Goal: Task Accomplishment & Management: Complete application form

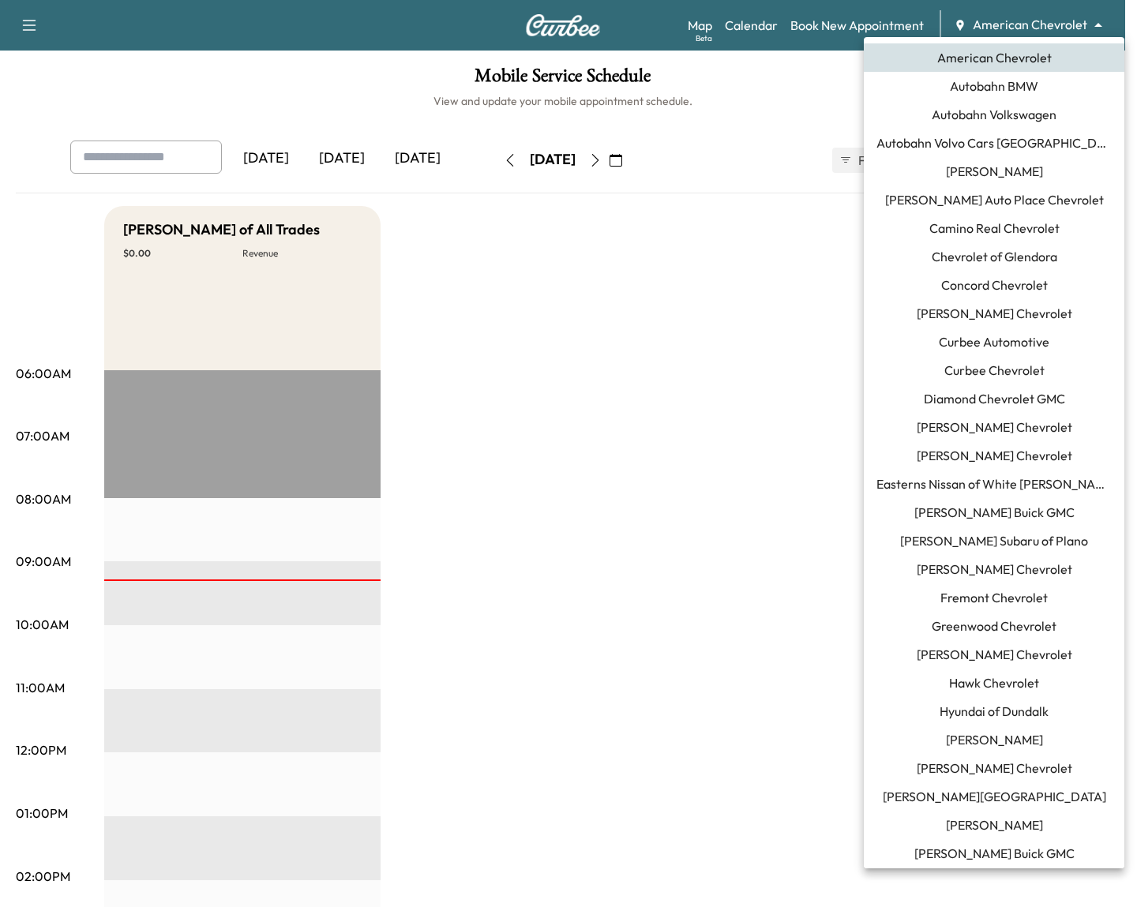
click at [1026, 28] on body "Support Log Out Map Beta Calendar Book New Appointment American Chevrolet *****…" at bounding box center [568, 453] width 1137 height 907
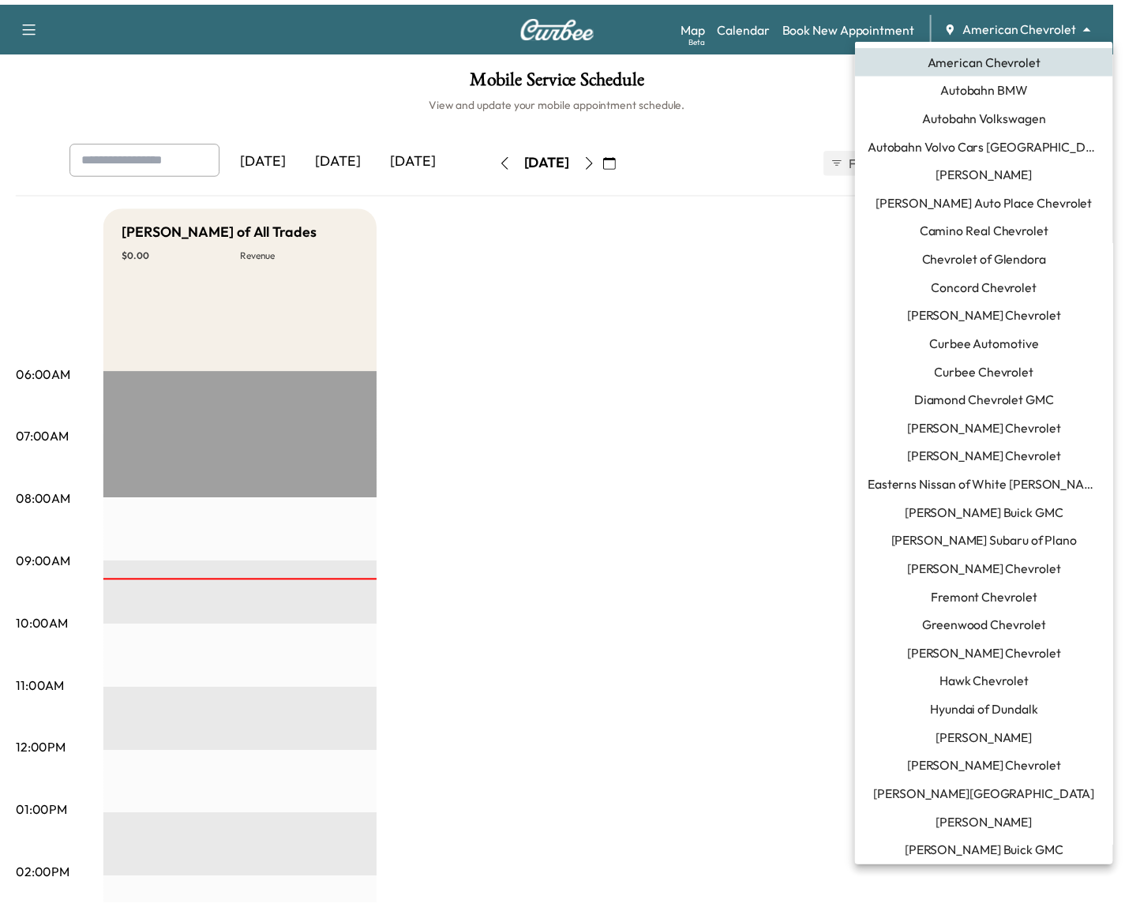
scroll to position [915, 0]
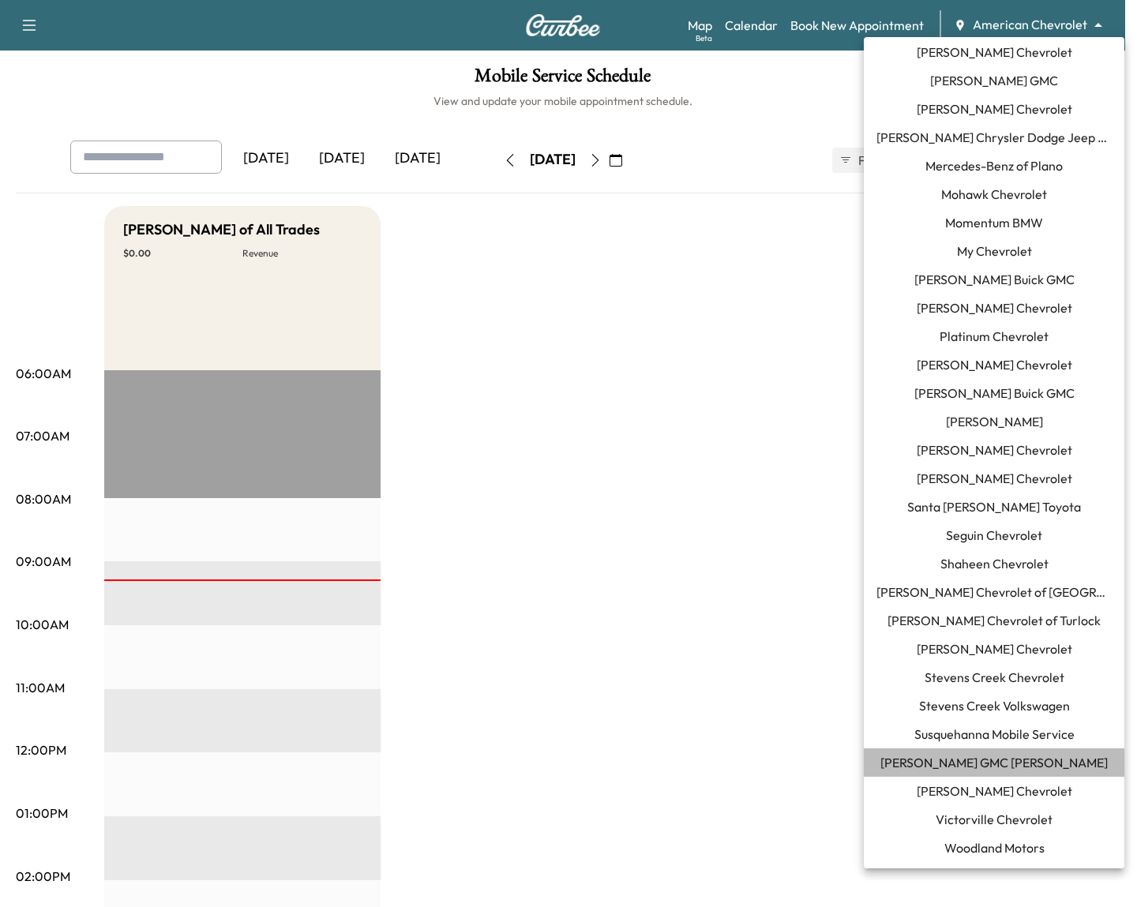
click at [1015, 768] on span "[PERSON_NAME] GMC [PERSON_NAME]" at bounding box center [993, 762] width 227 height 19
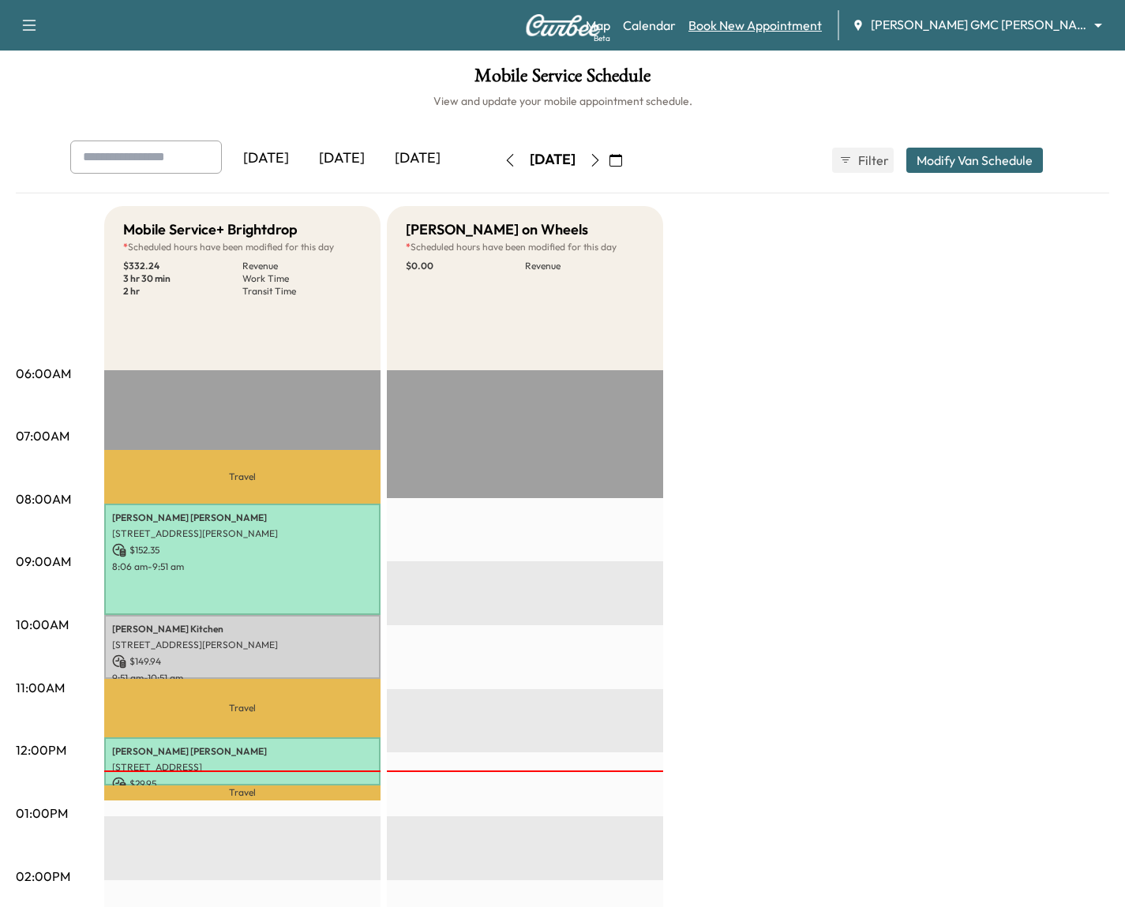
click at [782, 29] on link "Book New Appointment" at bounding box center [754, 25] width 133 height 19
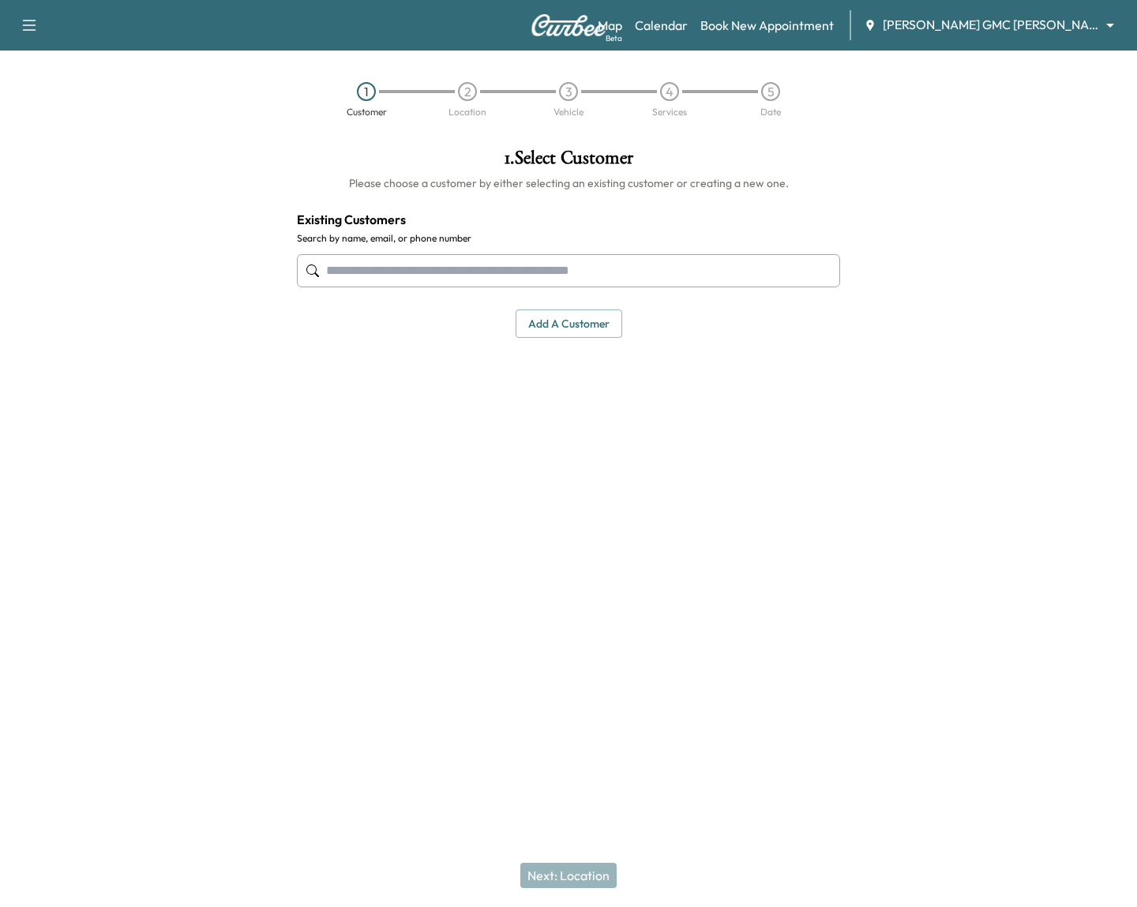
click at [439, 282] on input "text" at bounding box center [568, 270] width 543 height 33
type input "*"
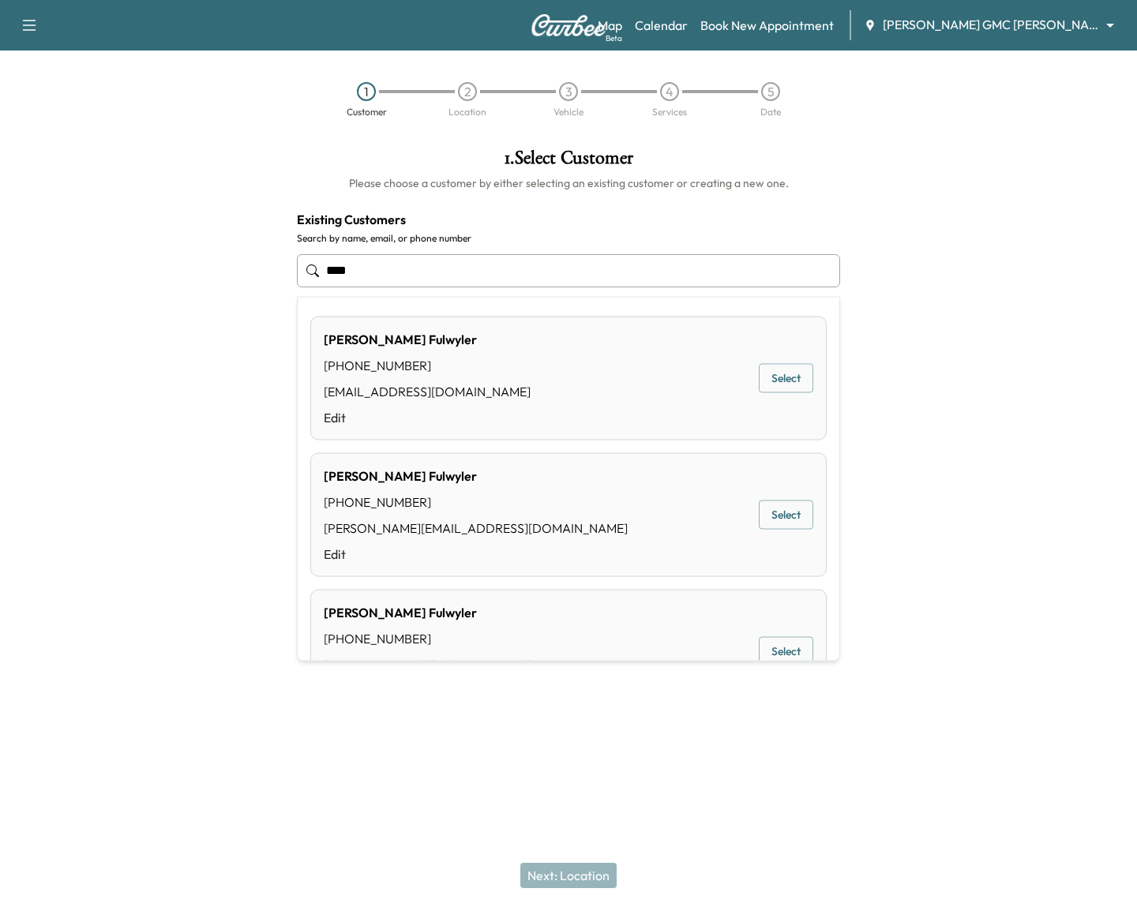
click at [774, 517] on button "Select" at bounding box center [786, 514] width 54 height 29
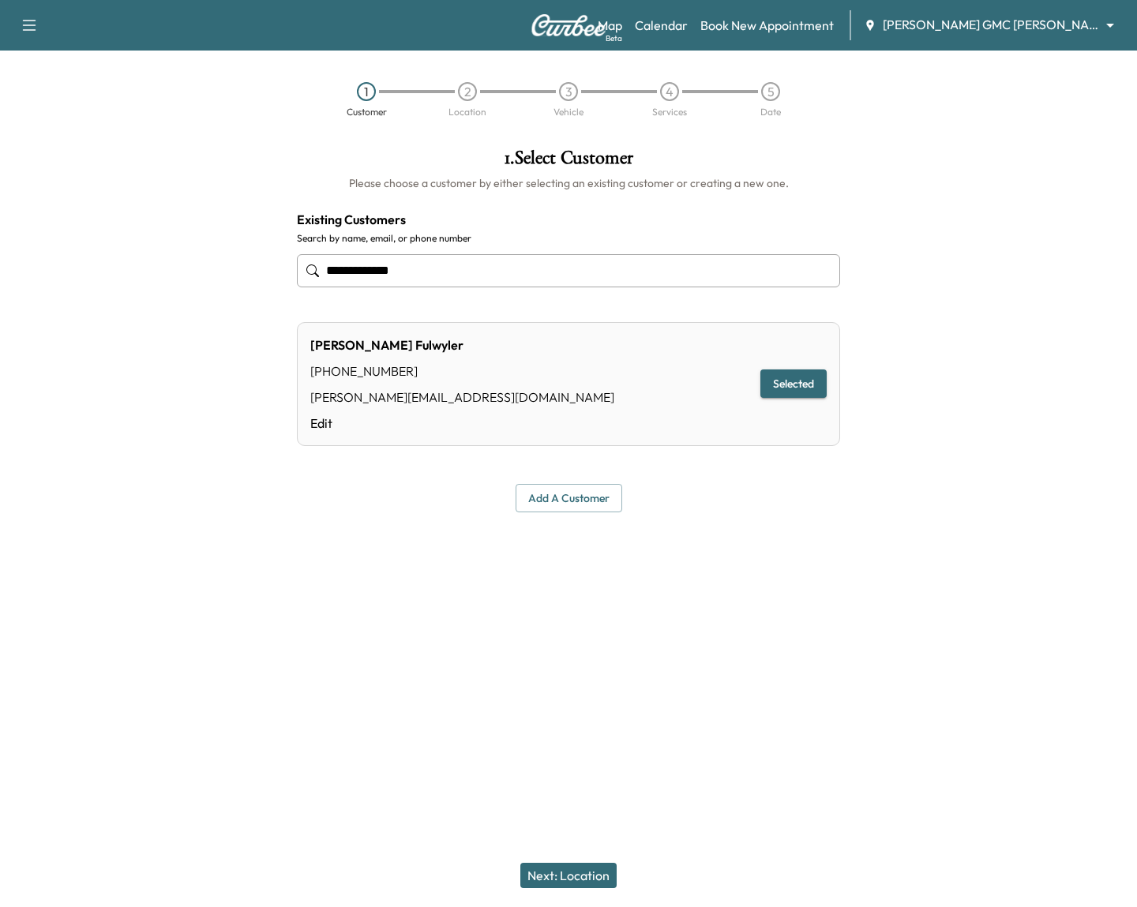
type input "**********"
click at [560, 870] on button "Next: Location" at bounding box center [568, 875] width 96 height 25
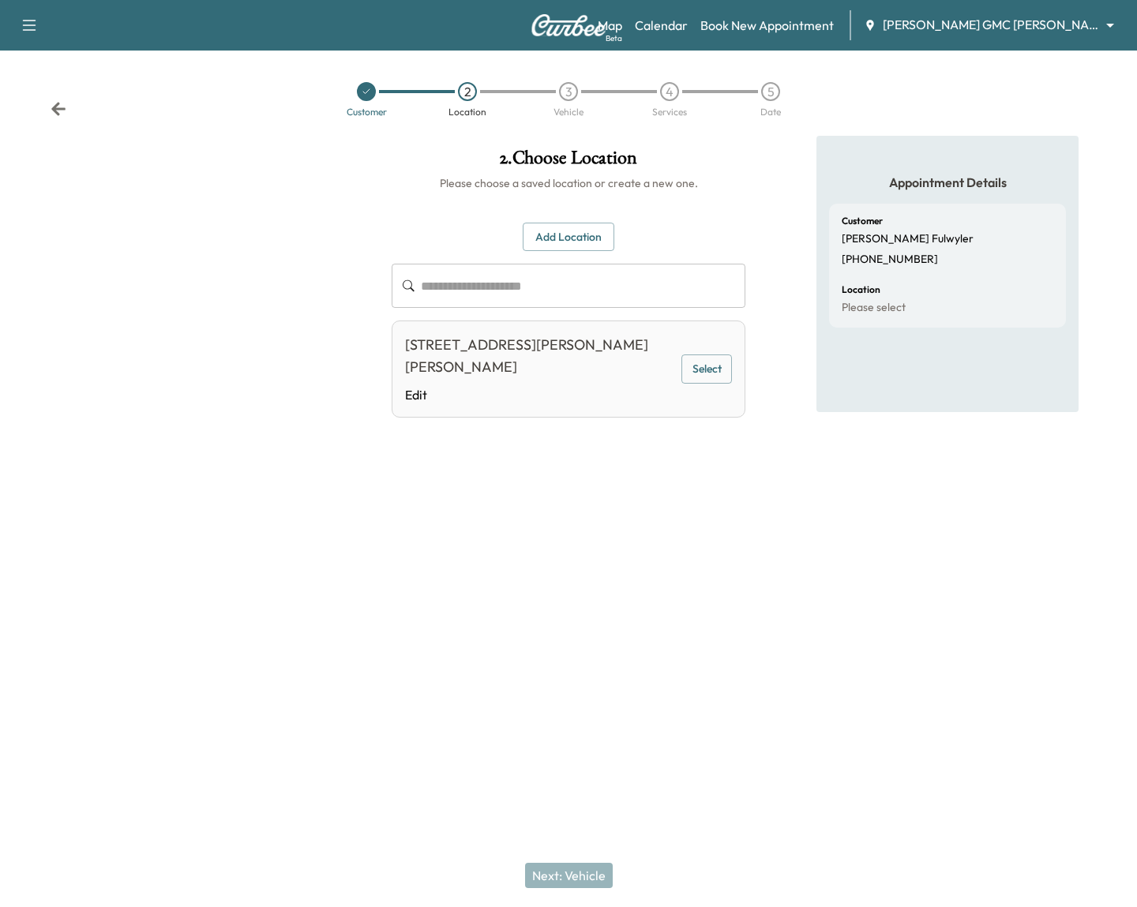
click at [690, 355] on button "Select" at bounding box center [706, 368] width 51 height 29
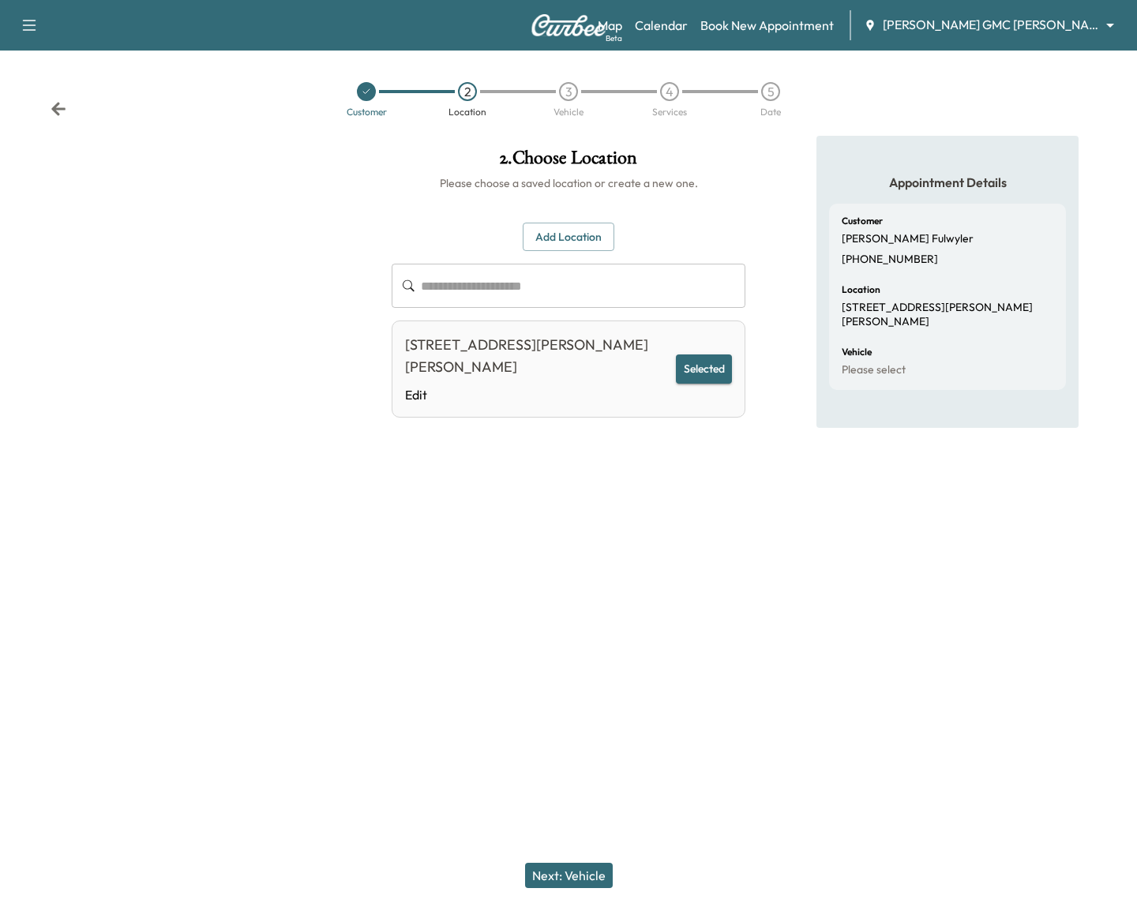
click at [586, 872] on button "Next: Vehicle" at bounding box center [569, 875] width 88 height 25
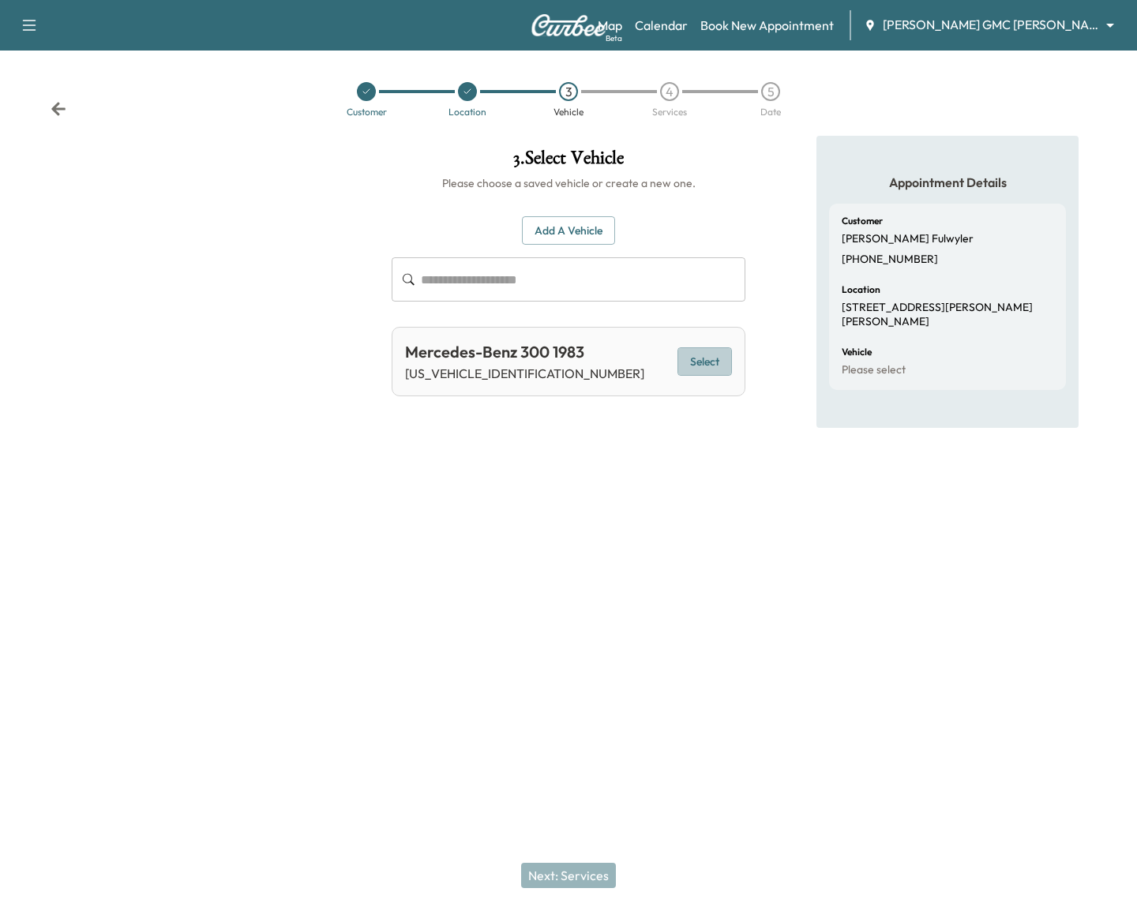
click at [691, 366] on button "Select" at bounding box center [704, 361] width 54 height 29
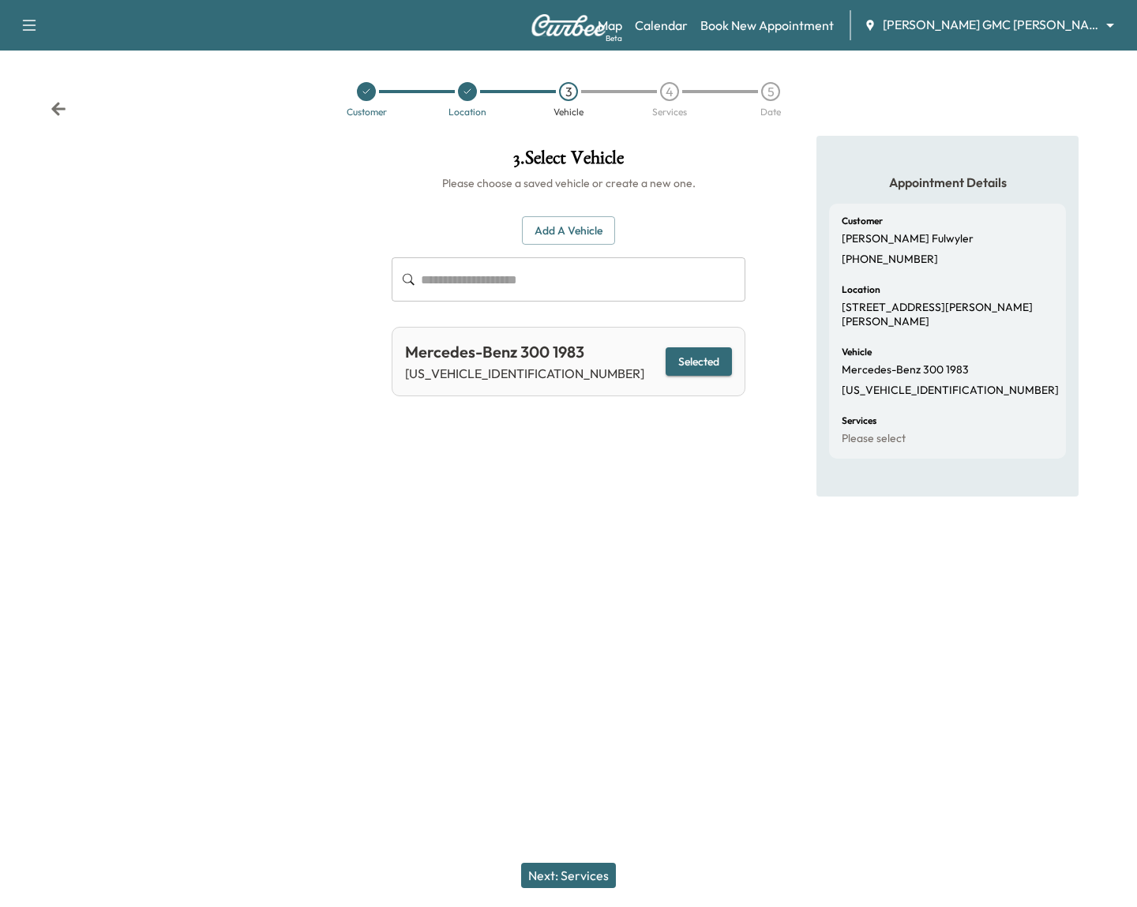
click at [560, 871] on button "Next: Services" at bounding box center [568, 875] width 95 height 25
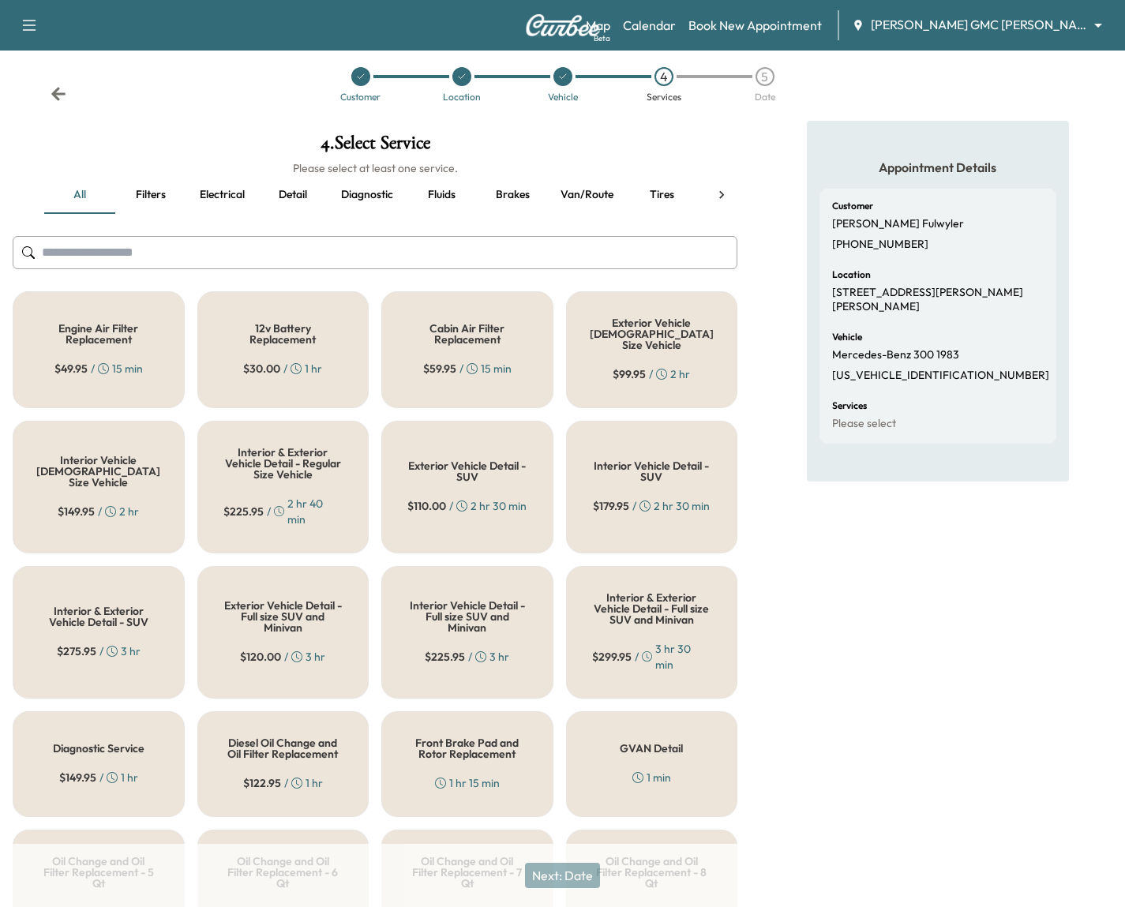
scroll to position [14, 0]
click at [355, 266] on input "text" at bounding box center [375, 253] width 725 height 33
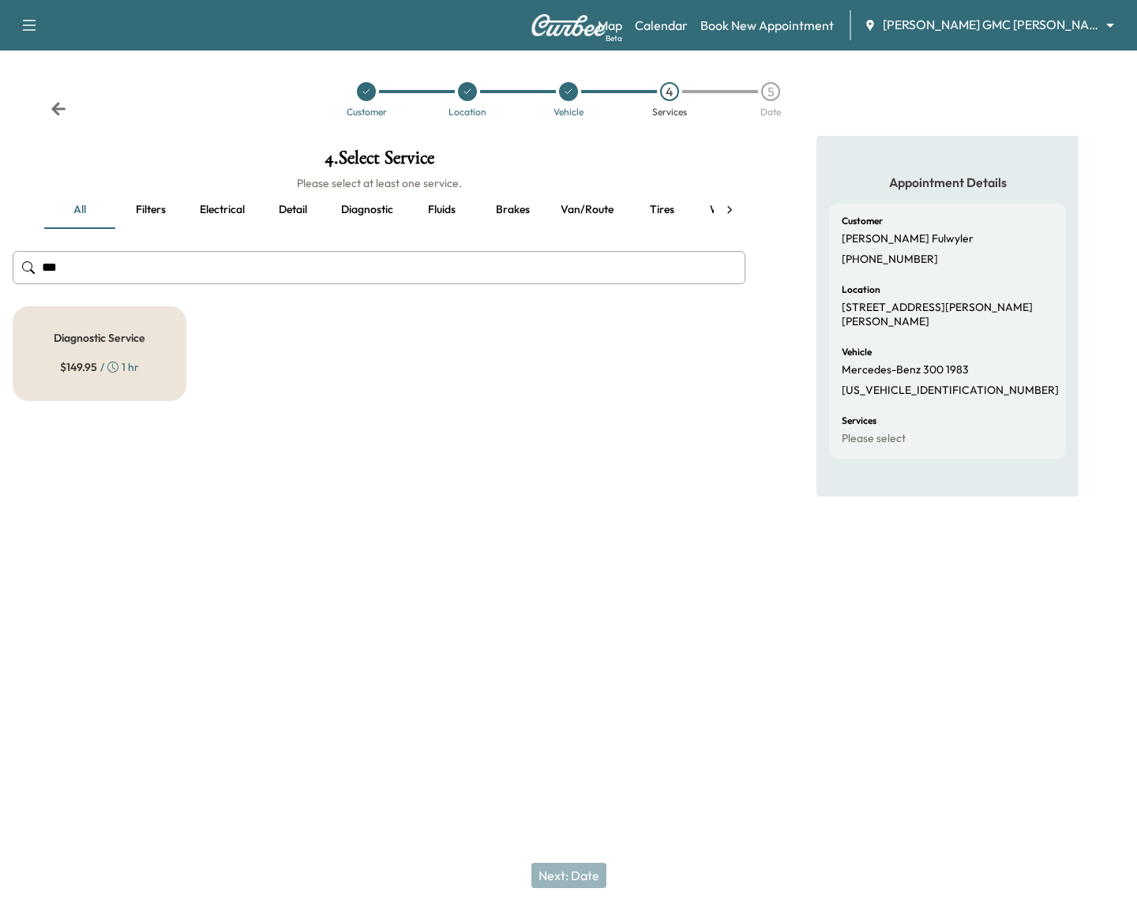
type input "***"
click at [151, 323] on div "Diagnostic Service $ 149.95 / 1 hr" at bounding box center [100, 353] width 174 height 95
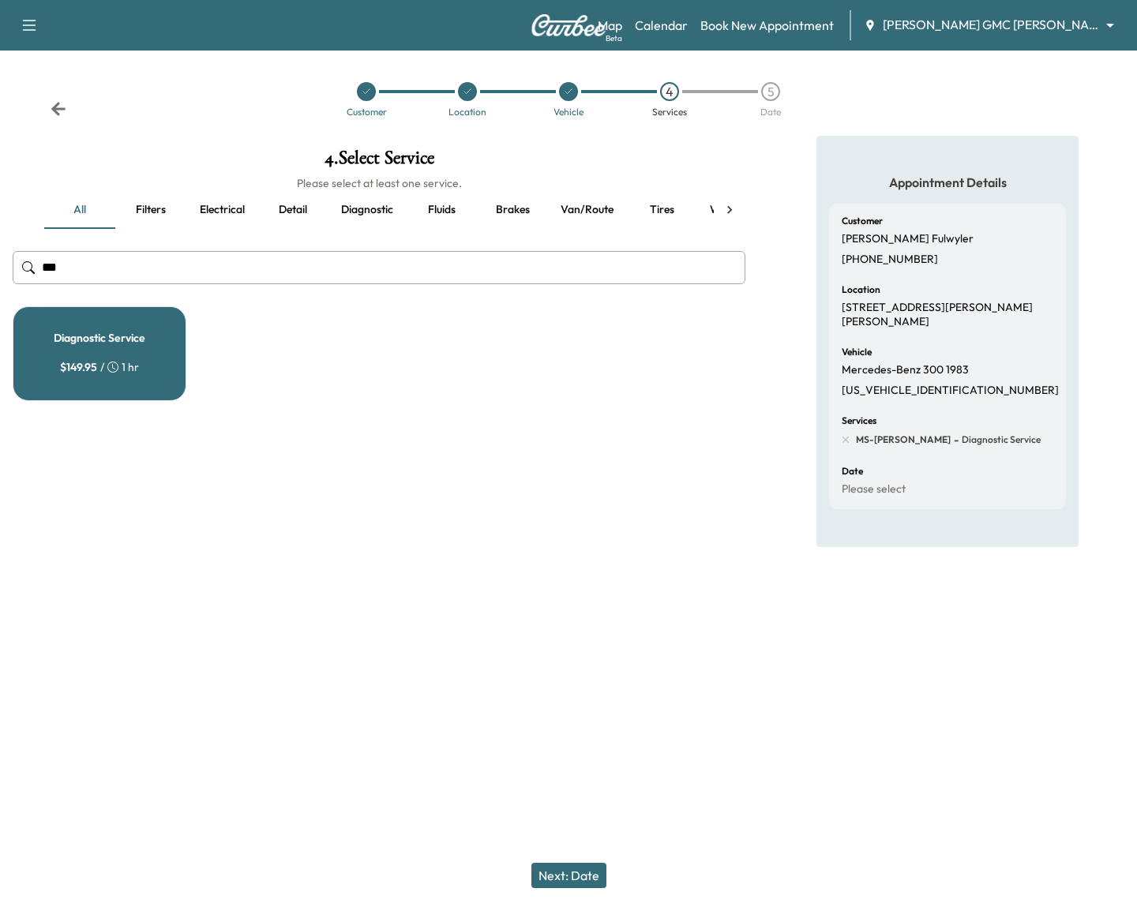
click at [595, 871] on button "Next: Date" at bounding box center [568, 875] width 75 height 25
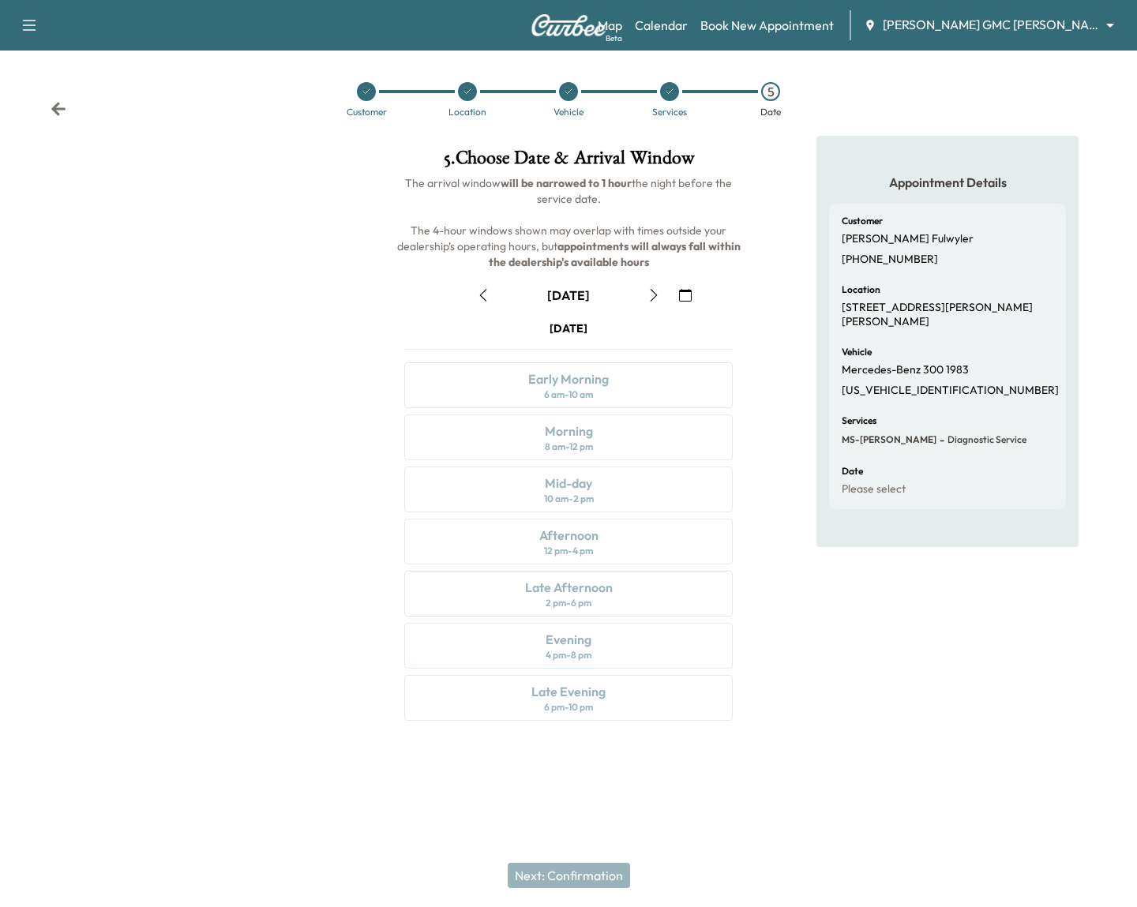
click at [680, 294] on icon "button" at bounding box center [685, 295] width 13 height 13
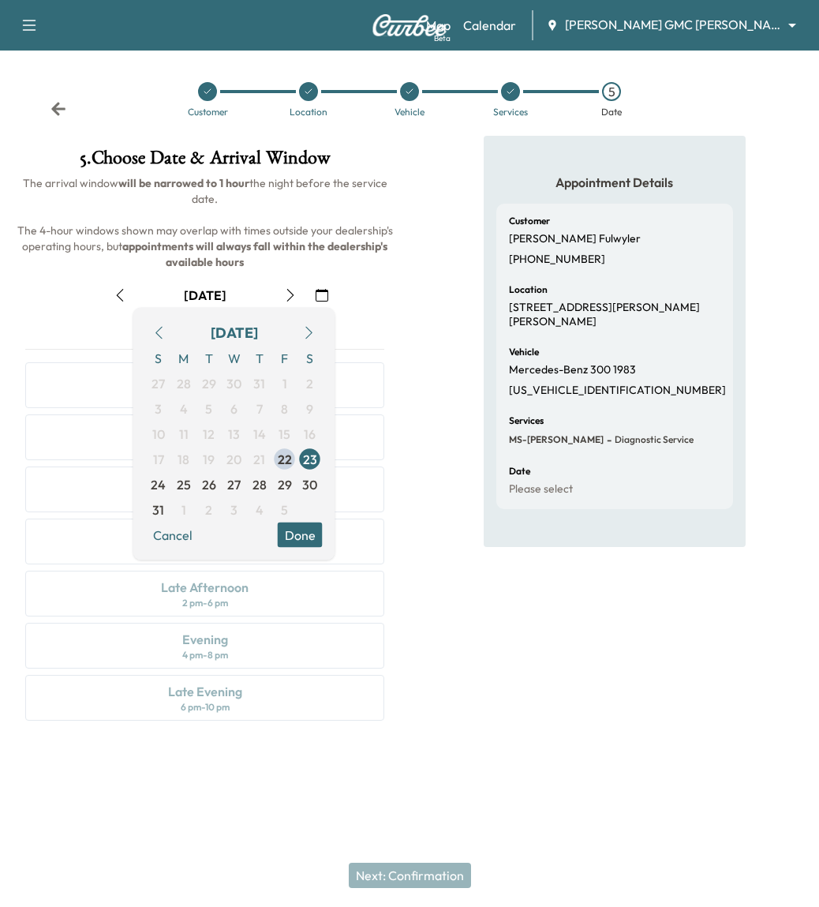
click at [451, 497] on div "Appointment Details Customer Paul Fulwyler 661-477-9974 Location 10354 Lapeer R…" at bounding box center [615, 438] width 410 height 604
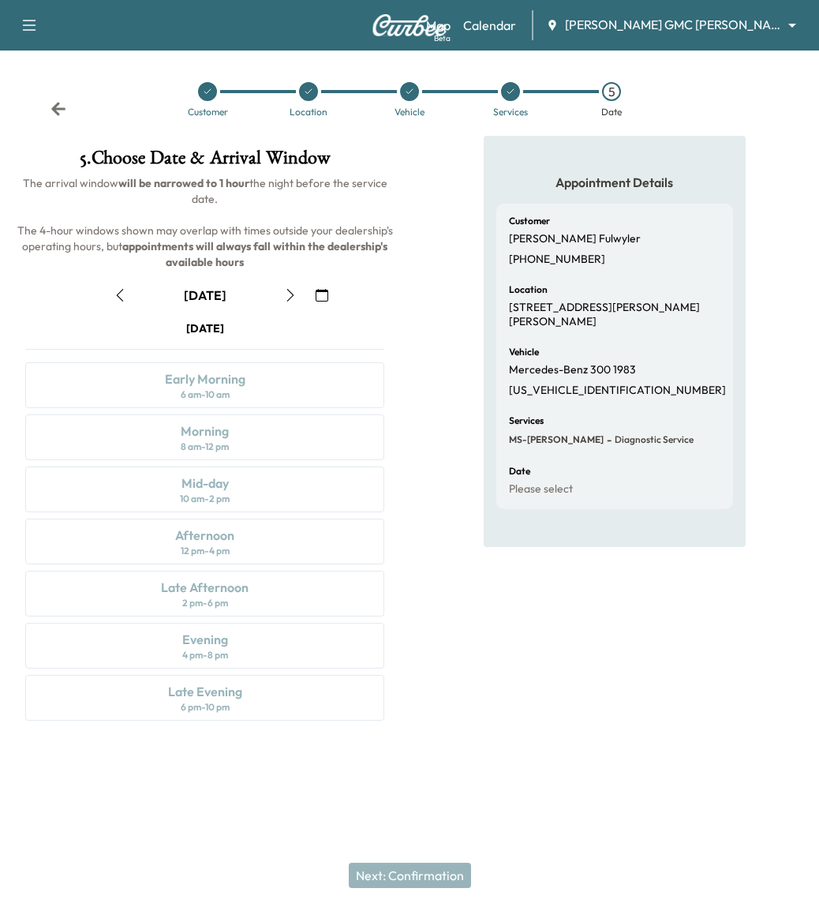
click at [331, 290] on button "button" at bounding box center [322, 295] width 27 height 25
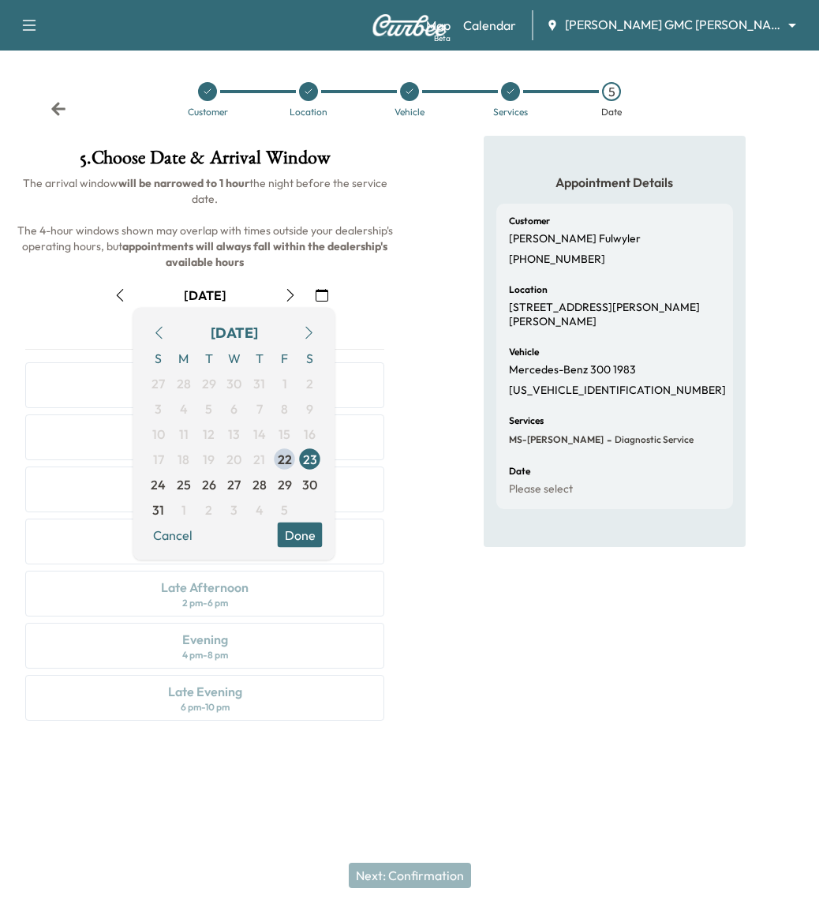
click at [308, 332] on icon "button" at bounding box center [309, 333] width 13 height 13
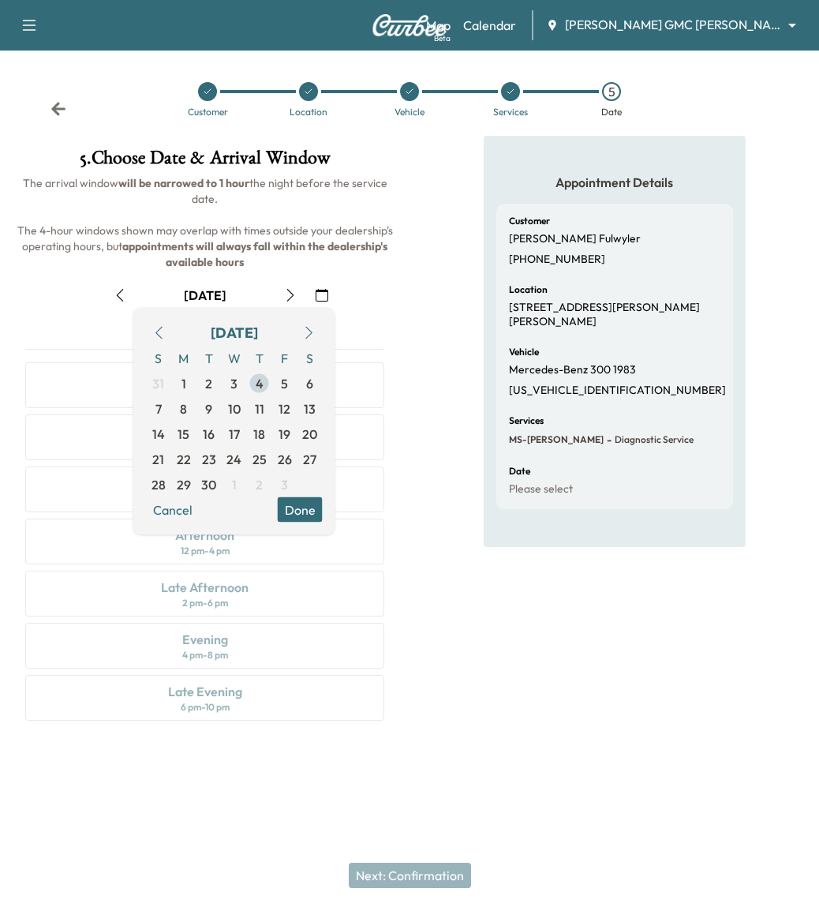
click at [261, 390] on span "4" at bounding box center [260, 383] width 8 height 19
click at [306, 505] on button "Done" at bounding box center [300, 509] width 45 height 25
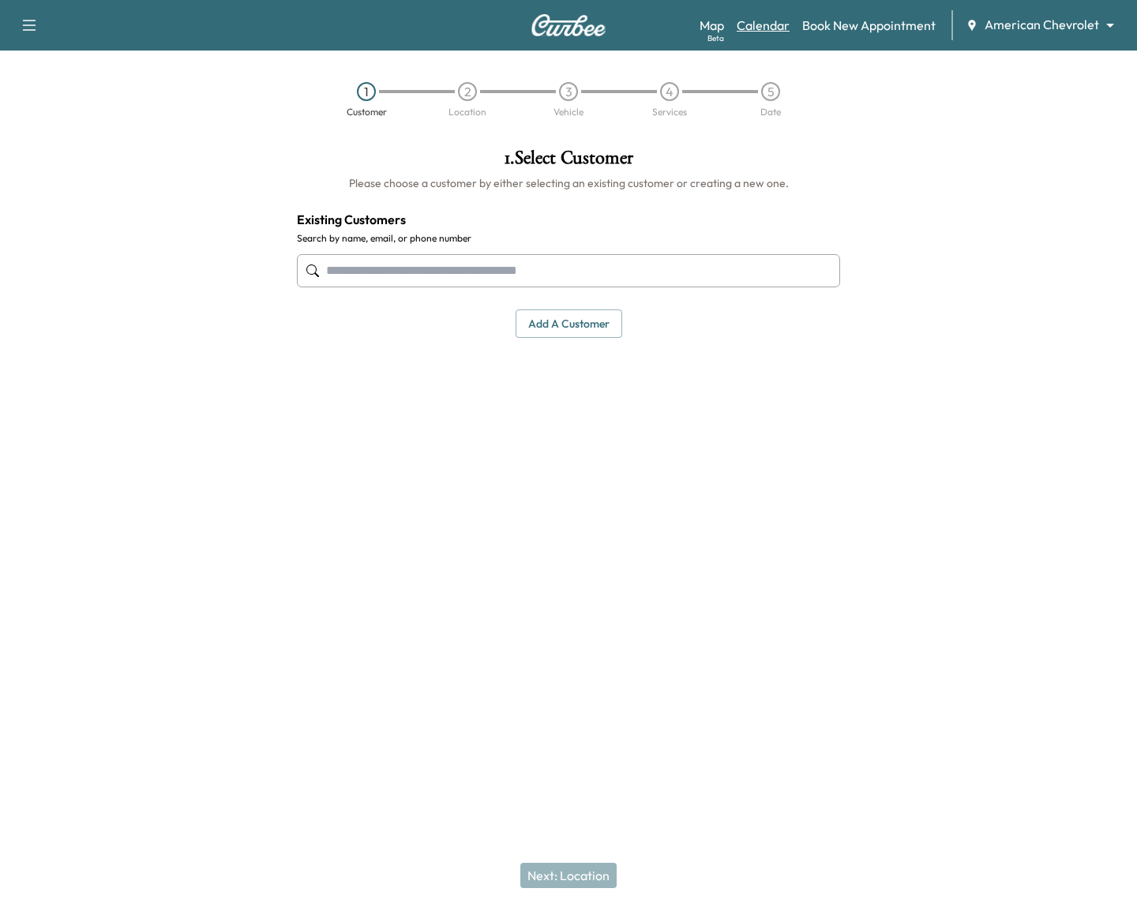
click at [773, 28] on link "Calendar" at bounding box center [763, 25] width 53 height 19
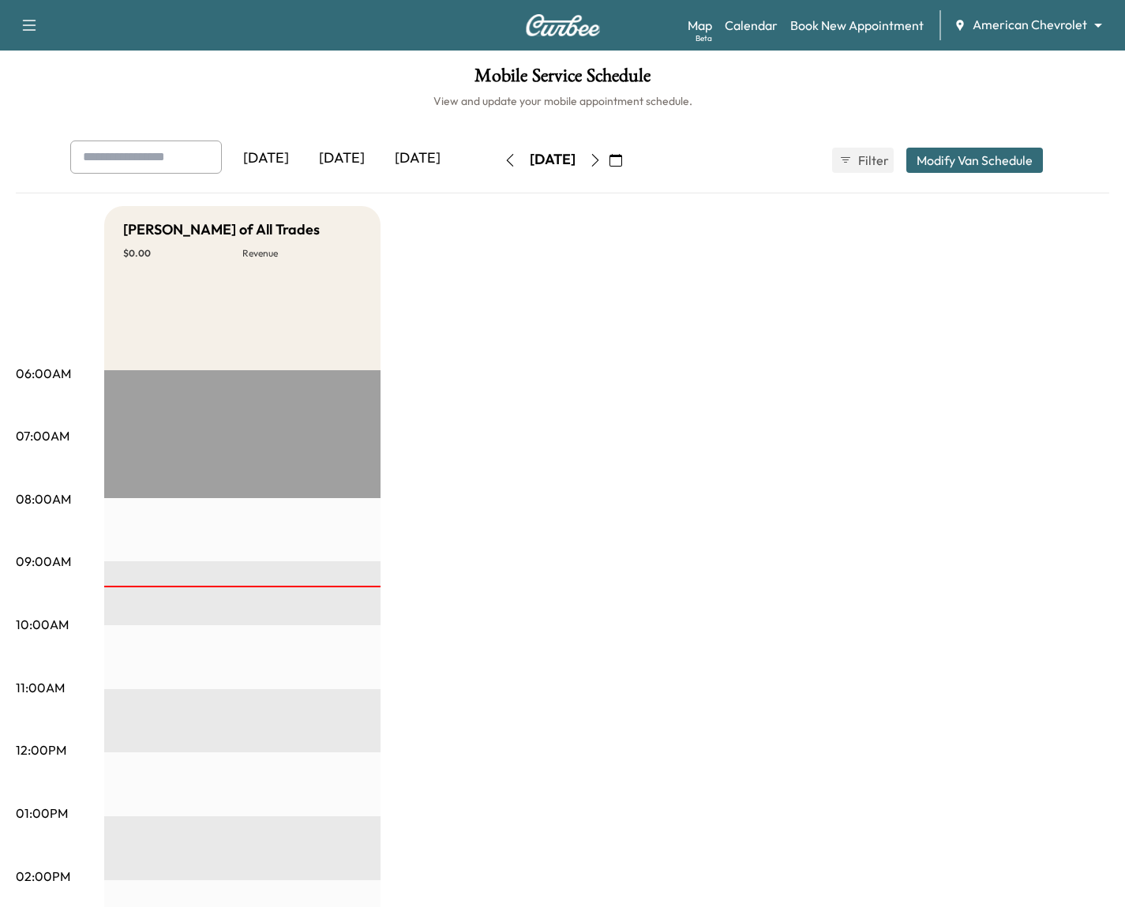
click at [622, 158] on icon "button" at bounding box center [615, 160] width 13 height 13
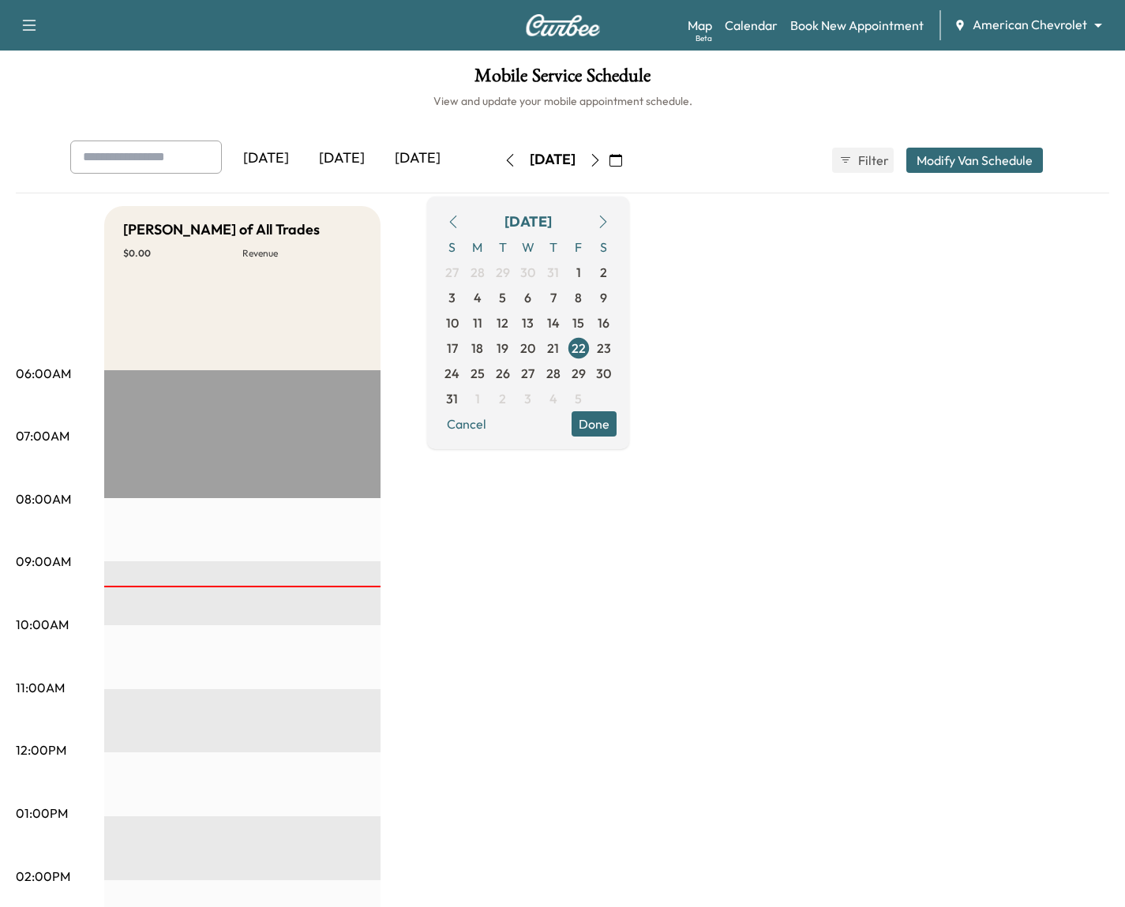
click at [609, 219] on icon "button" at bounding box center [603, 222] width 13 height 13
click at [566, 268] on span "4" at bounding box center [553, 272] width 25 height 25
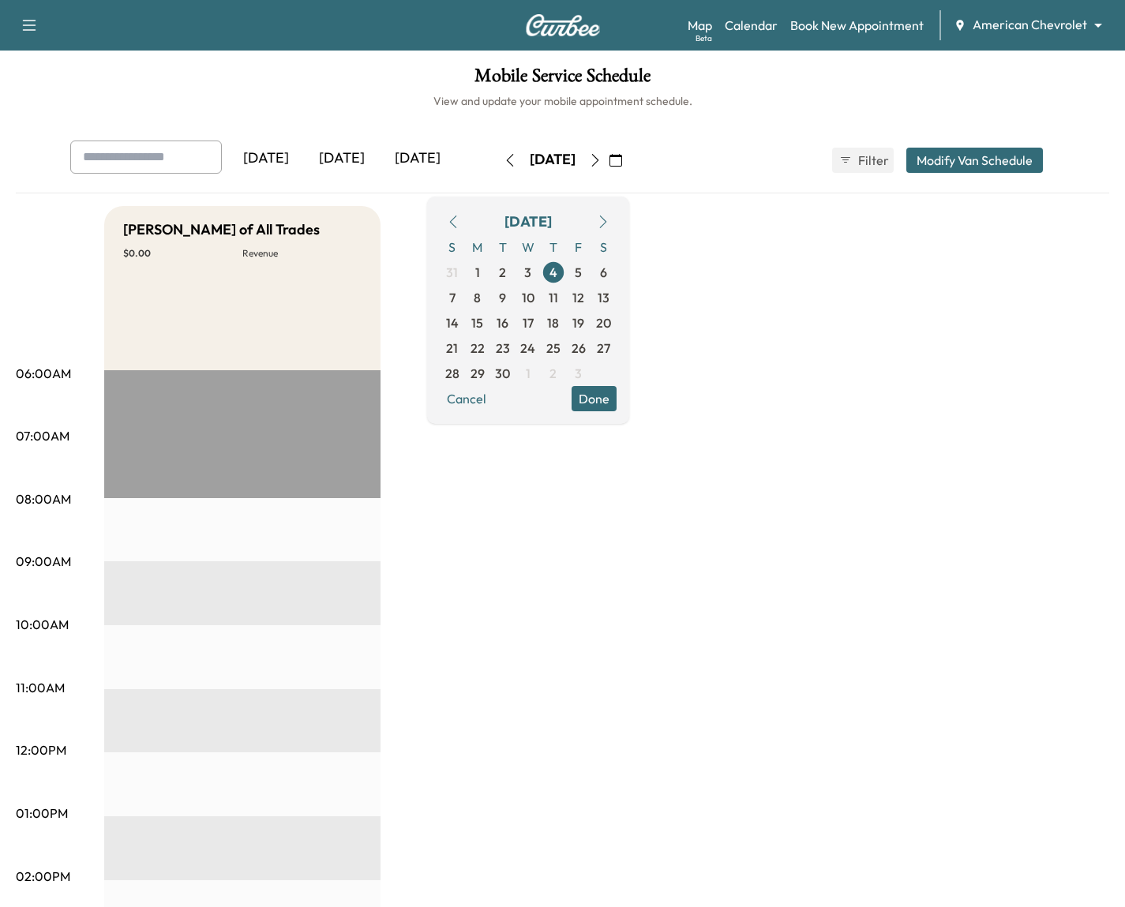
click at [617, 396] on button "Done" at bounding box center [594, 398] width 45 height 25
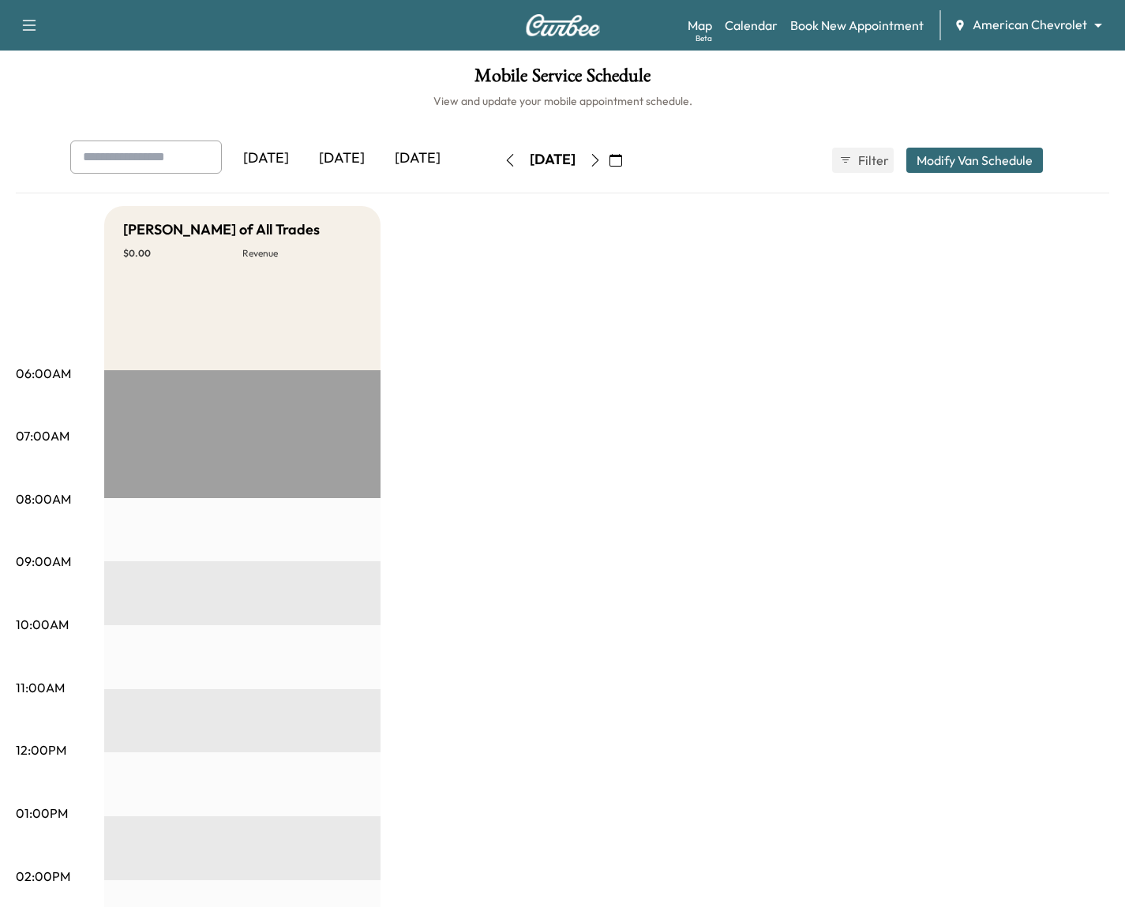
click at [1069, 19] on body "Support Log Out Map Beta Calendar Book New Appointment American Chevrolet *****…" at bounding box center [562, 453] width 1125 height 907
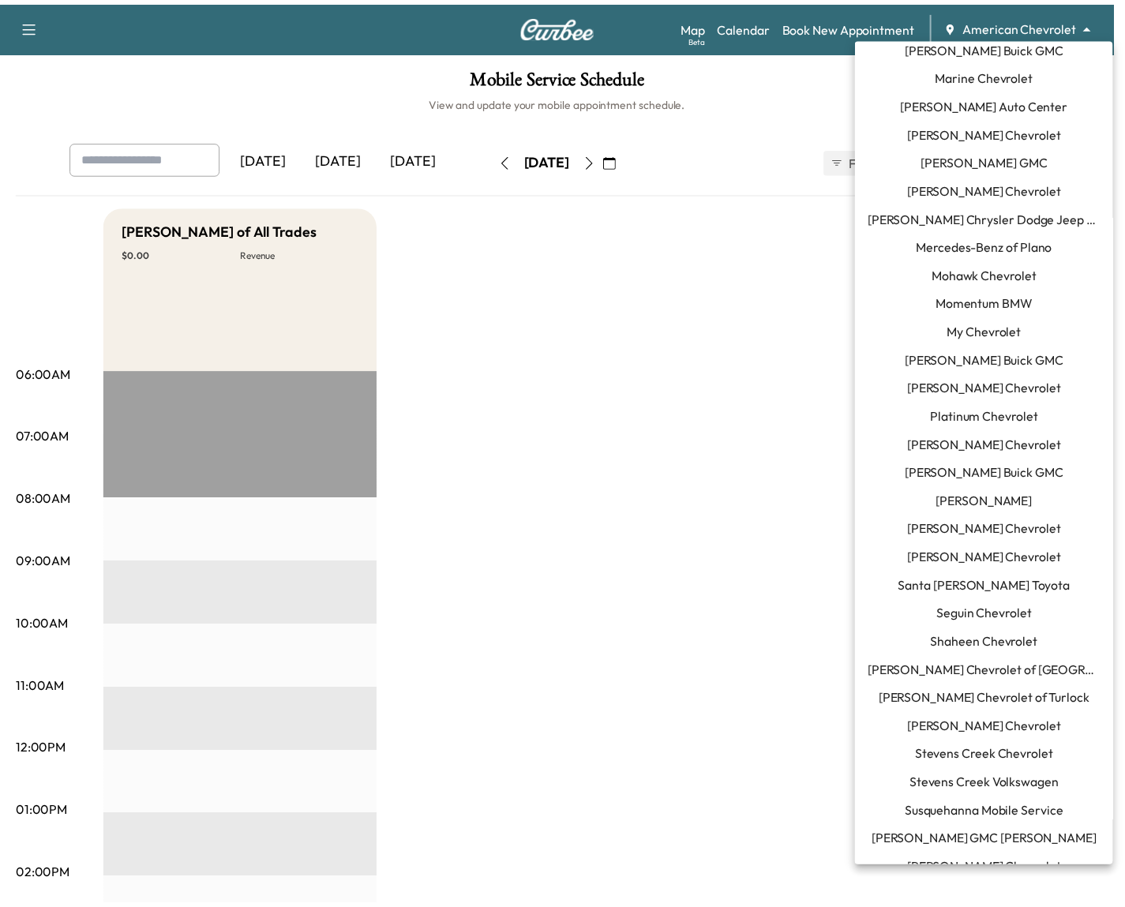
scroll to position [915, 0]
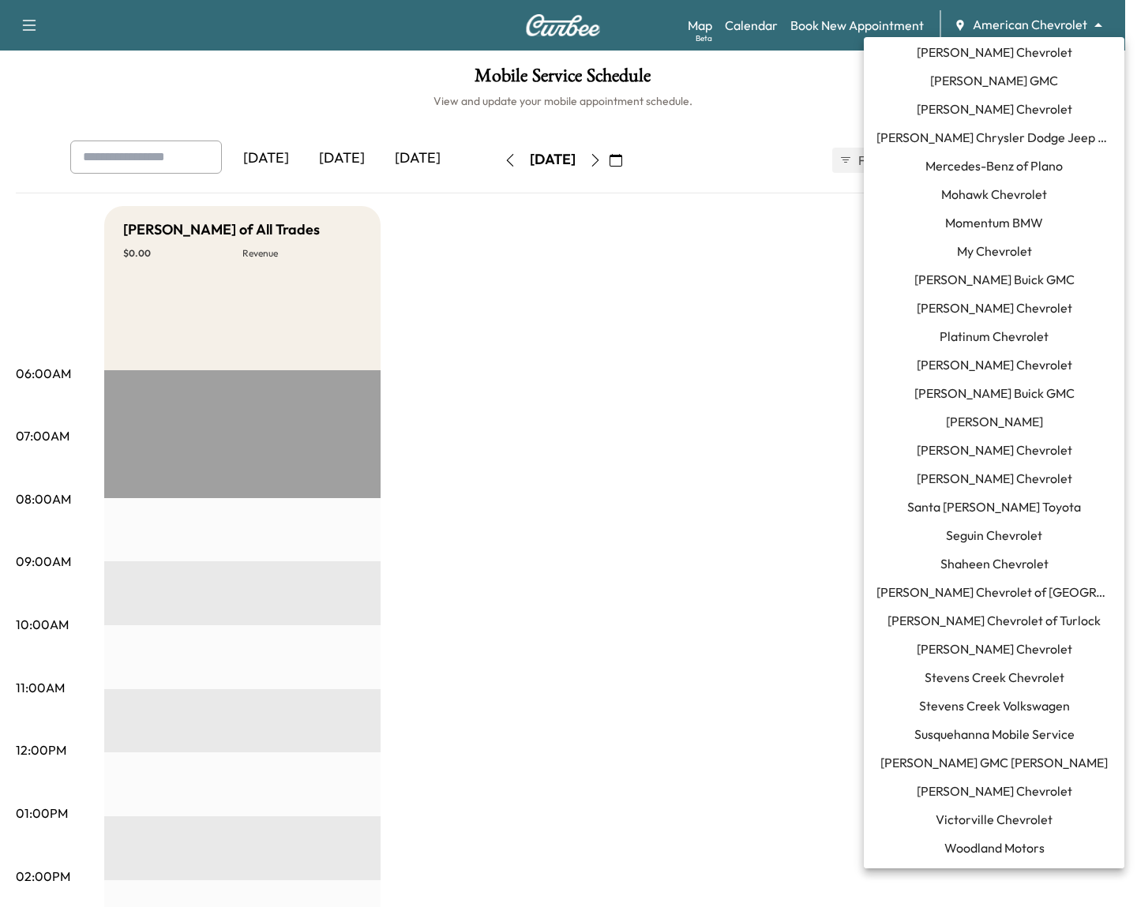
click at [993, 767] on span "[PERSON_NAME] GMC [PERSON_NAME]" at bounding box center [993, 762] width 227 height 19
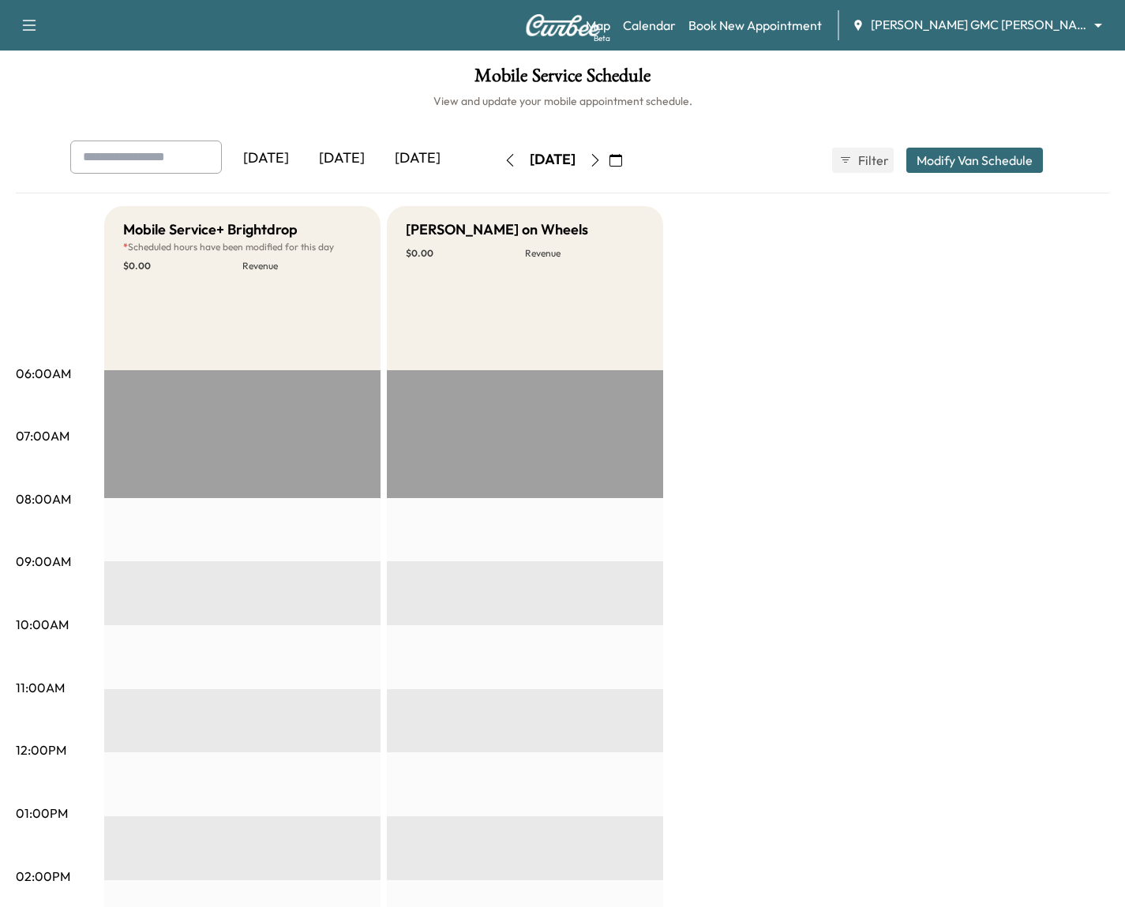
click at [1011, 167] on button "Modify Van Schedule" at bounding box center [974, 160] width 137 height 25
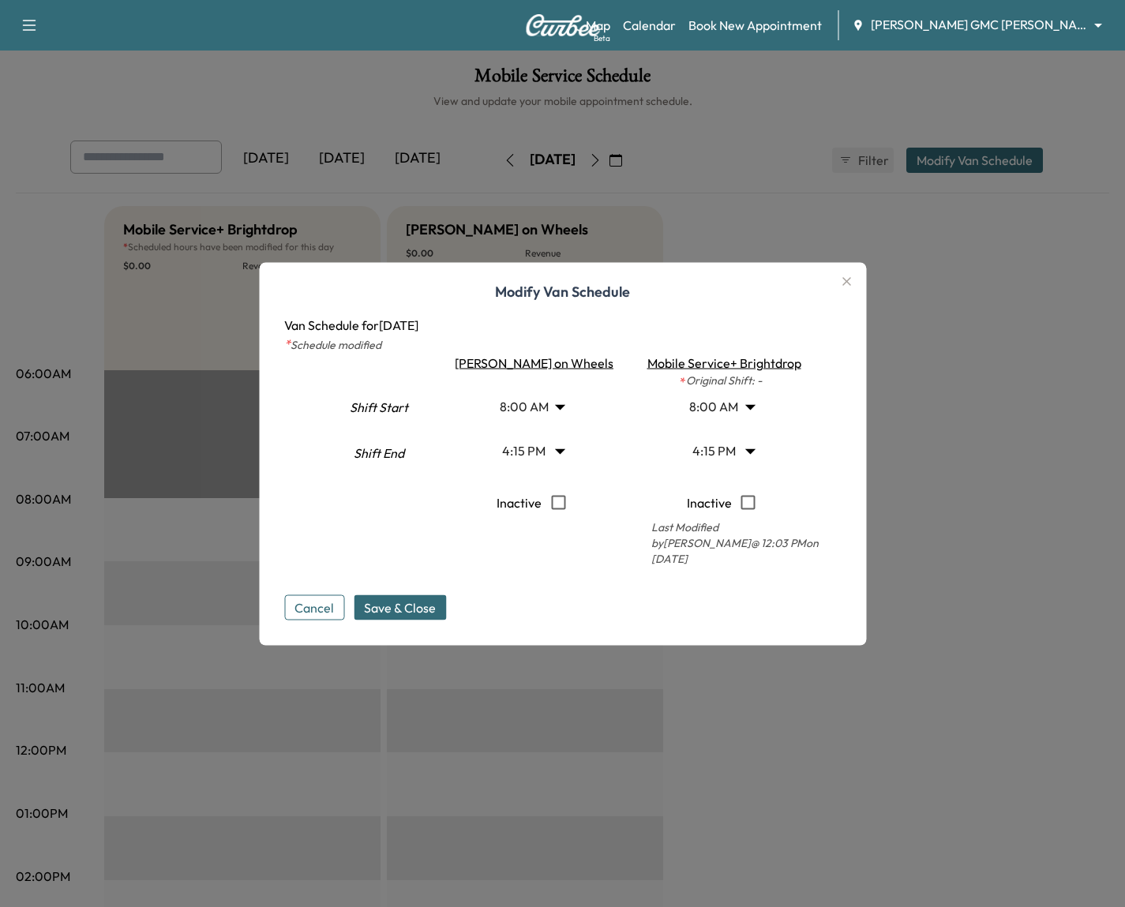
click at [837, 291] on icon "button" at bounding box center [846, 281] width 19 height 19
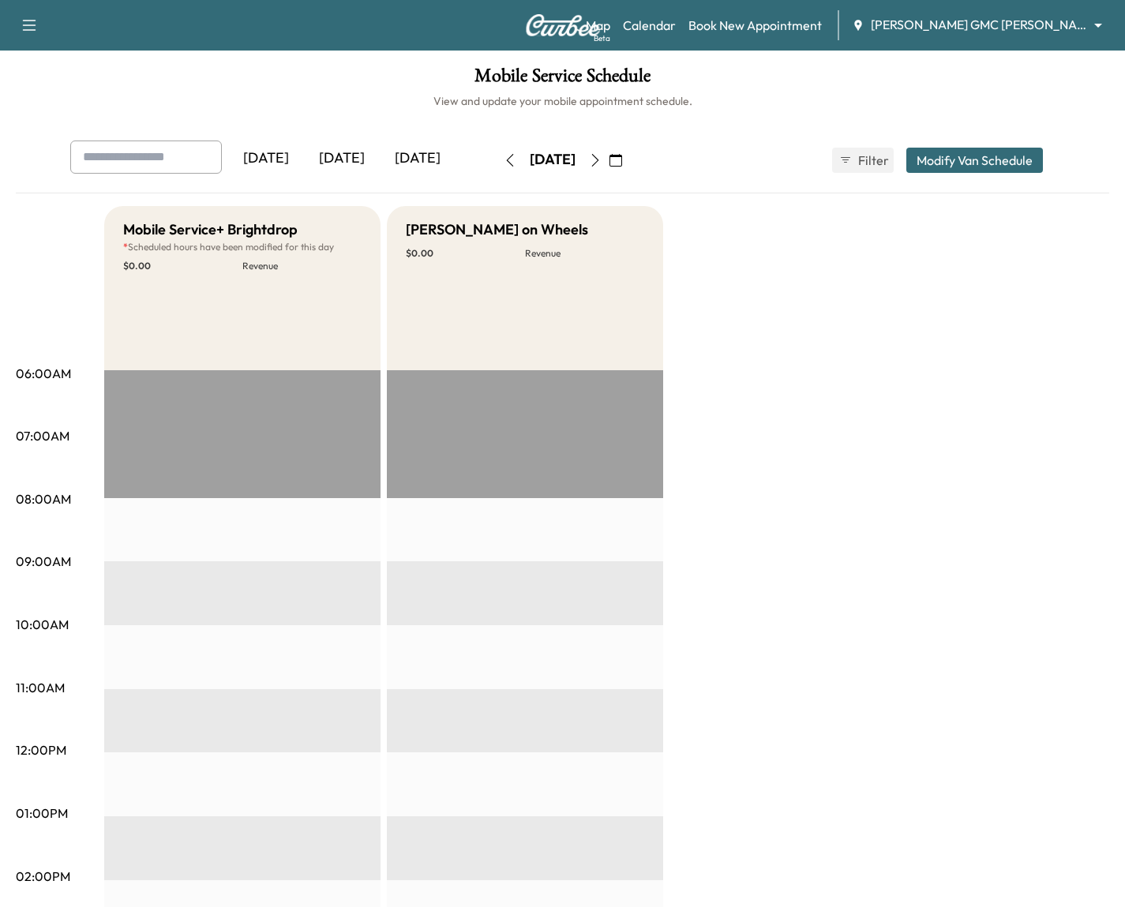
click at [805, 37] on div "Map Beta Calendar Book New Appointment Todd Wenzel Buick GMC Davison ******** ​" at bounding box center [849, 25] width 527 height 30
click at [805, 32] on link "Book New Appointment" at bounding box center [754, 25] width 133 height 19
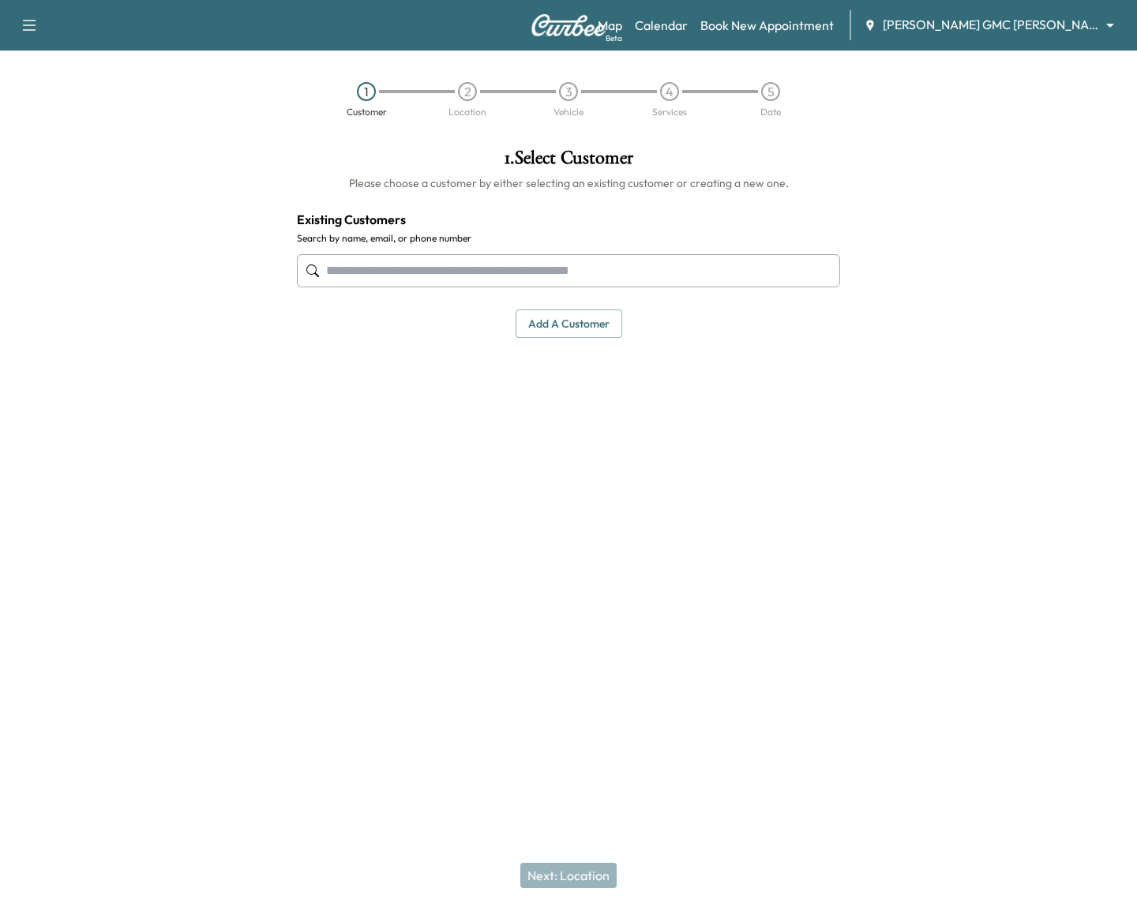
click at [634, 257] on input "text" at bounding box center [568, 270] width 543 height 33
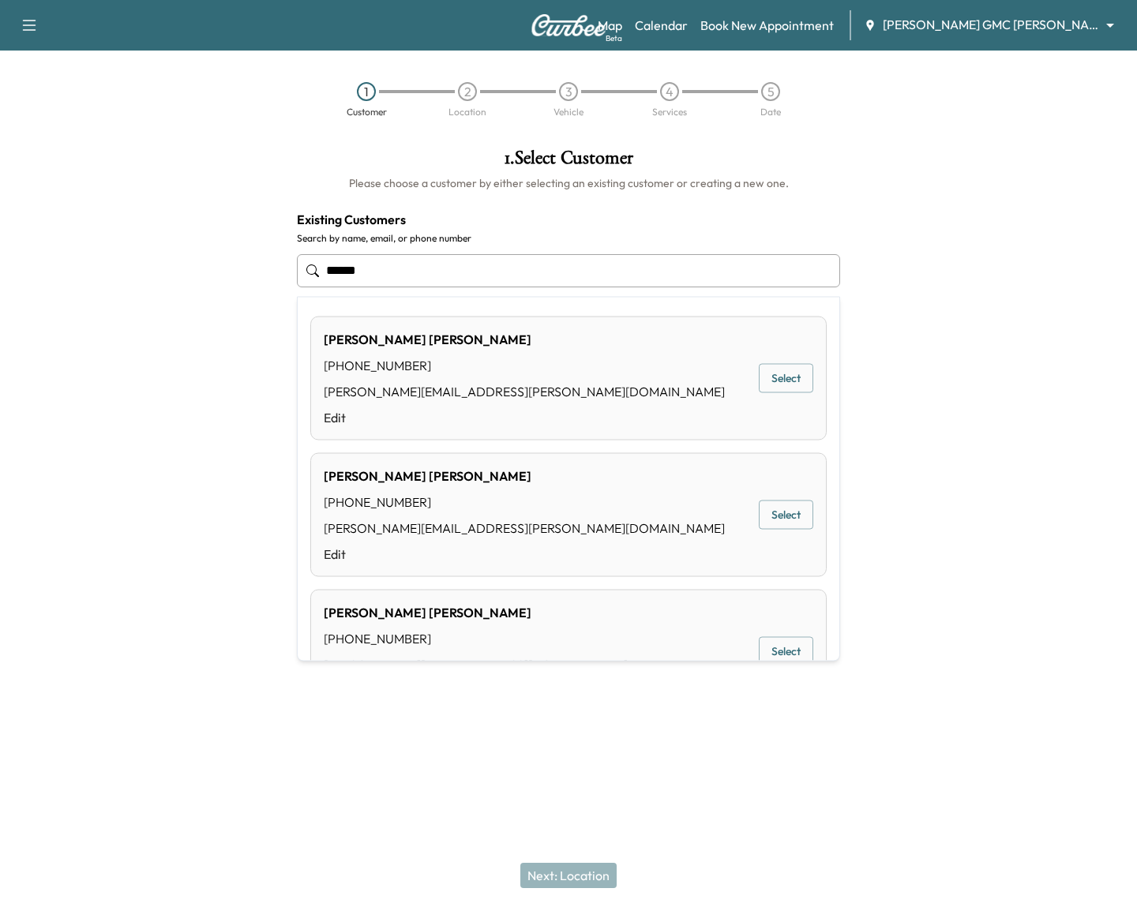
click at [794, 391] on button "Select" at bounding box center [786, 378] width 54 height 29
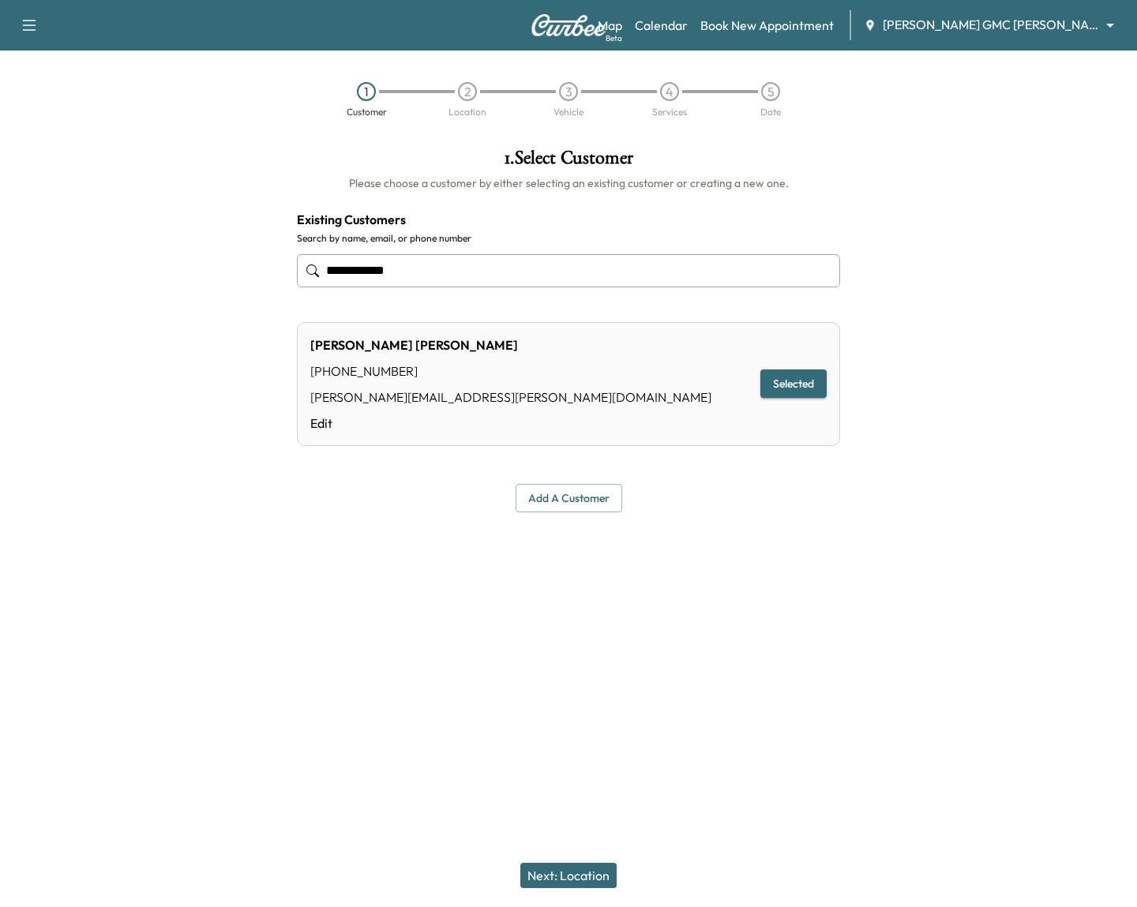
type input "**********"
click at [553, 866] on button "Next: Location" at bounding box center [568, 875] width 96 height 25
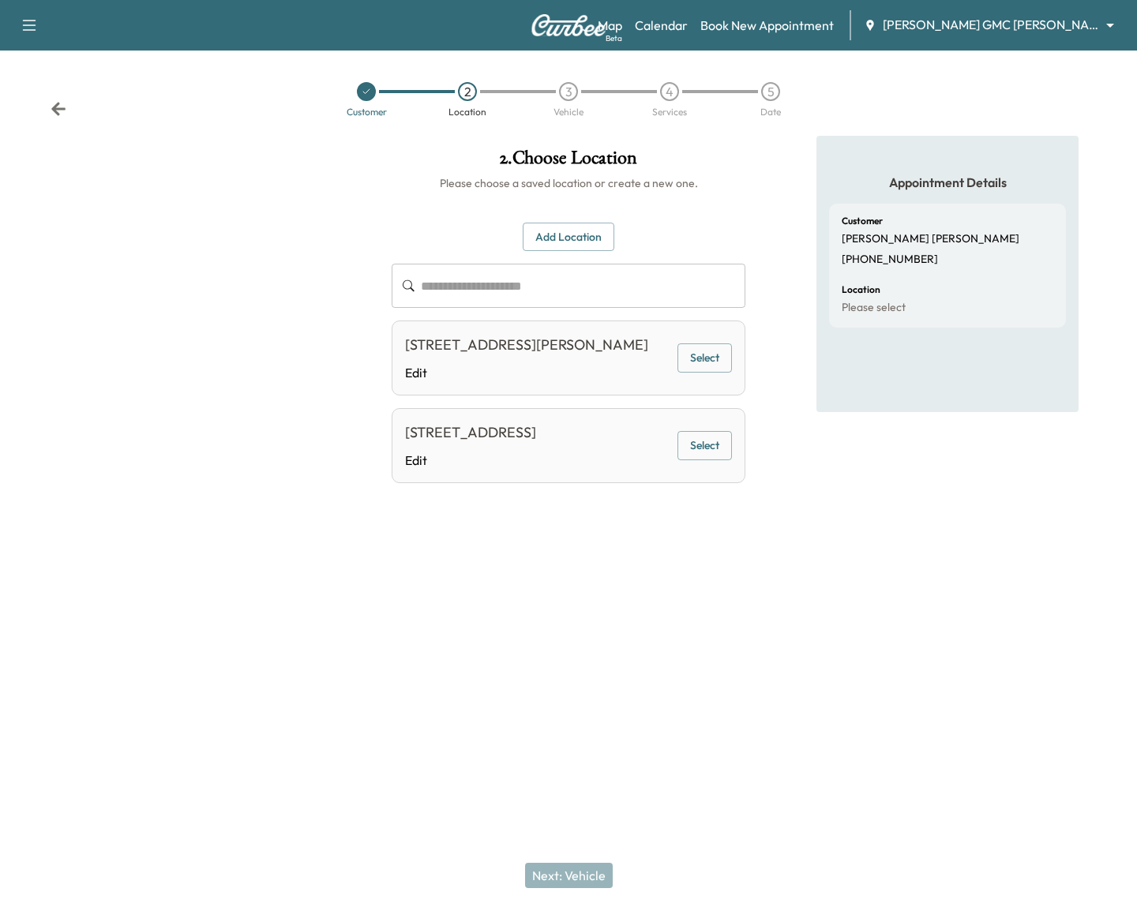
click at [703, 368] on button "Select" at bounding box center [704, 357] width 54 height 29
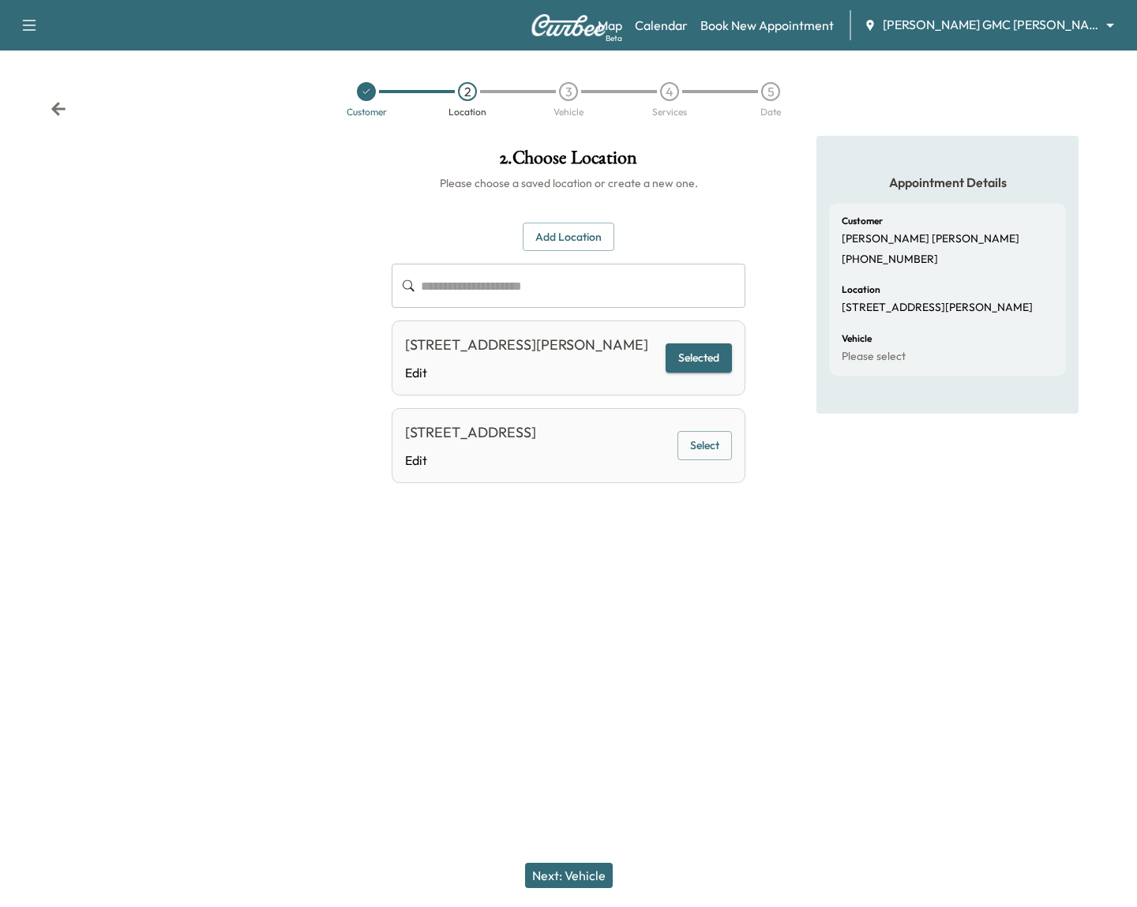
click at [564, 875] on button "Next: Vehicle" at bounding box center [569, 875] width 88 height 25
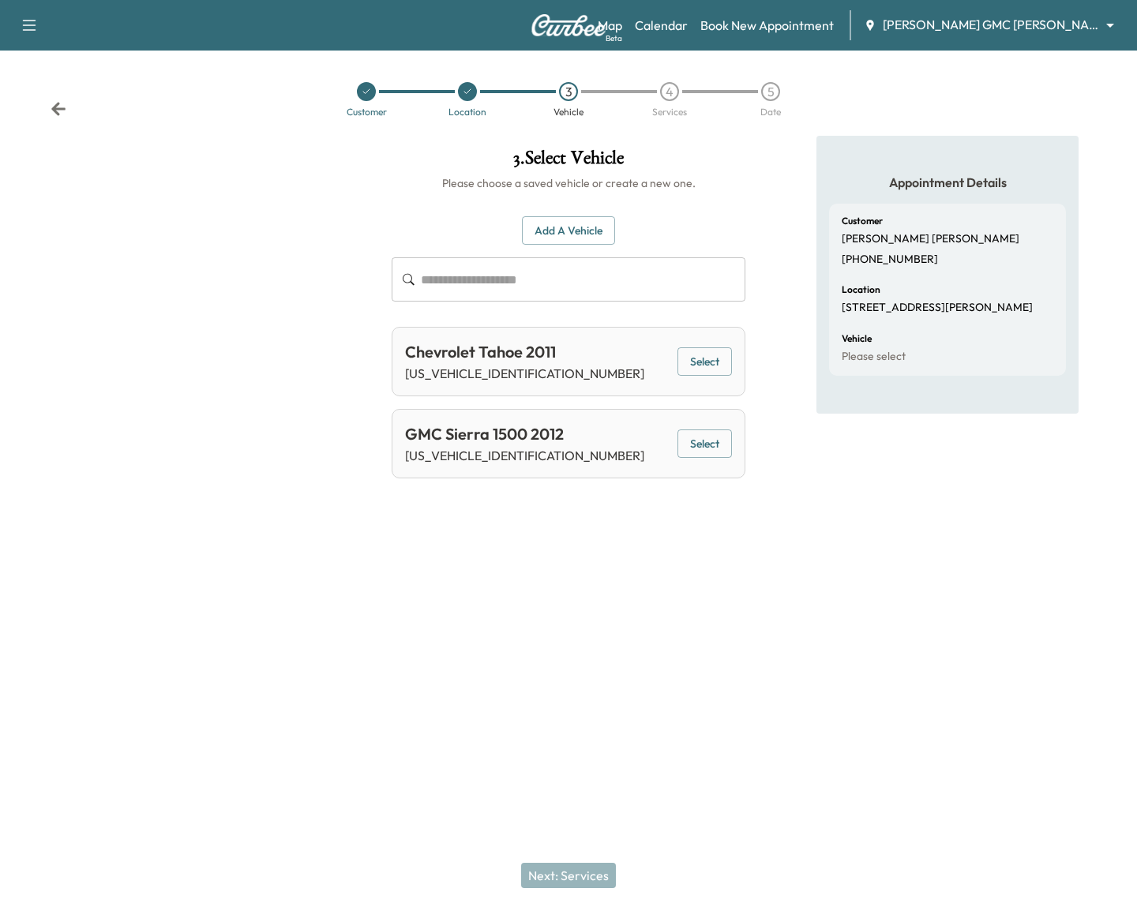
click at [668, 375] on div "Chevrolet Tahoe 2011 1GNSKCE07BR137245 Select" at bounding box center [569, 361] width 354 height 69
click at [677, 368] on button "Select" at bounding box center [704, 361] width 54 height 29
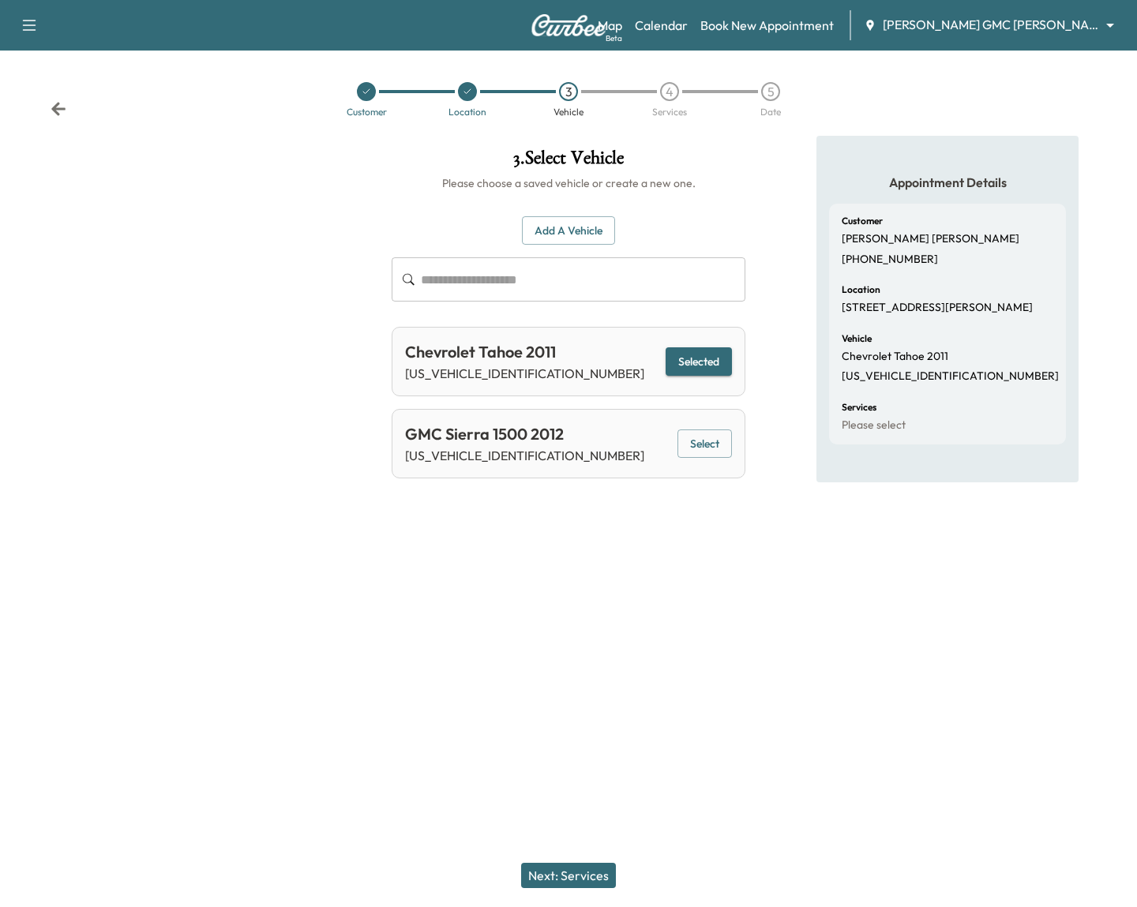
click at [590, 864] on button "Next: Services" at bounding box center [568, 875] width 95 height 25
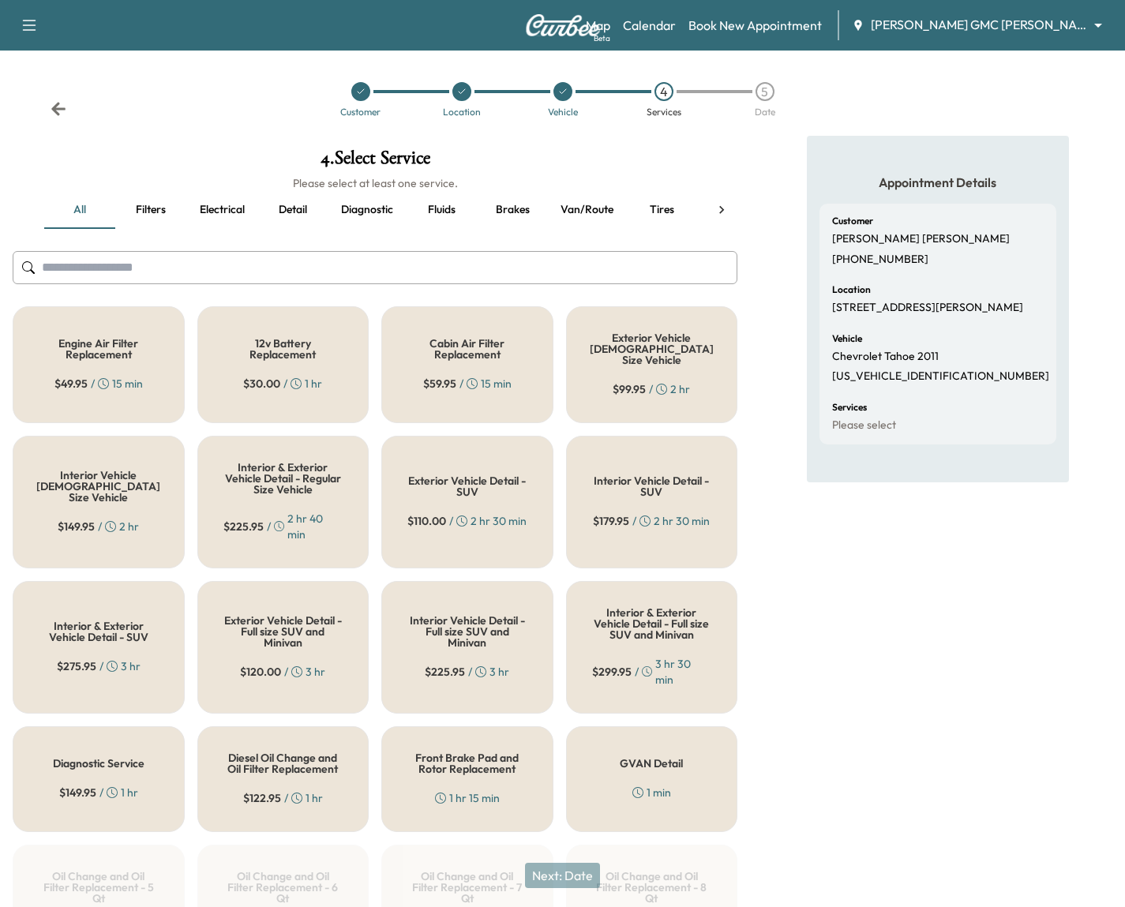
click at [422, 264] on input "text" at bounding box center [375, 267] width 725 height 33
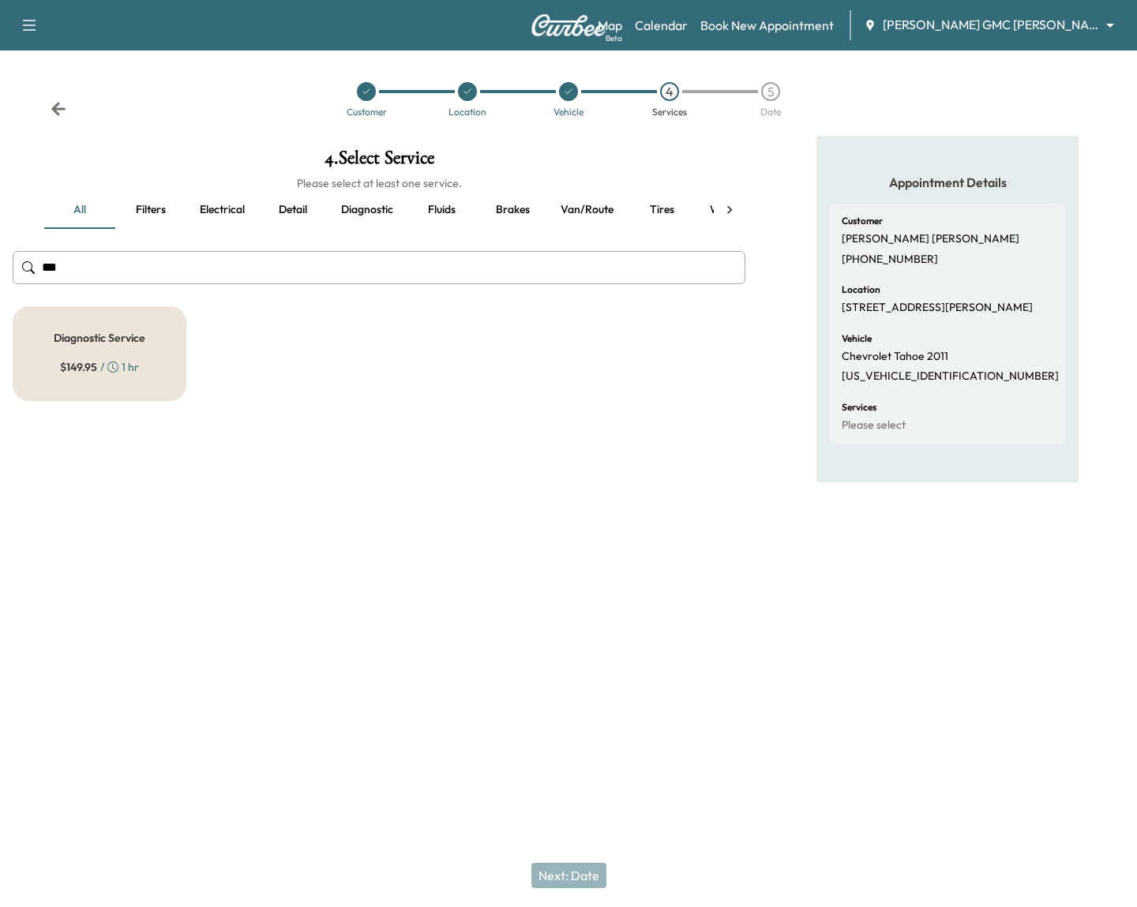
type input "***"
click at [161, 332] on div "Diagnostic Service $ 149.95 / 1 hr" at bounding box center [100, 353] width 174 height 95
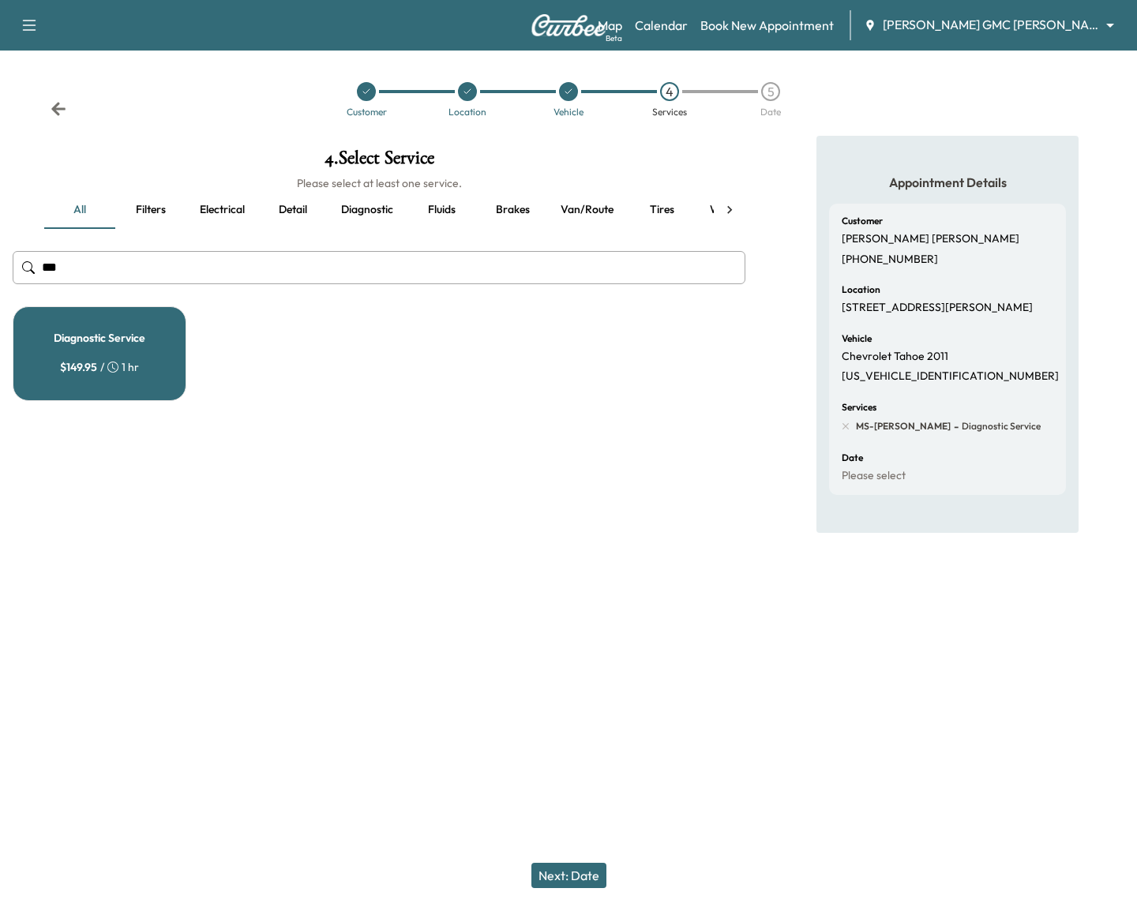
click at [595, 867] on button "Next: Date" at bounding box center [568, 875] width 75 height 25
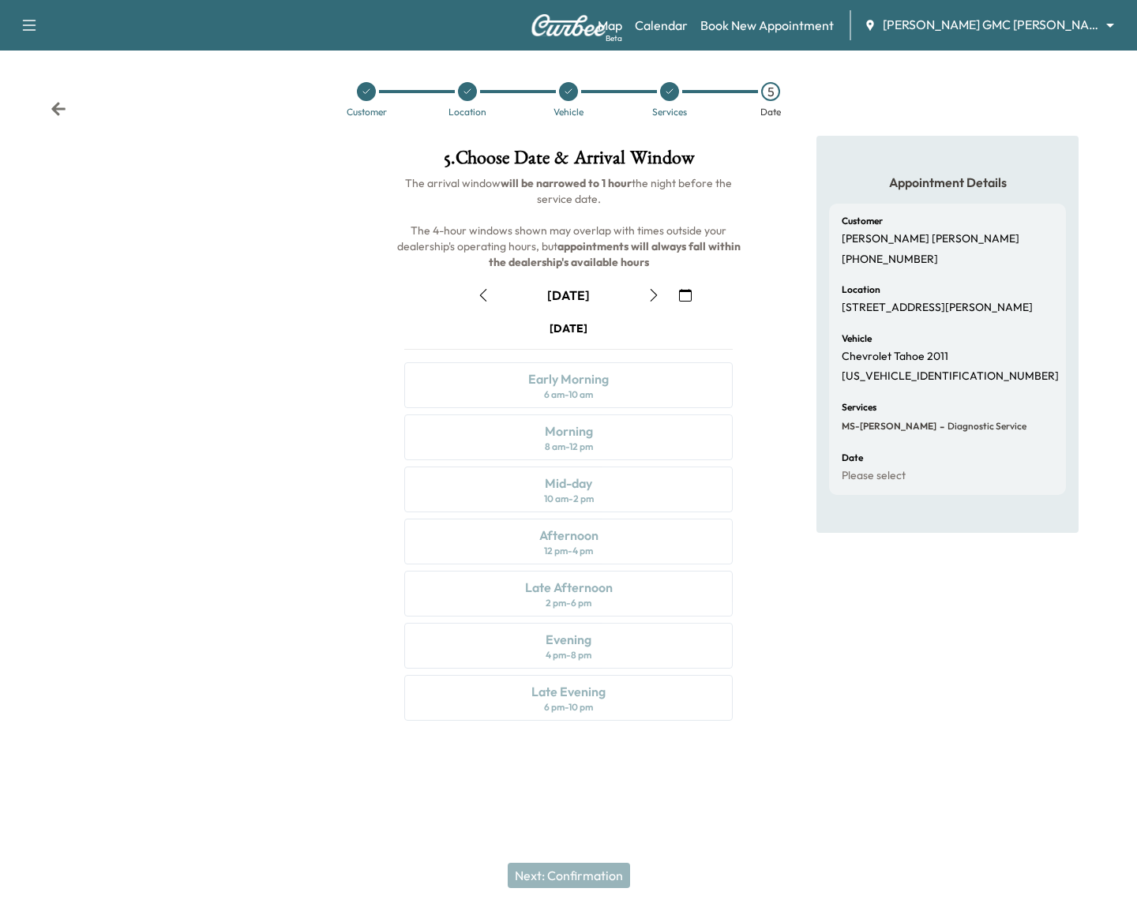
click at [681, 287] on button "button" at bounding box center [685, 295] width 27 height 25
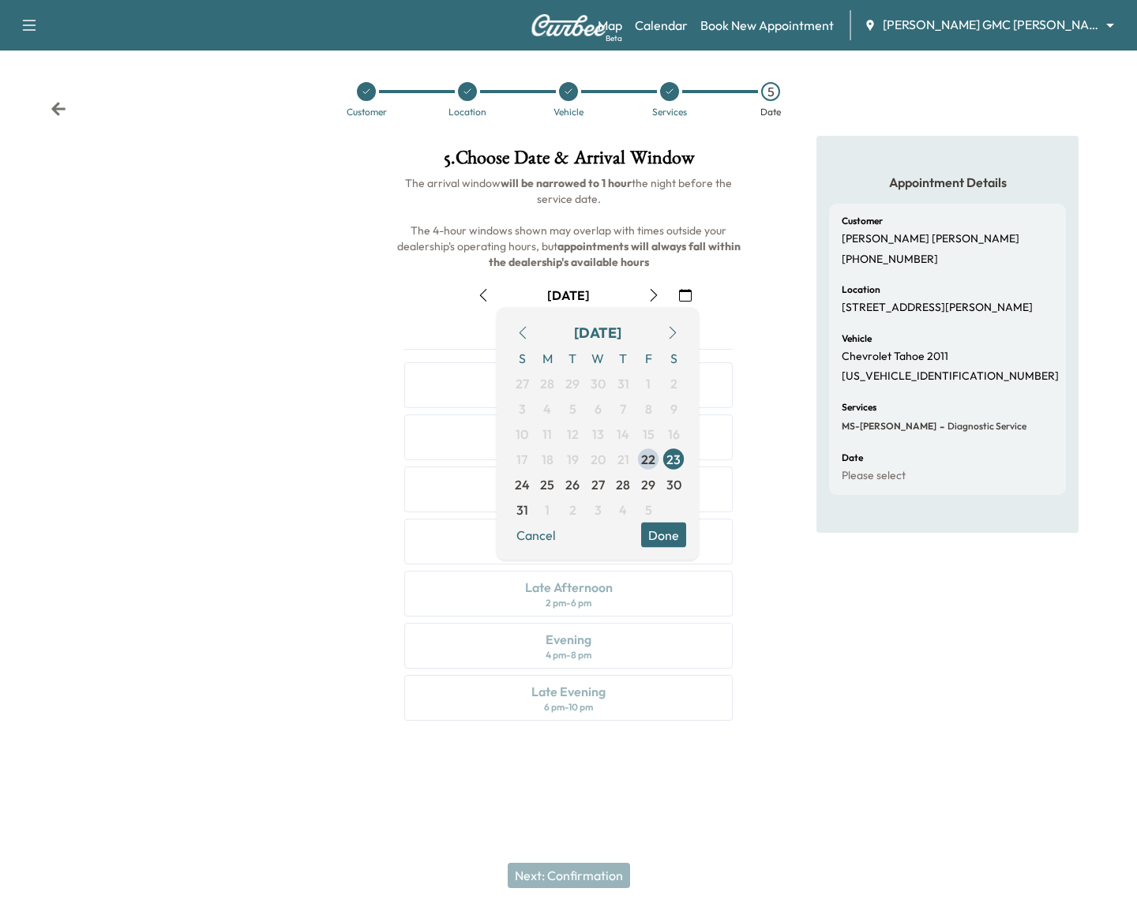
click at [669, 336] on icon "button" at bounding box center [672, 333] width 13 height 13
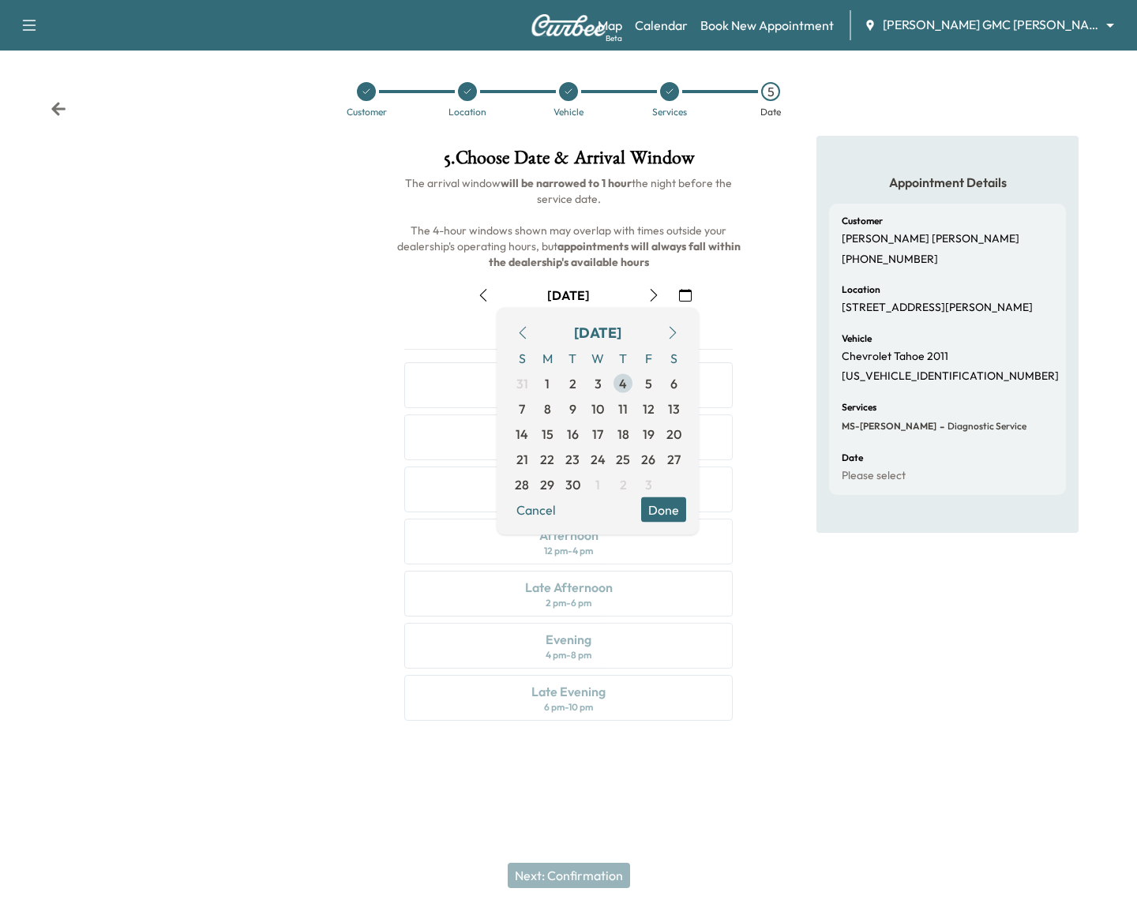
click at [613, 386] on span "4" at bounding box center [622, 383] width 25 height 25
click at [877, 643] on div "Appointment Details Customer [PERSON_NAME] [PHONE_NUMBER] Location [STREET_ADDR…" at bounding box center [947, 438] width 262 height 604
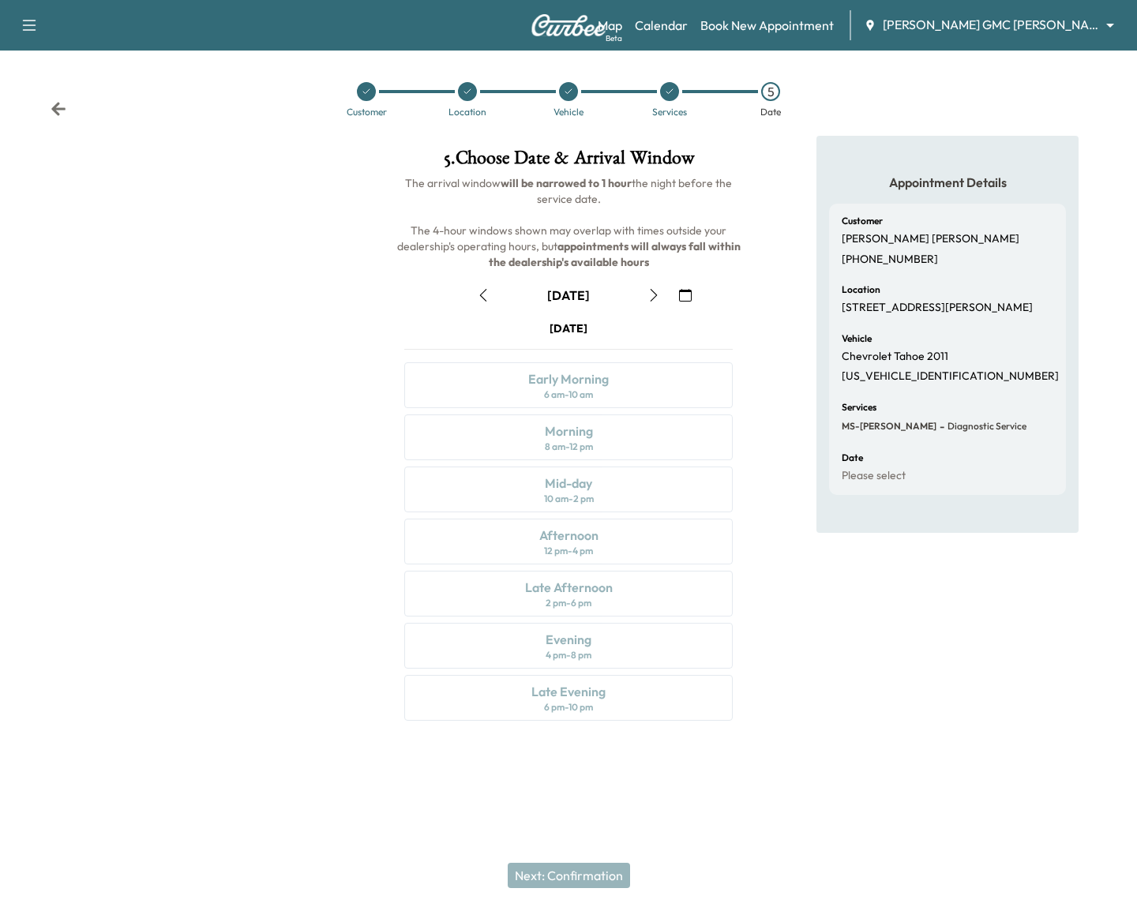
click at [673, 94] on icon at bounding box center [669, 91] width 9 height 9
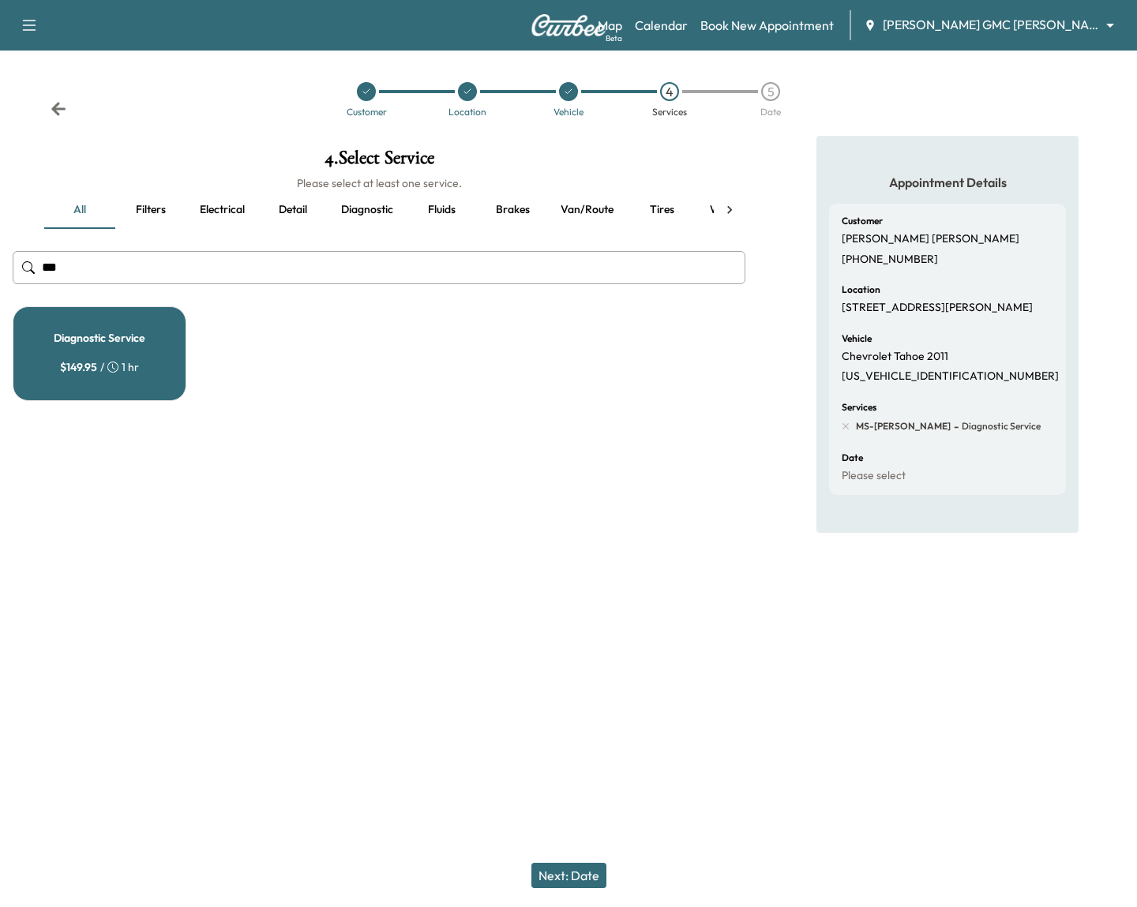
click at [366, 258] on input "***" at bounding box center [379, 267] width 733 height 33
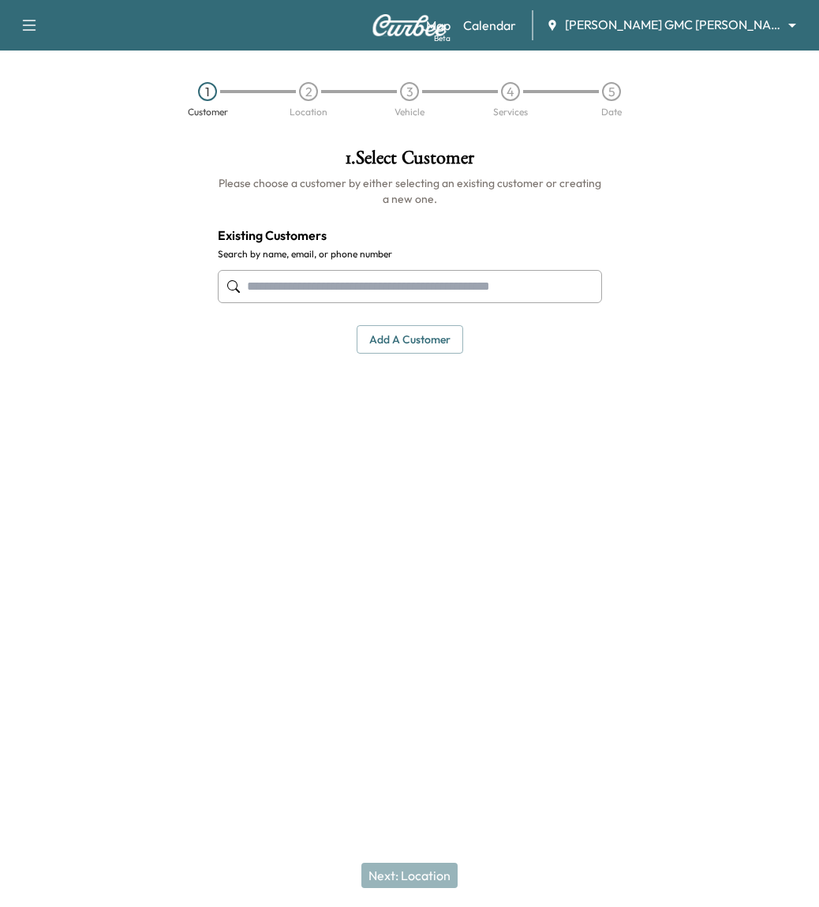
click at [366, 291] on input "text" at bounding box center [410, 286] width 384 height 33
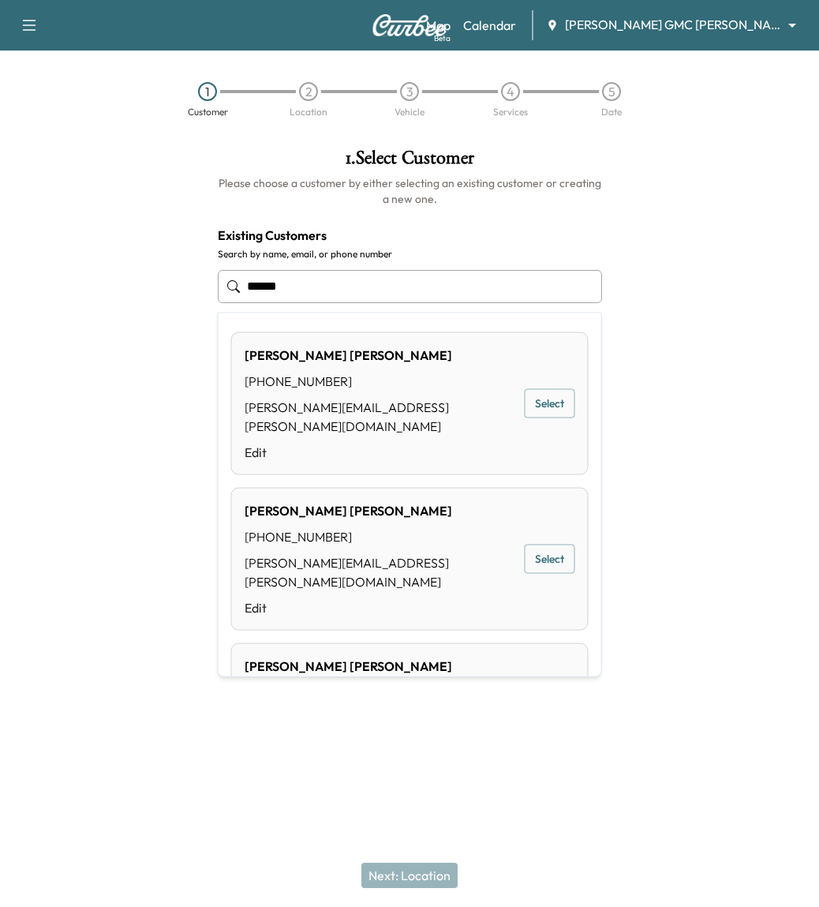
click at [547, 390] on button "Select" at bounding box center [550, 403] width 51 height 29
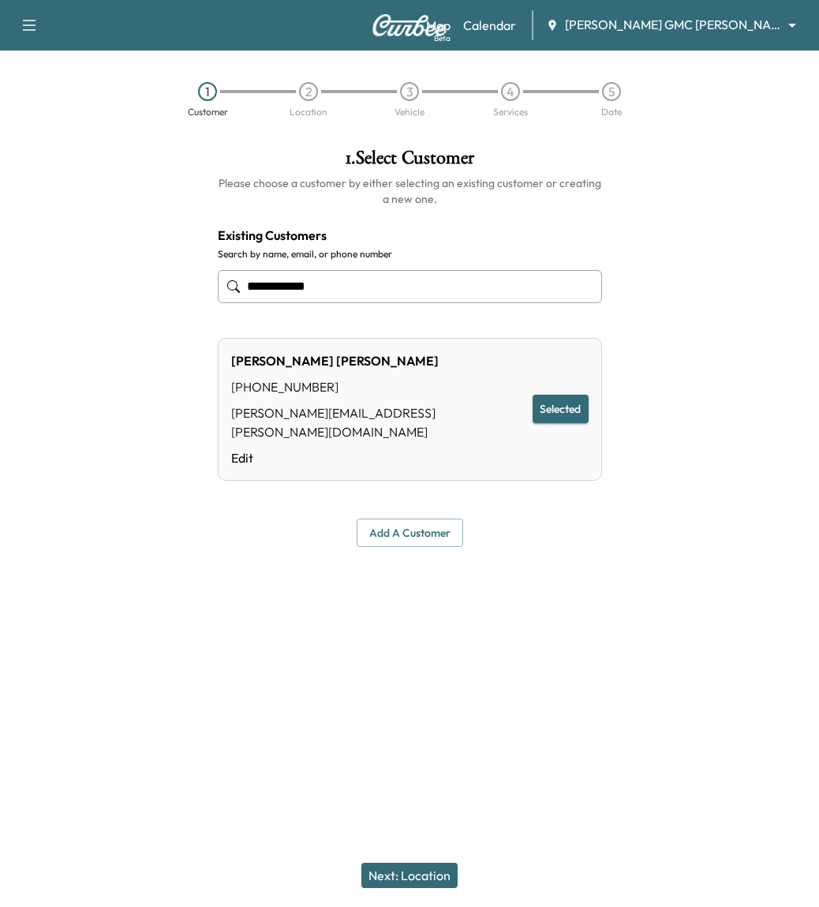
type input "**********"
click at [443, 868] on button "Next: Location" at bounding box center [410, 875] width 96 height 25
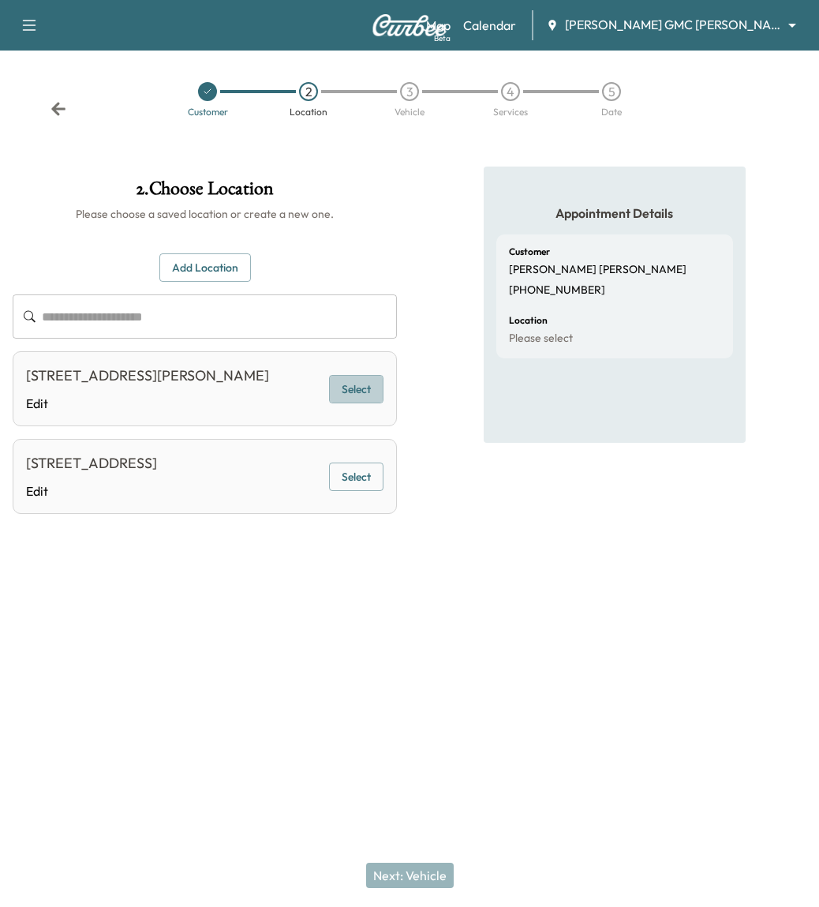
click at [360, 390] on button "Select" at bounding box center [356, 389] width 54 height 29
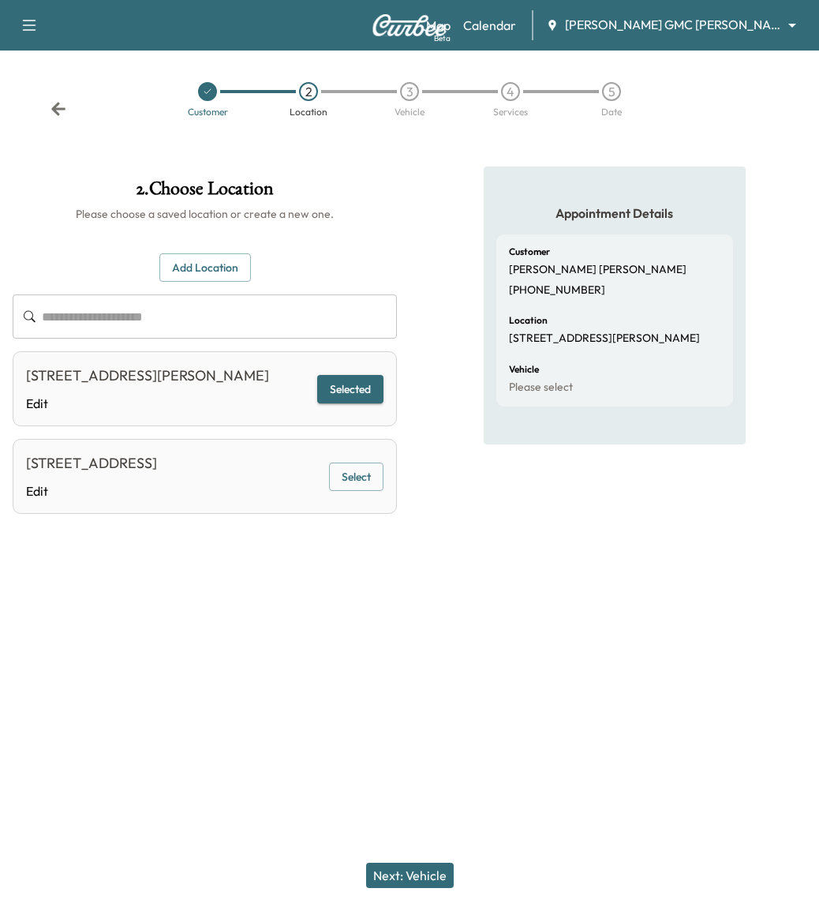
click at [426, 864] on button "Next: Vehicle" at bounding box center [410, 875] width 88 height 25
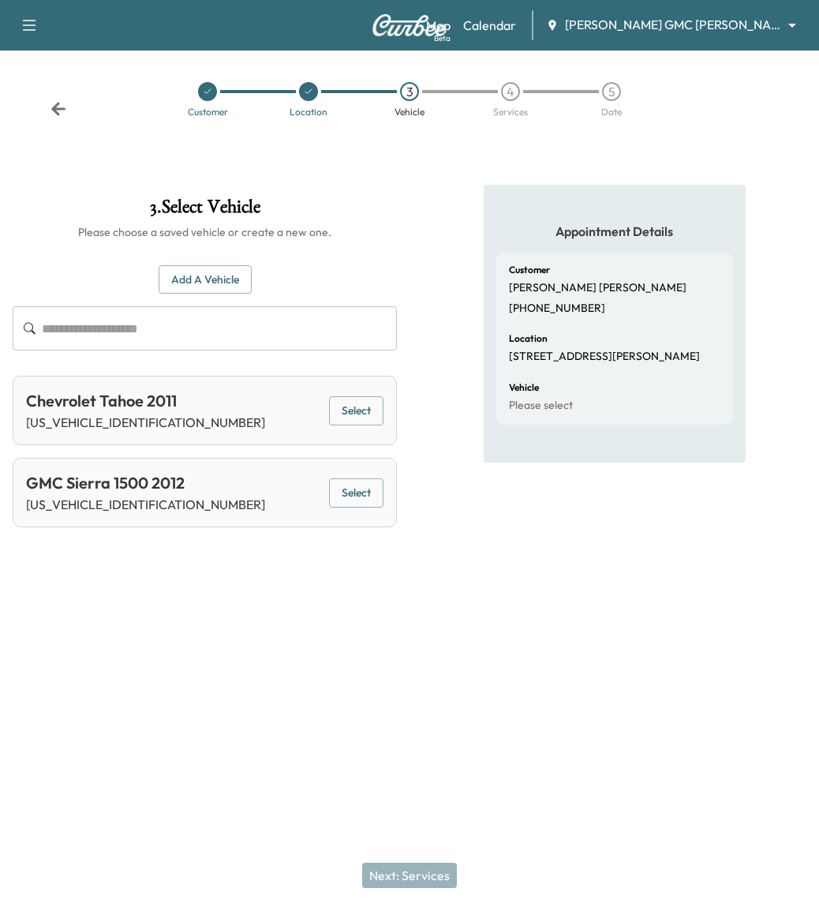
click at [354, 416] on button "Select" at bounding box center [356, 410] width 54 height 29
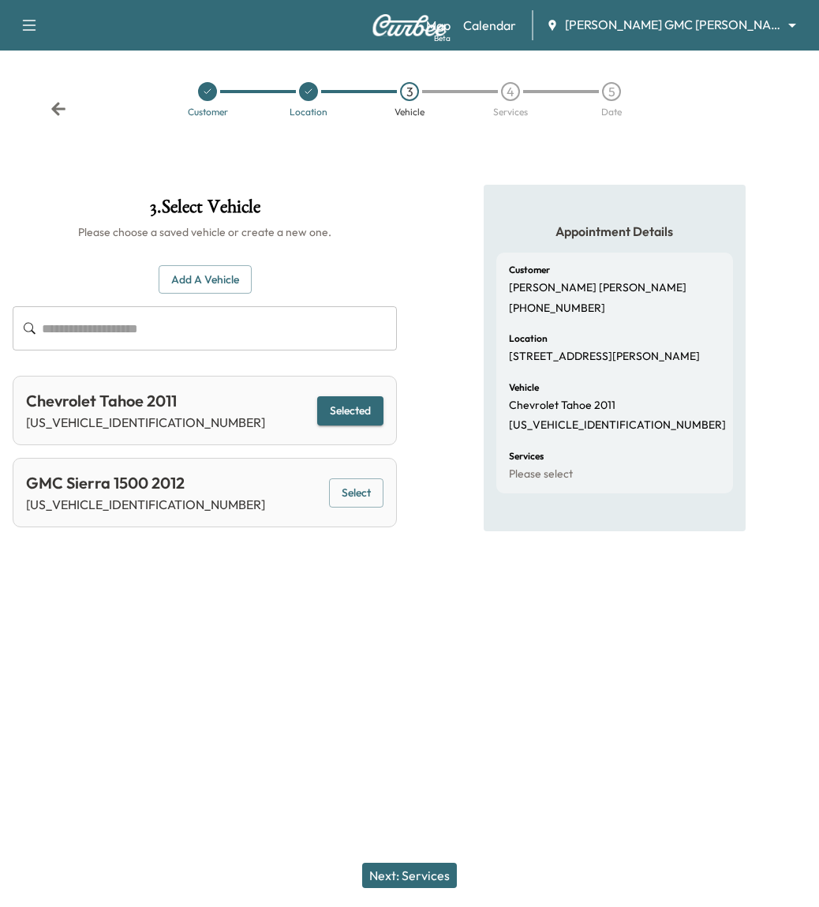
click at [438, 871] on button "Next: Services" at bounding box center [409, 875] width 95 height 25
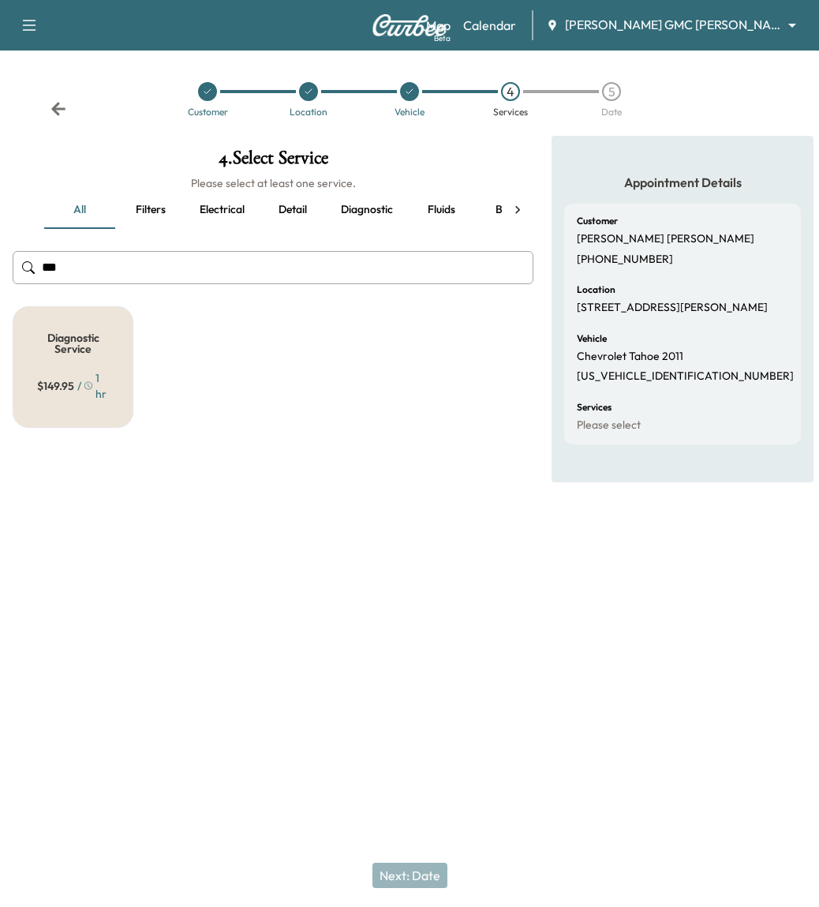
click at [88, 339] on h5 "Diagnostic Service" at bounding box center [73, 343] width 69 height 22
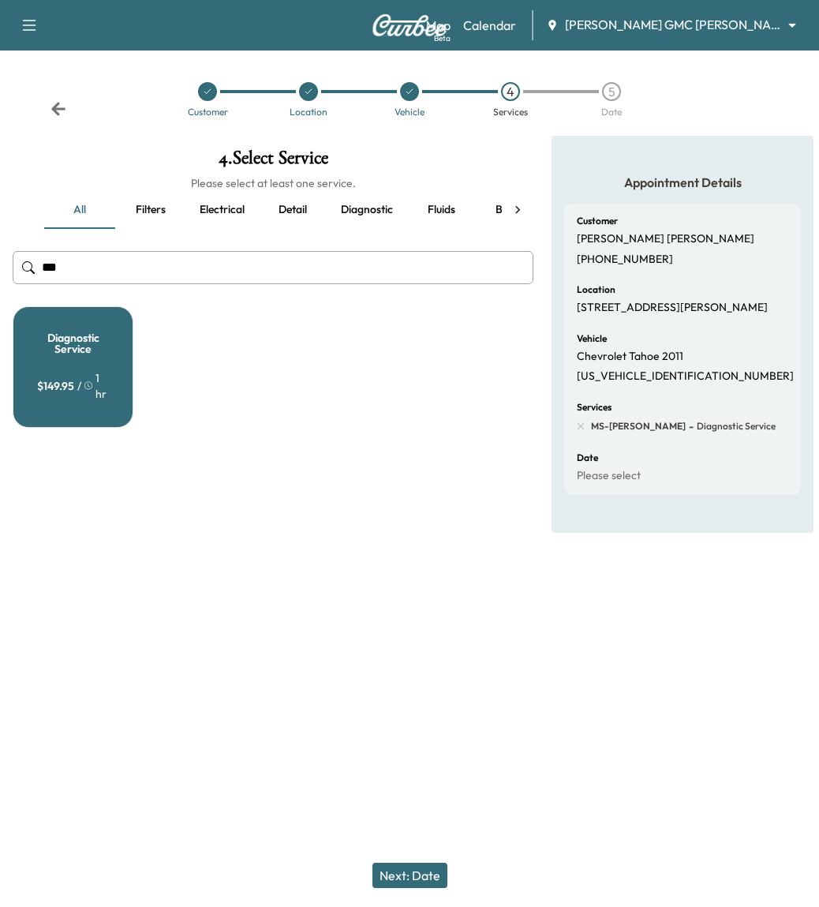
click at [418, 879] on button "Next: Date" at bounding box center [410, 875] width 75 height 25
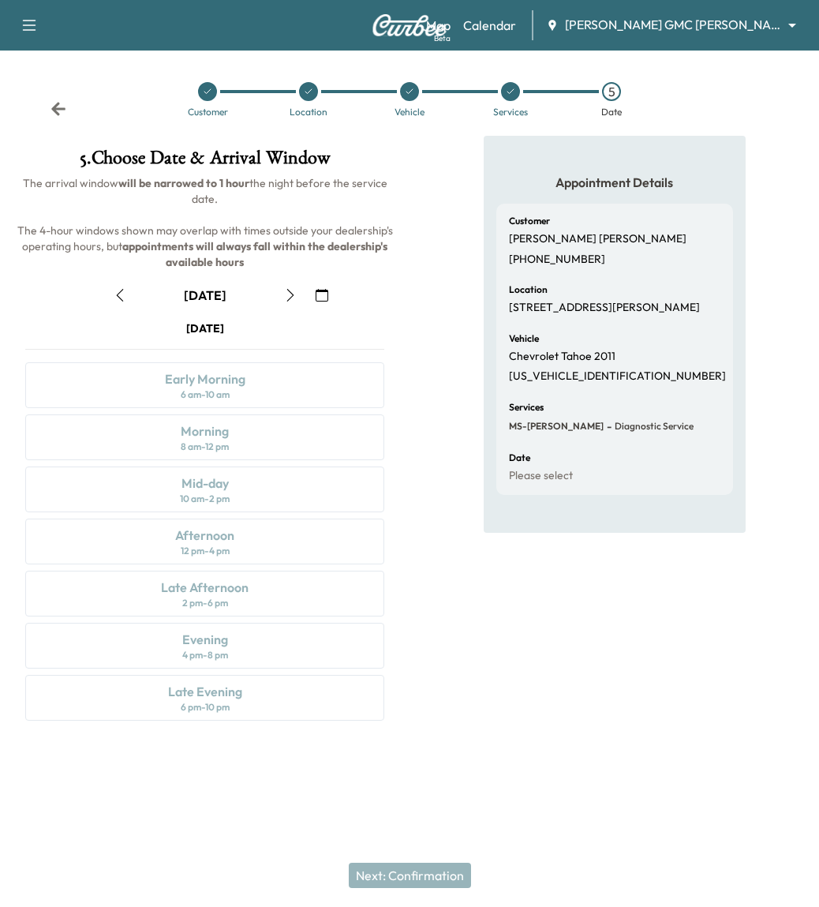
click at [324, 292] on icon "button" at bounding box center [322, 295] width 13 height 13
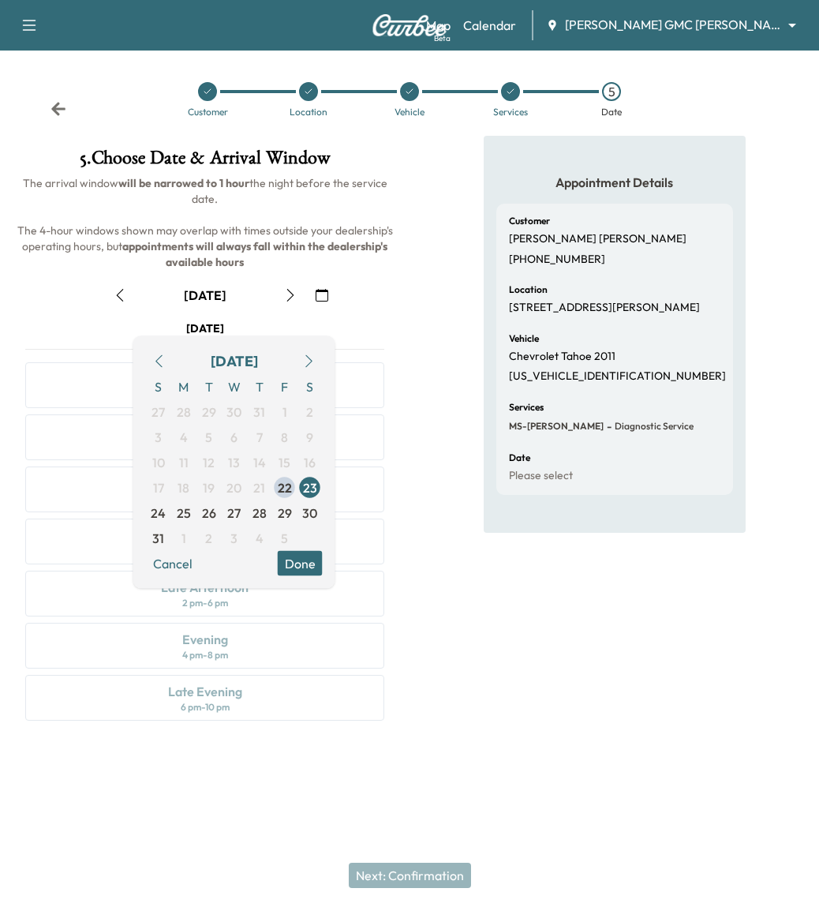
click at [315, 371] on button "button" at bounding box center [309, 361] width 27 height 25
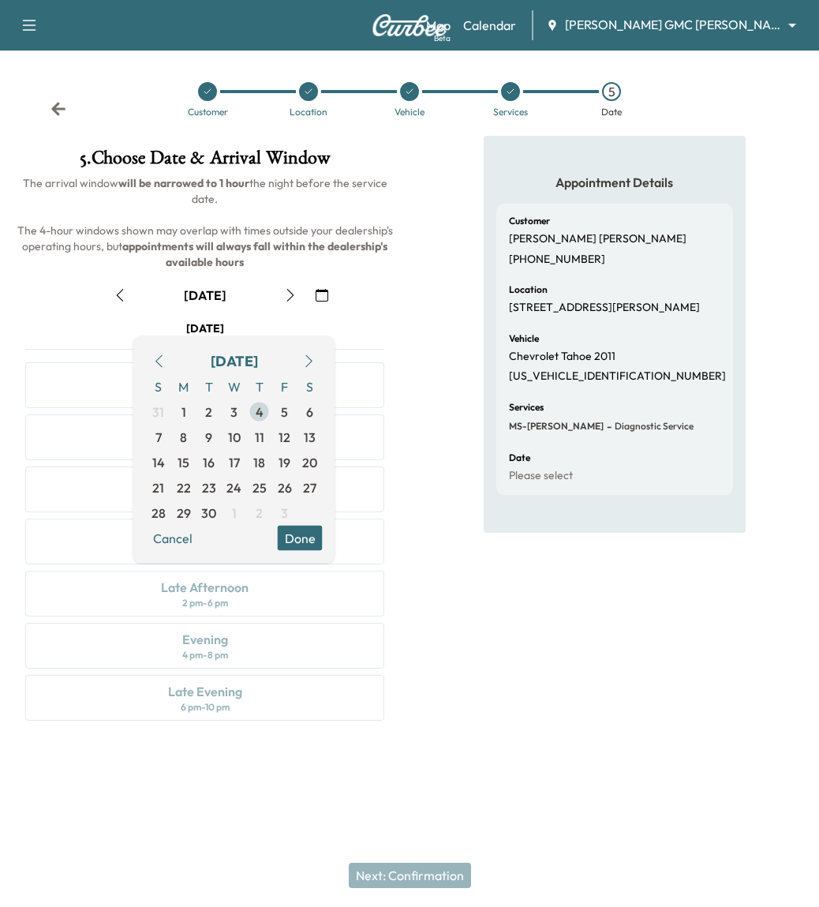
drag, startPoint x: 253, startPoint y: 408, endPoint x: 261, endPoint y: 414, distance: 9.6
click at [253, 408] on span "4" at bounding box center [259, 411] width 25 height 25
click at [512, 587] on div "Appointment Details Customer [PERSON_NAME] [PHONE_NUMBER] Location [STREET_ADDR…" at bounding box center [615, 438] width 262 height 604
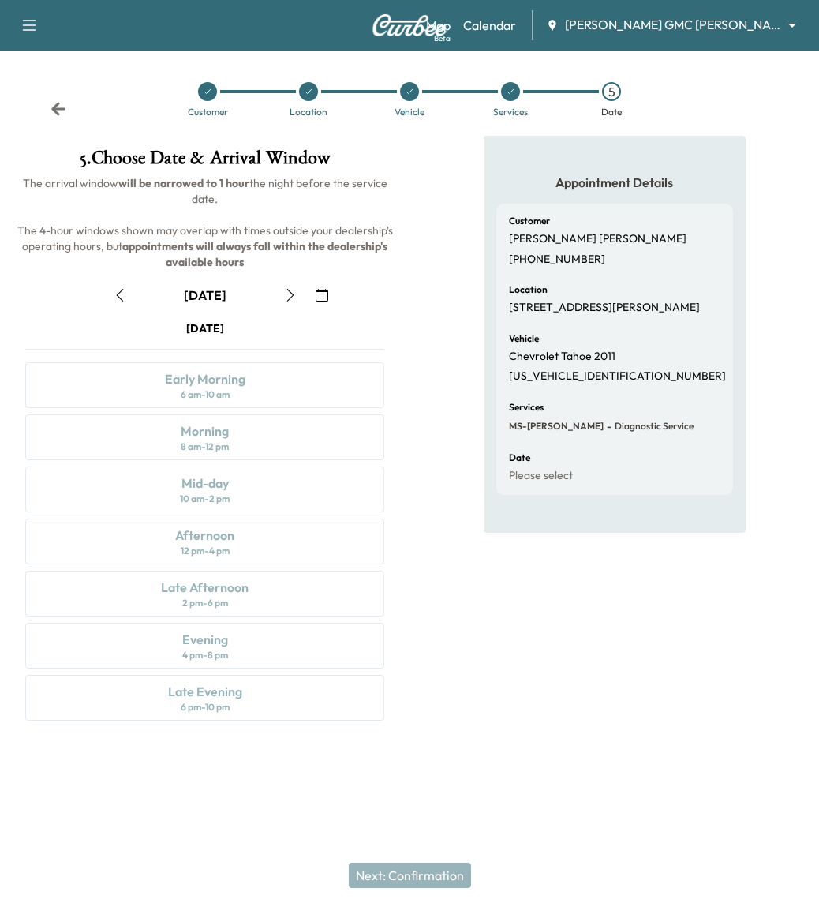
click at [122, 295] on icon "button" at bounding box center [120, 295] width 13 height 13
click at [524, 87] on div at bounding box center [510, 91] width 101 height 19
click at [498, 99] on div at bounding box center [510, 91] width 101 height 19
click at [507, 96] on icon at bounding box center [510, 91] width 9 height 9
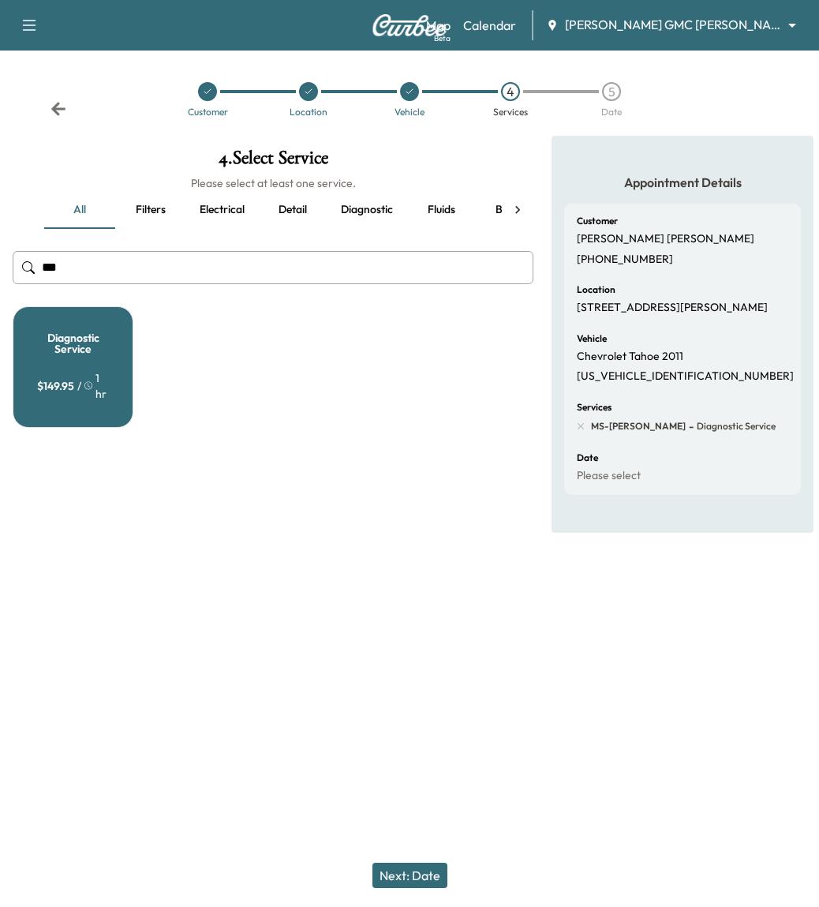
click at [210, 267] on input "***" at bounding box center [273, 267] width 521 height 33
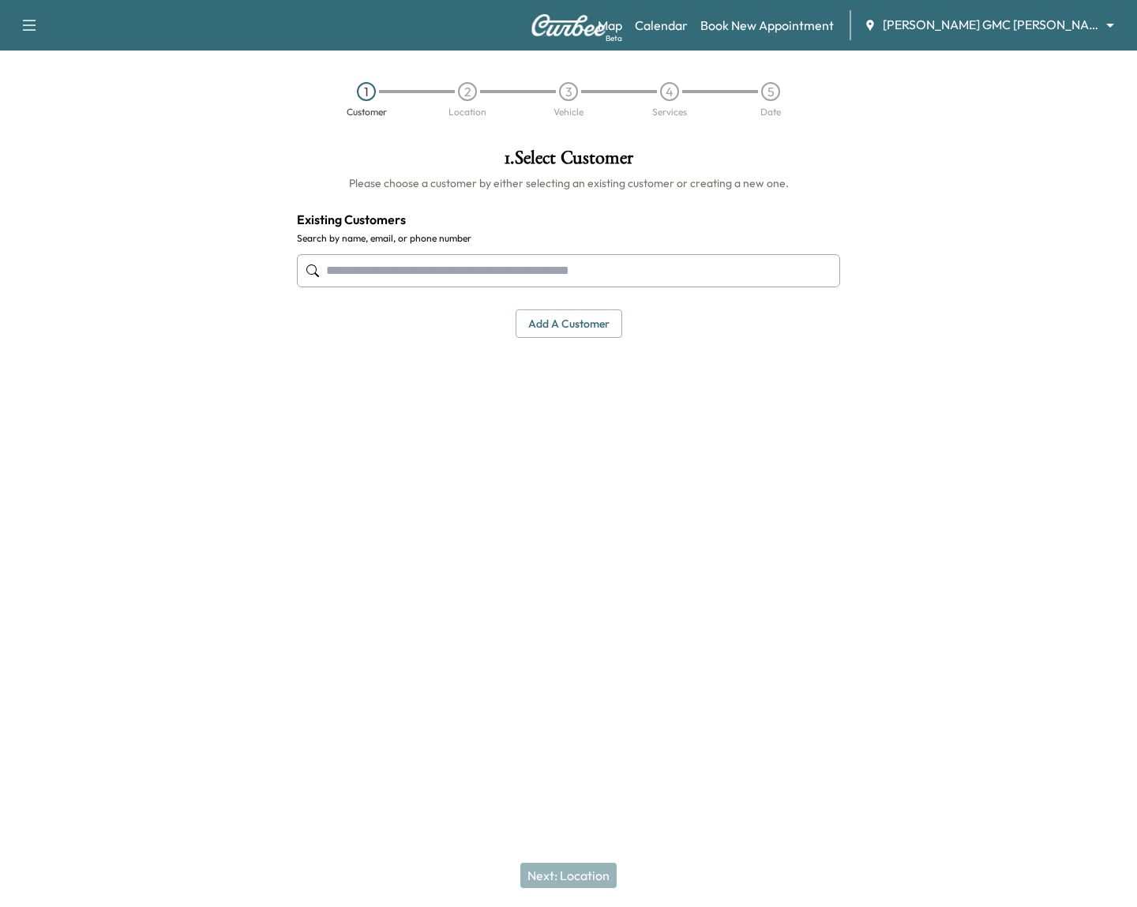
click at [613, 274] on input "text" at bounding box center [568, 270] width 543 height 33
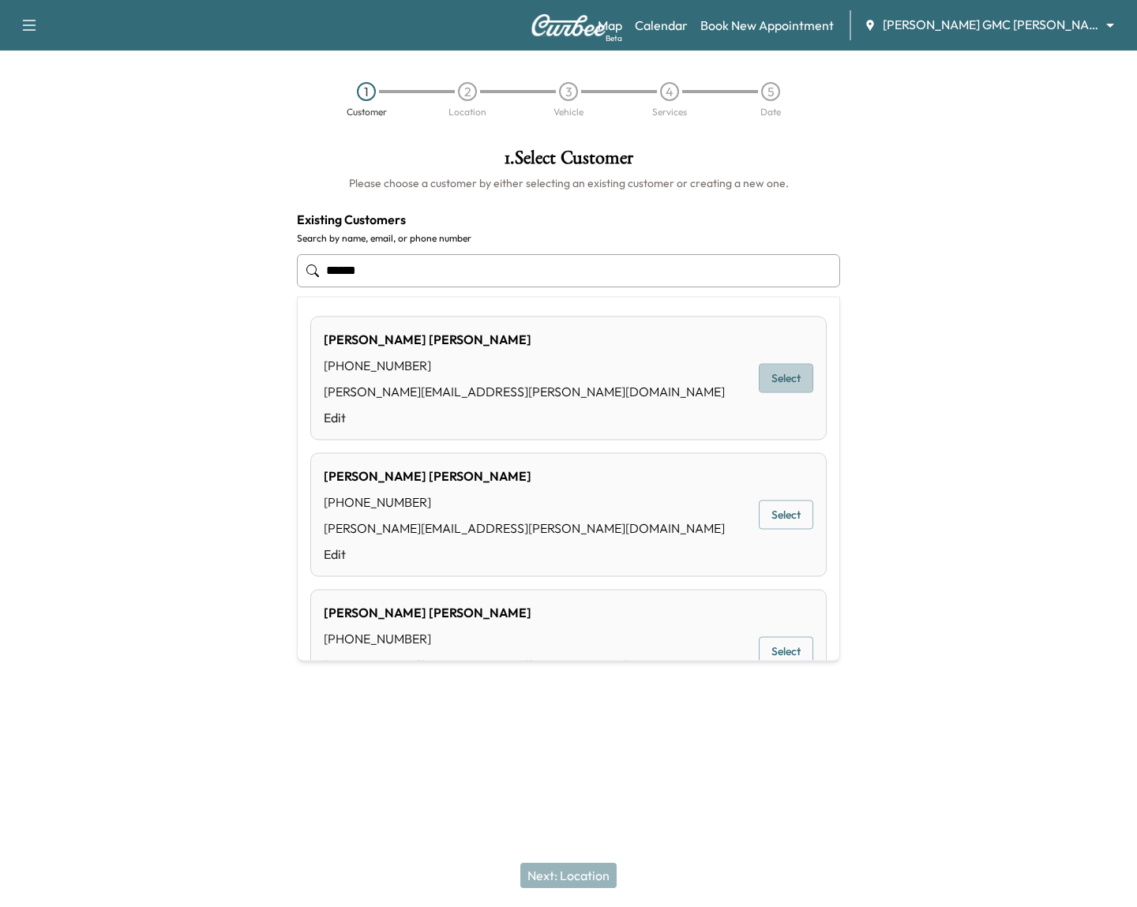
click at [778, 375] on button "Select" at bounding box center [786, 378] width 54 height 29
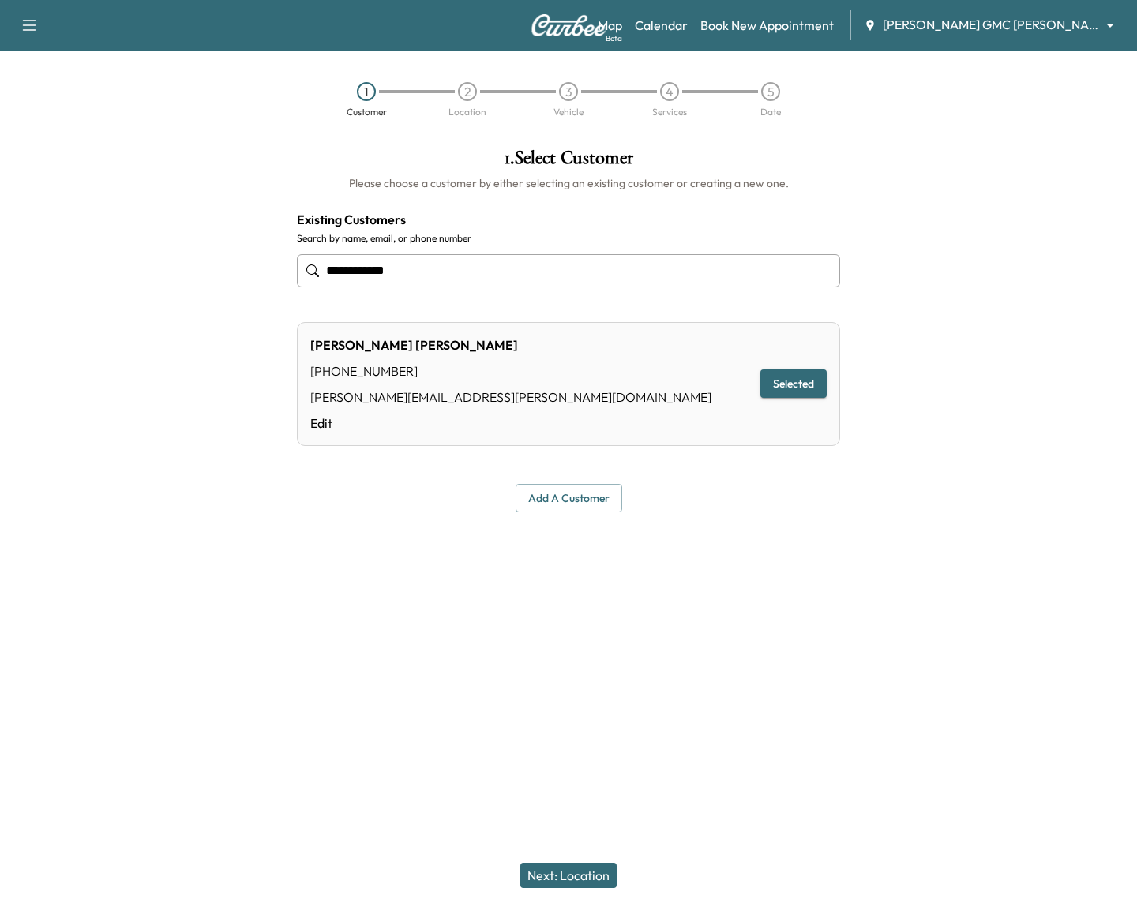
type input "**********"
click at [593, 890] on div "Next: Location" at bounding box center [568, 875] width 1137 height 63
click at [592, 883] on button "Next: Location" at bounding box center [568, 875] width 96 height 25
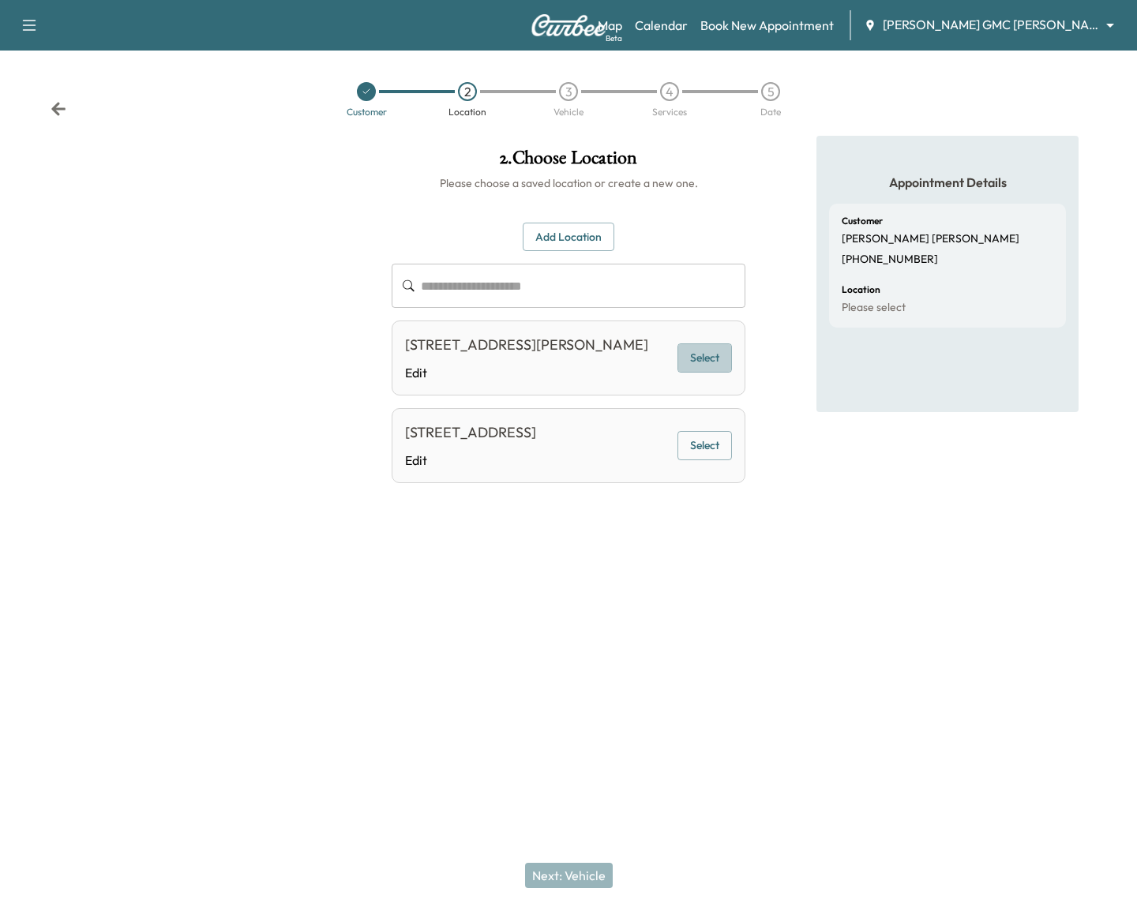
click at [682, 372] on button "Select" at bounding box center [704, 357] width 54 height 29
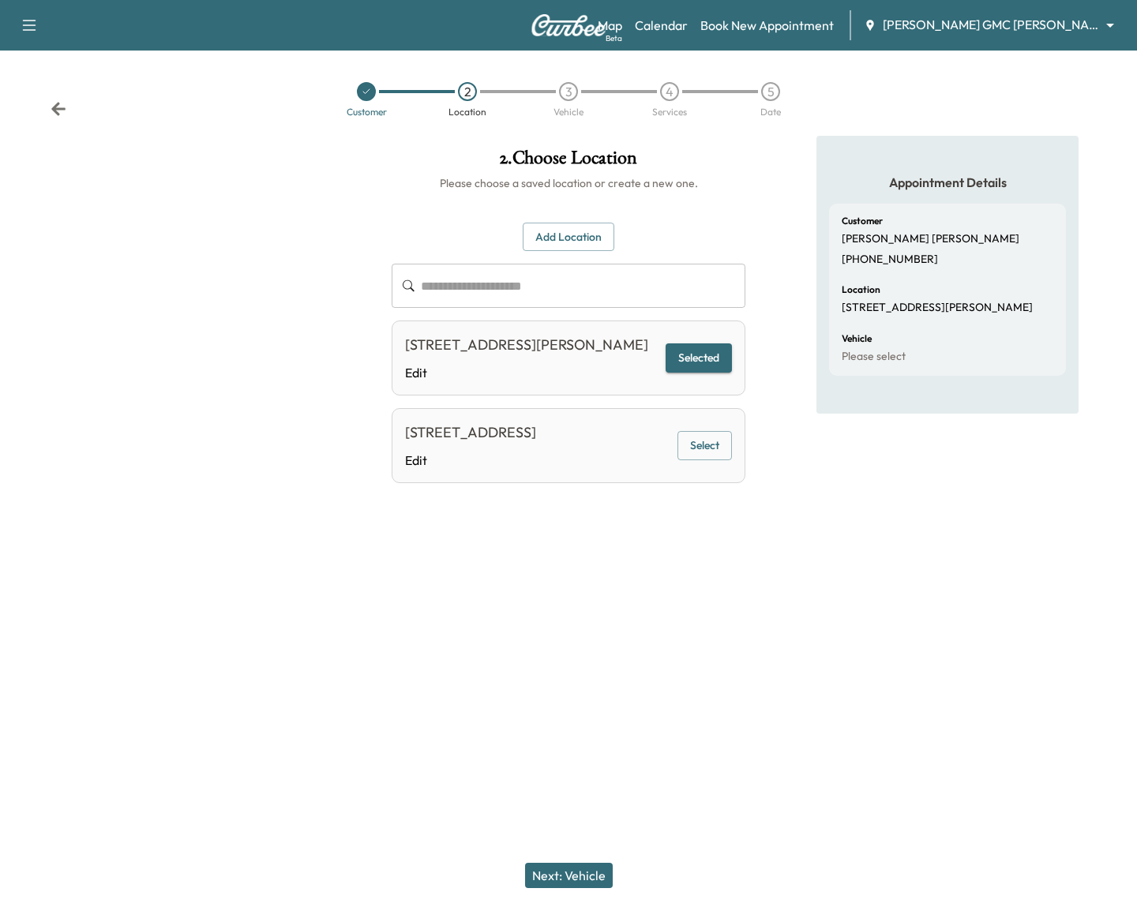
click at [592, 868] on button "Next: Vehicle" at bounding box center [569, 875] width 88 height 25
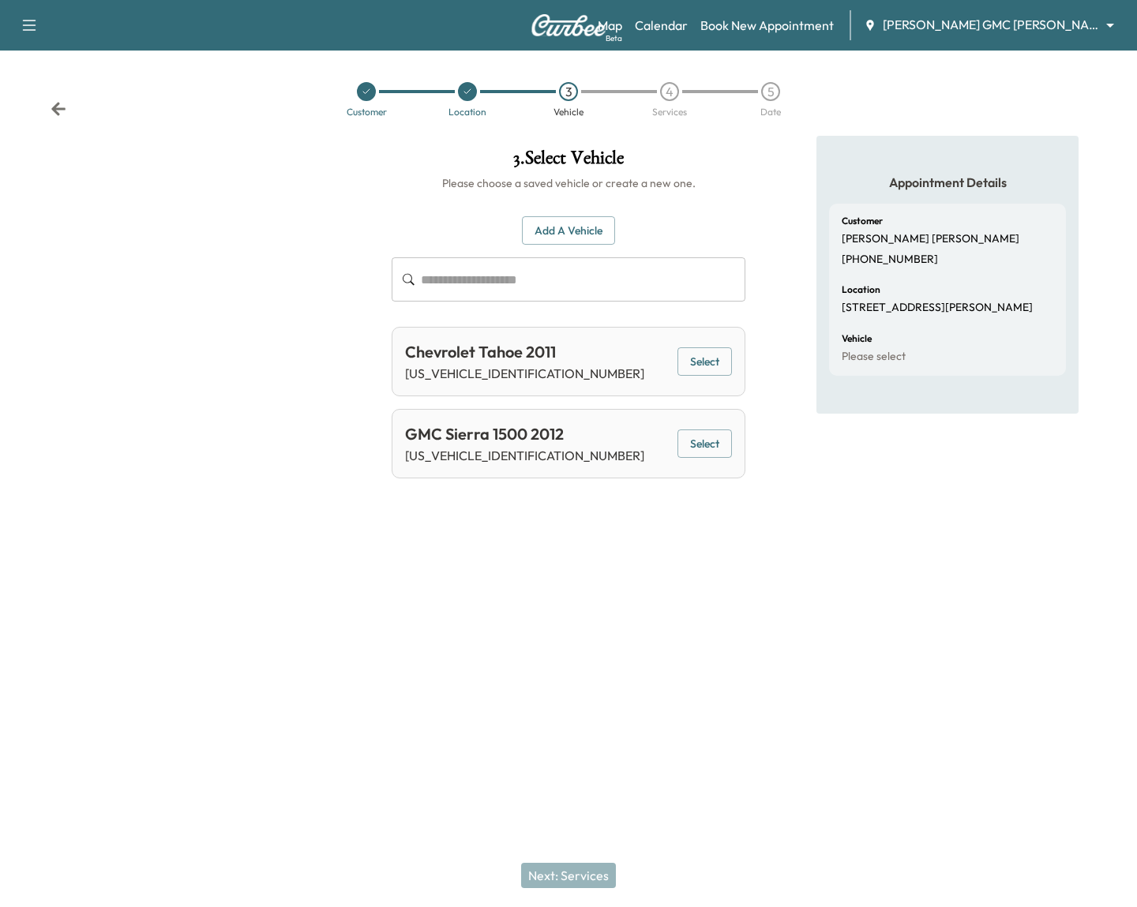
click at [714, 365] on button "Select" at bounding box center [704, 361] width 54 height 29
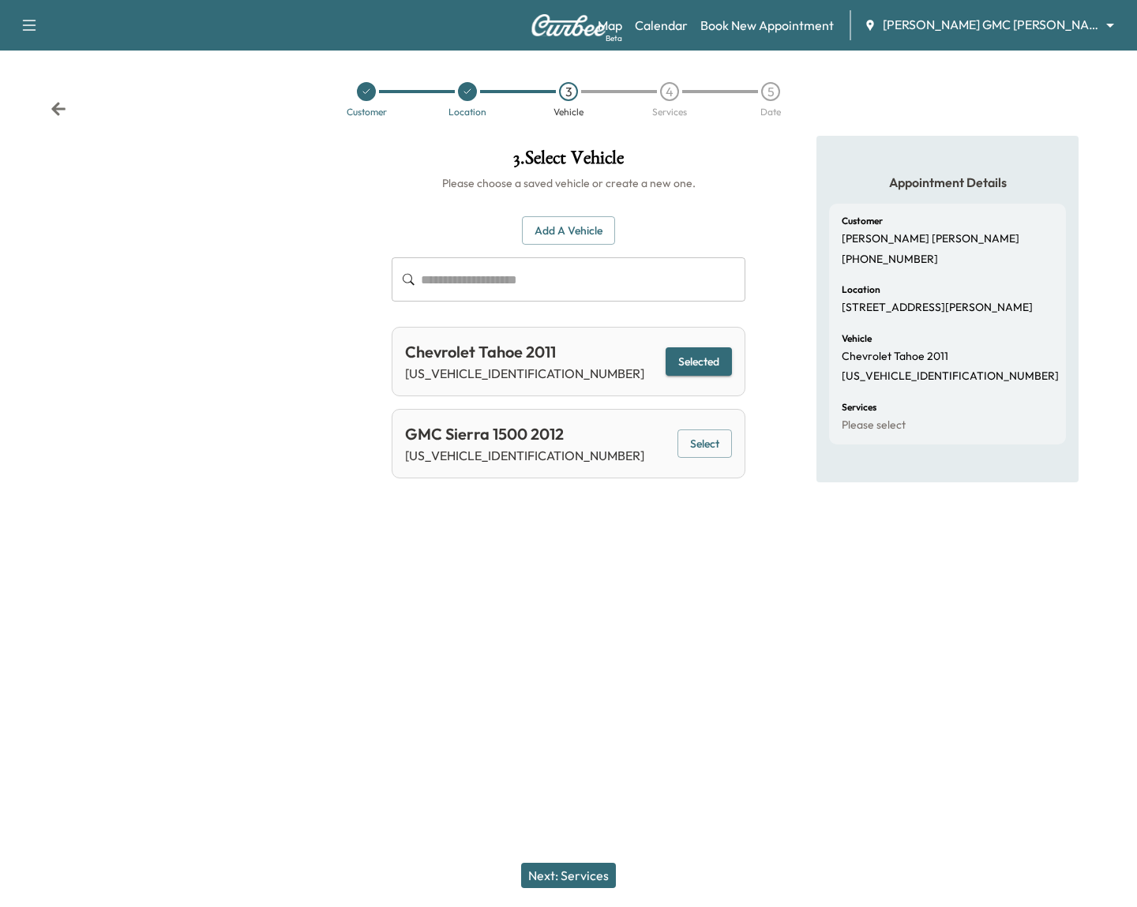
click at [598, 864] on button "Next: Services" at bounding box center [568, 875] width 95 height 25
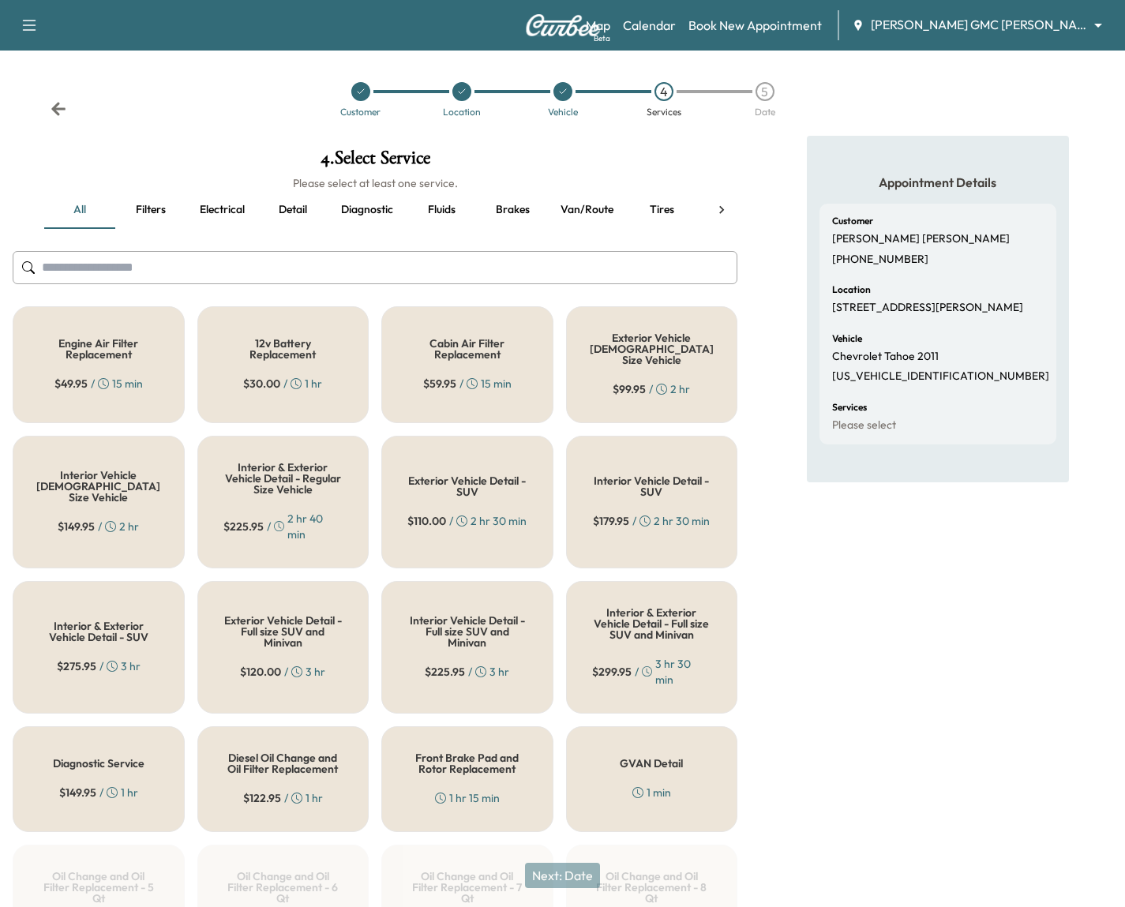
click at [523, 276] on input "text" at bounding box center [375, 267] width 725 height 33
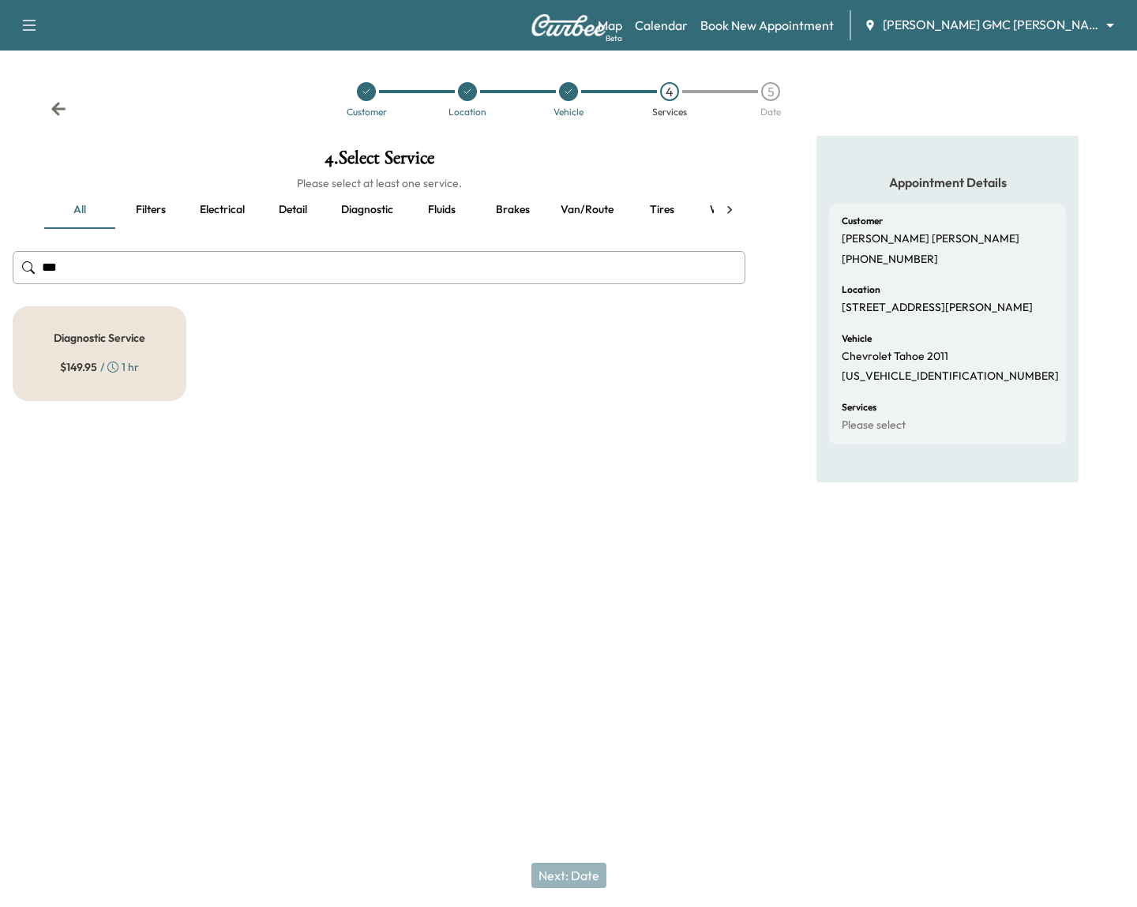
type input "***"
click at [134, 332] on h5 "Diagnostic Service" at bounding box center [100, 337] width 92 height 11
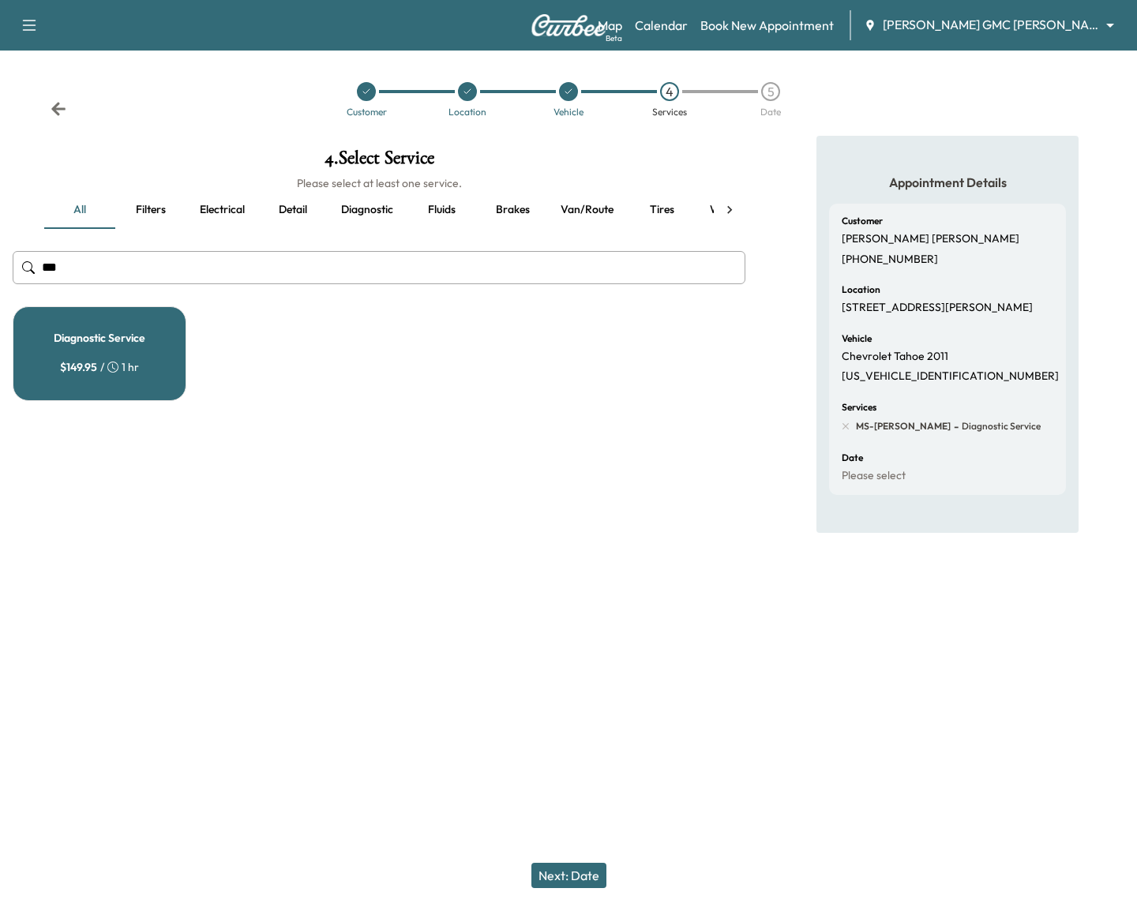
click at [592, 886] on button "Next: Date" at bounding box center [568, 875] width 75 height 25
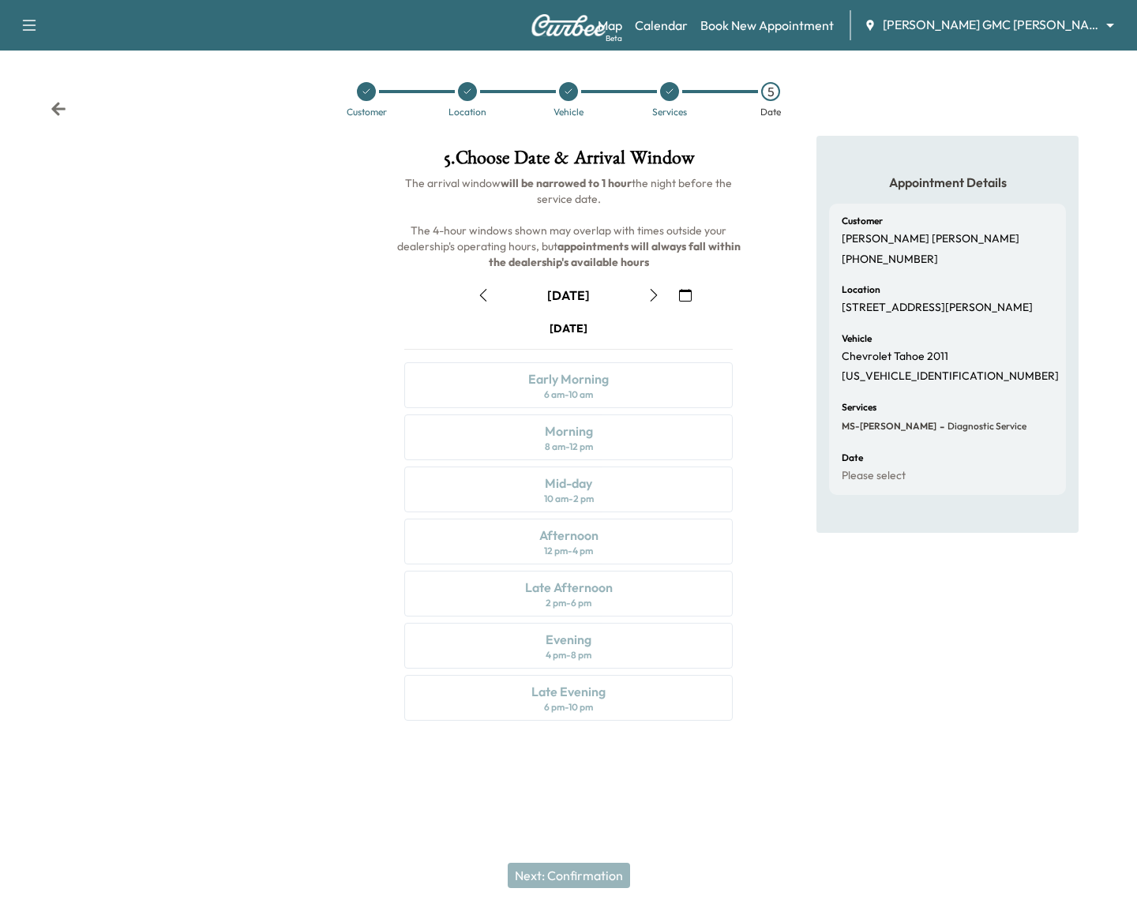
click at [690, 294] on icon "button" at bounding box center [685, 295] width 13 height 13
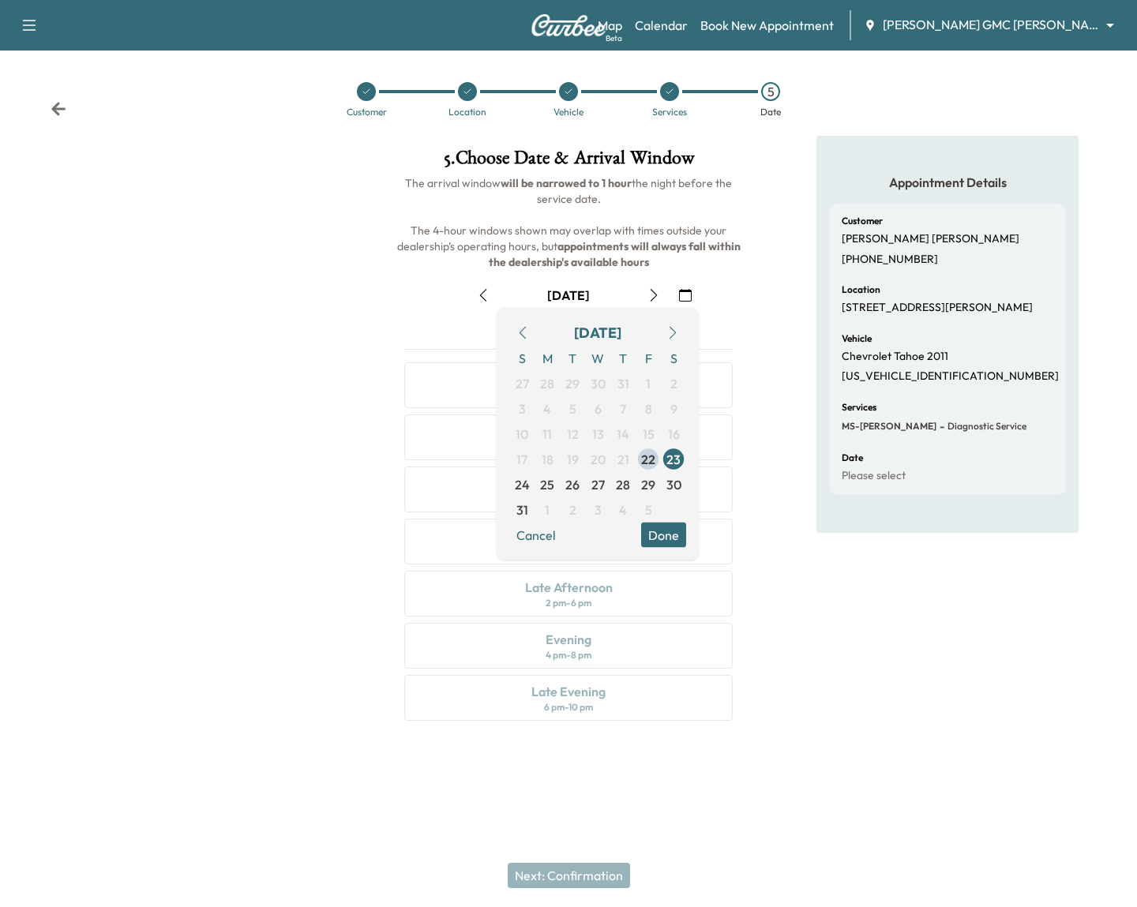
click at [667, 327] on icon "button" at bounding box center [672, 333] width 13 height 13
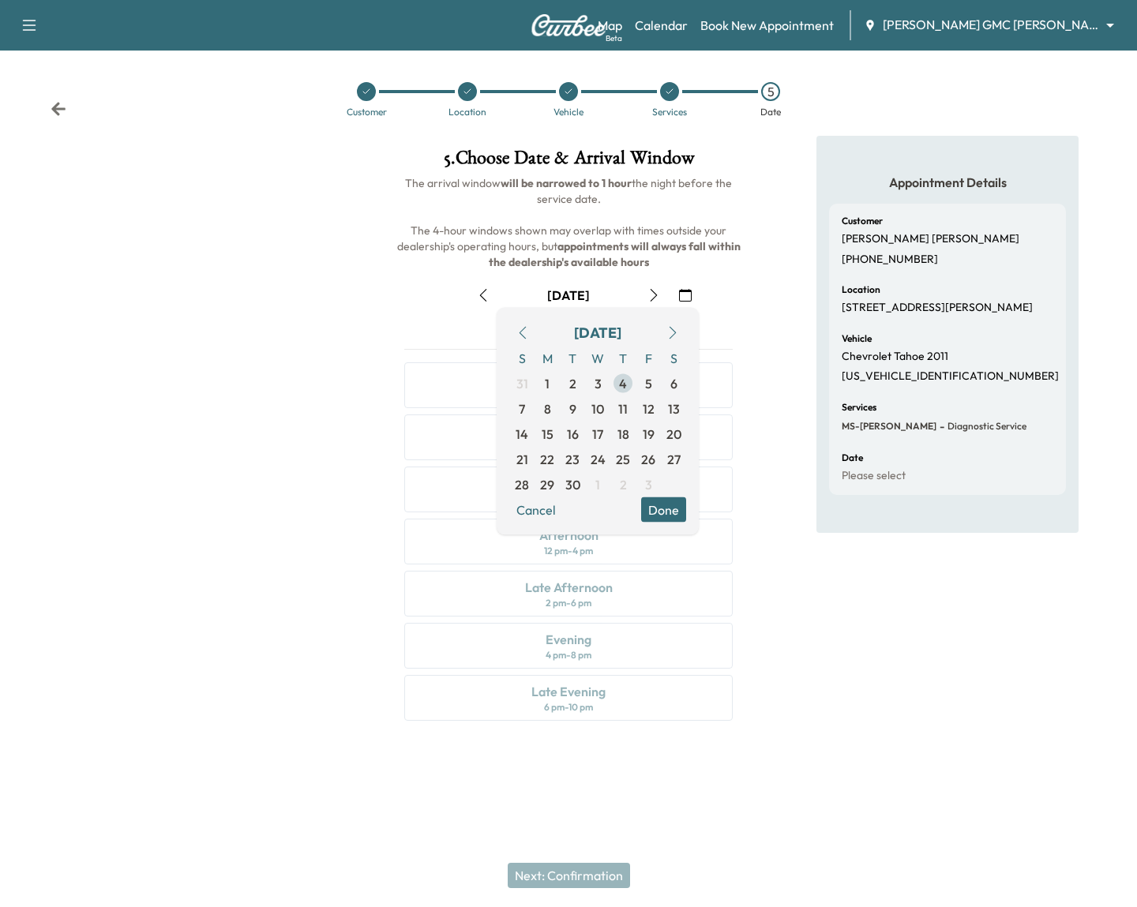
click at [613, 384] on span "4" at bounding box center [622, 383] width 25 height 25
click at [858, 605] on div "Appointment Details Customer [PERSON_NAME] [PHONE_NUMBER] Location [STREET_ADDR…" at bounding box center [947, 438] width 262 height 604
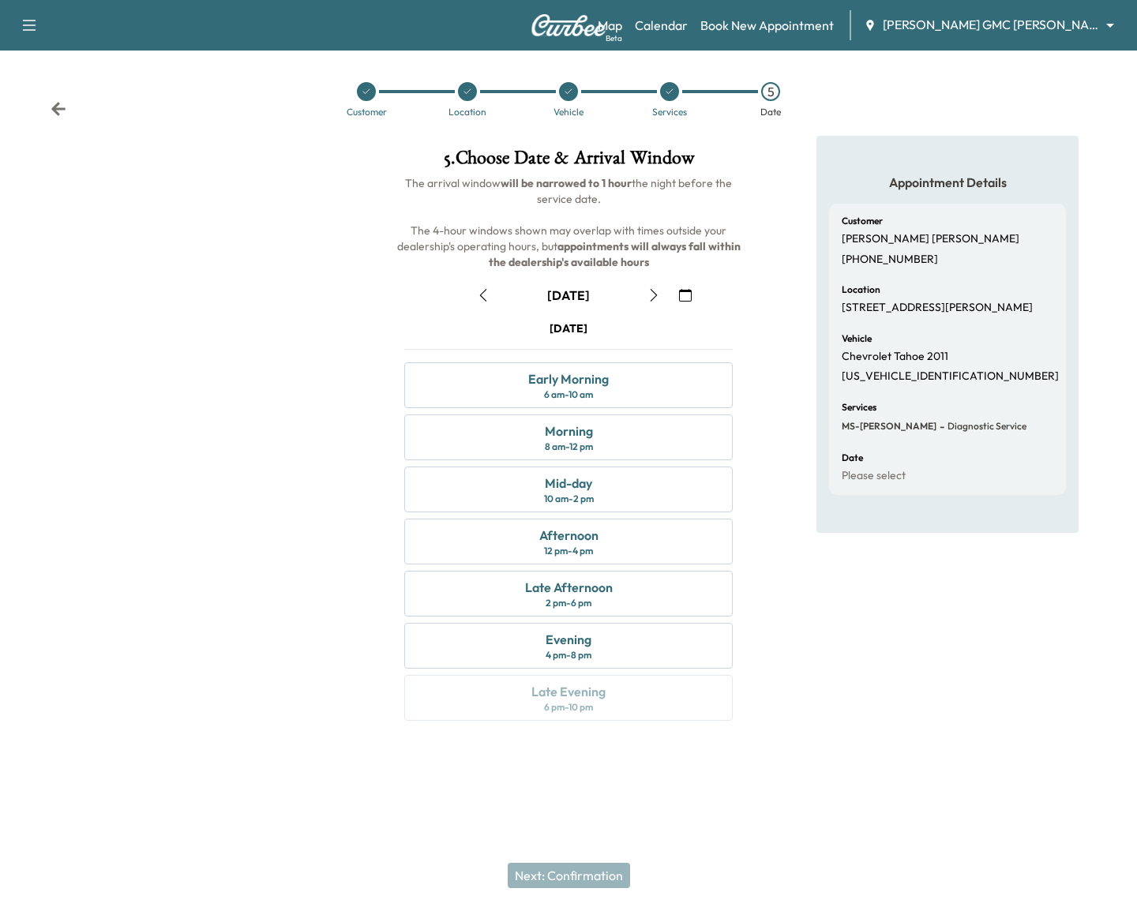
click at [471, 96] on div at bounding box center [467, 91] width 19 height 19
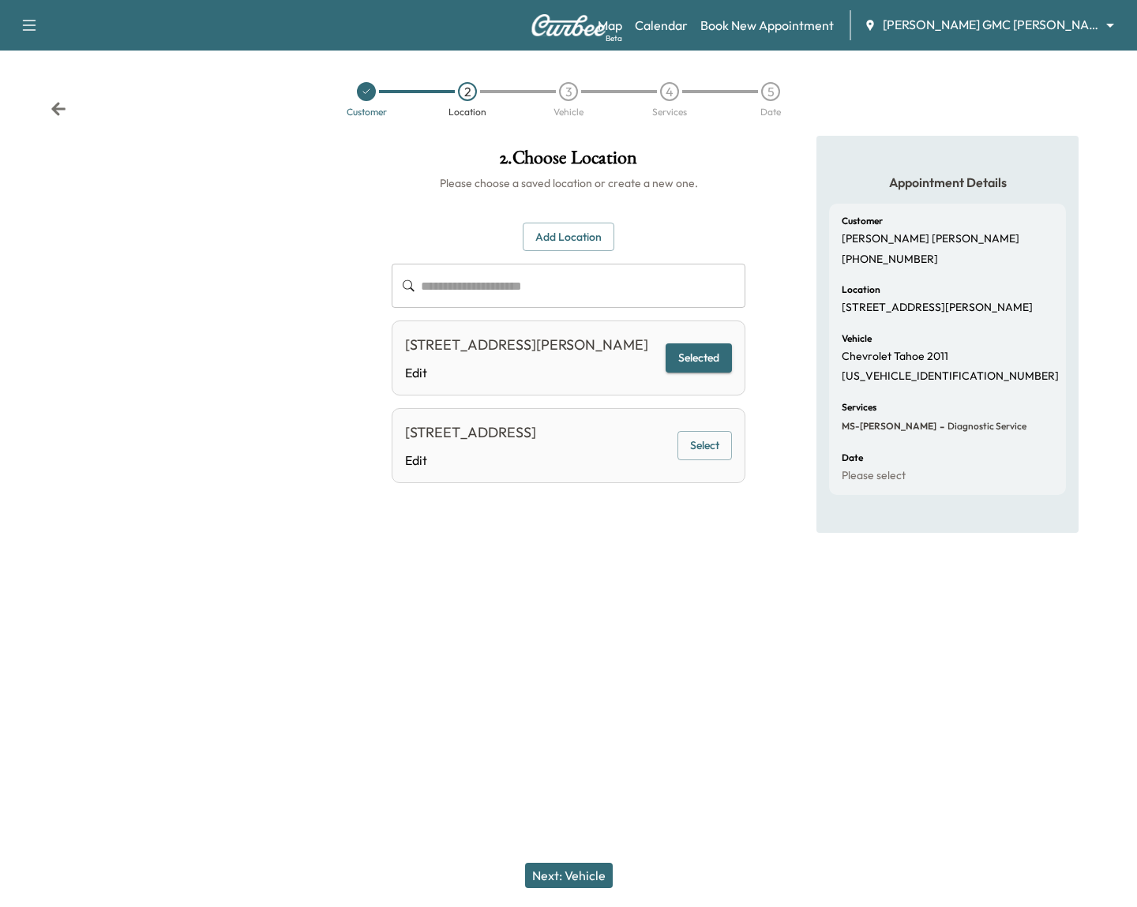
drag, startPoint x: 404, startPoint y: 341, endPoint x: 626, endPoint y: 338, distance: 221.9
click at [626, 338] on div "[STREET_ADDRESS][PERSON_NAME] Edit Selected" at bounding box center [569, 358] width 354 height 75
copy div "[STREET_ADDRESS][PERSON_NAME]"
